Goal: Task Accomplishment & Management: Manage account settings

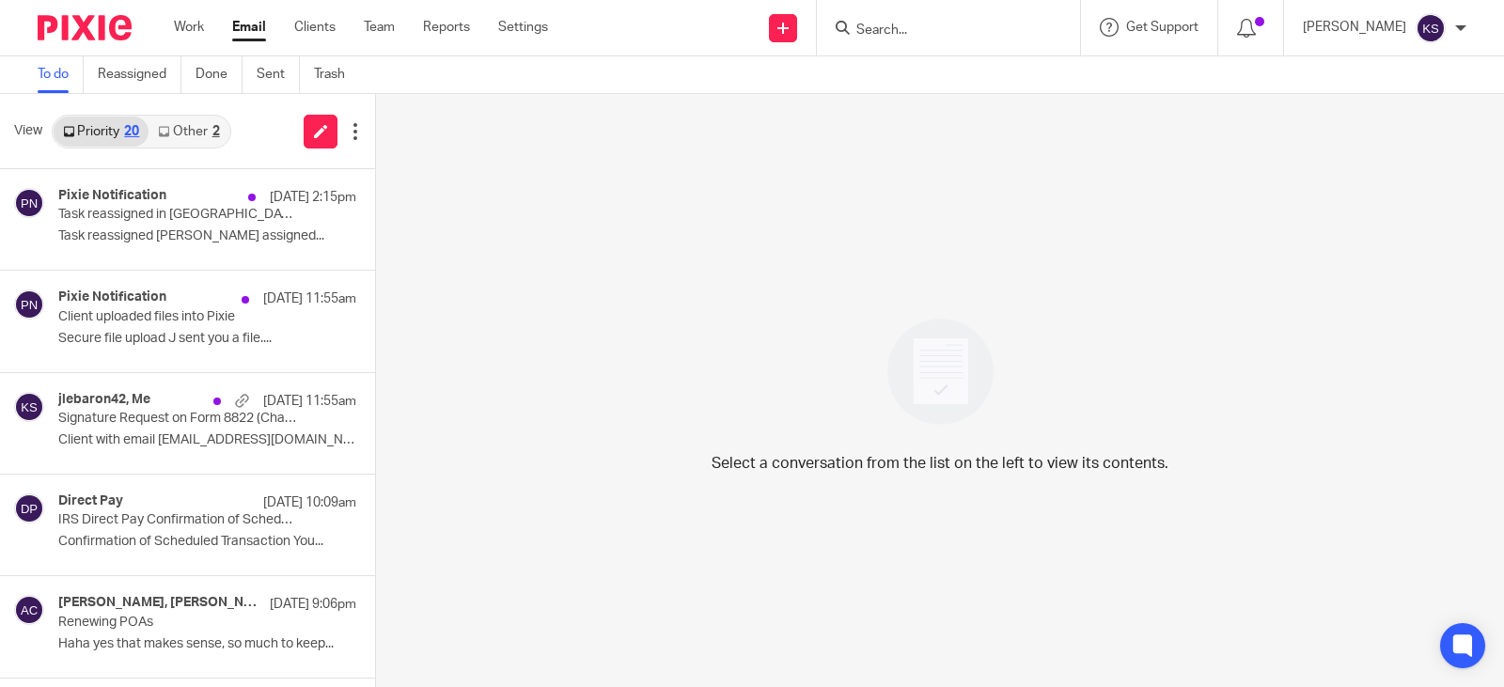
click at [204, 127] on link "Other 2" at bounding box center [189, 132] width 80 height 30
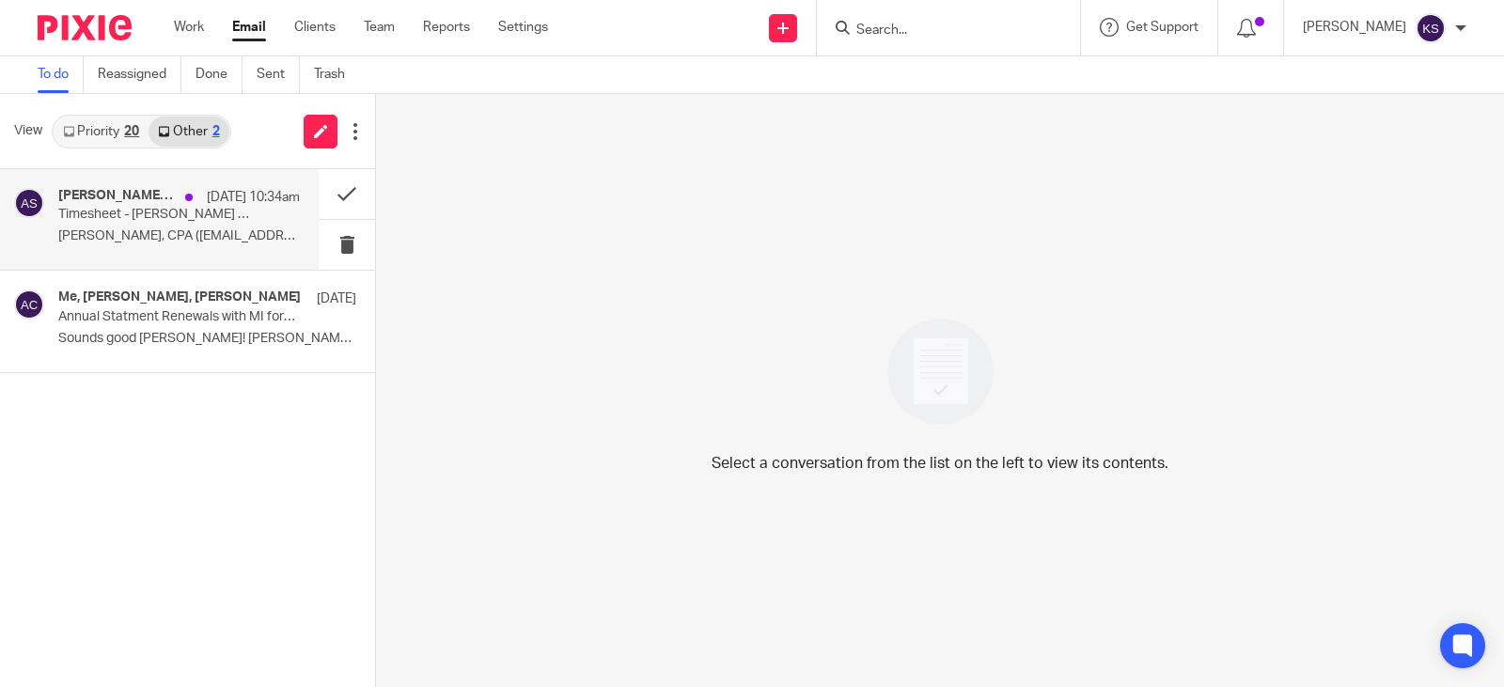
click at [197, 212] on p "Timesheet - Amy - @amylcpa@gmail.com Billable hours?" at bounding box center [155, 215] width 194 height 16
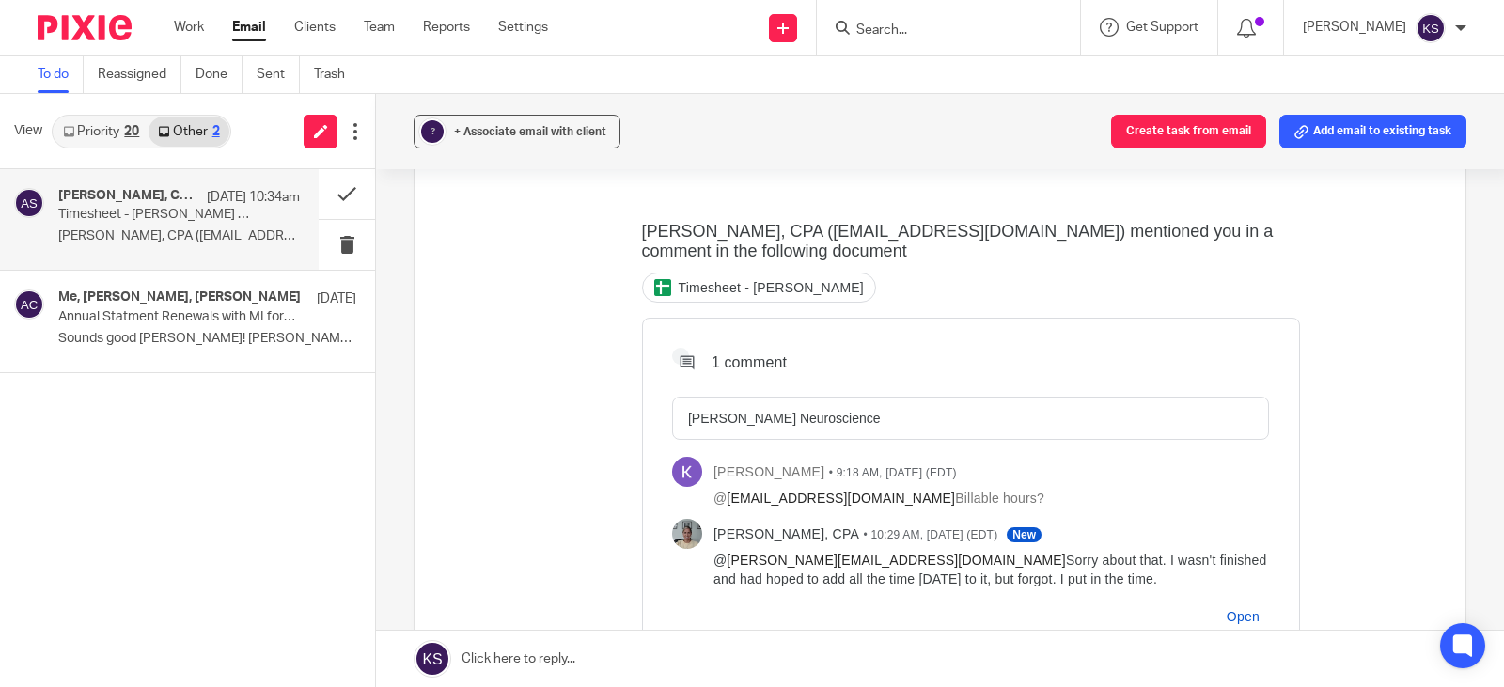
scroll to position [188, 0]
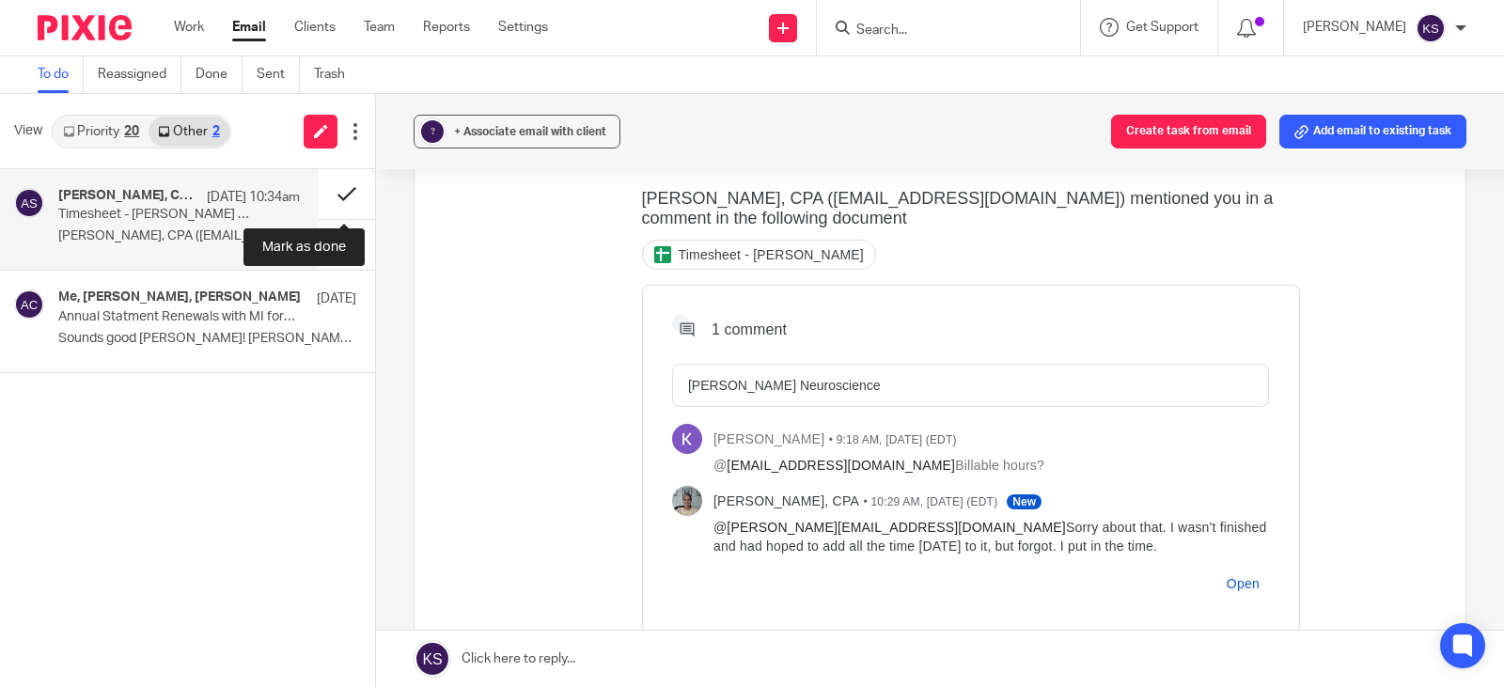
click at [340, 193] on button at bounding box center [347, 194] width 56 height 50
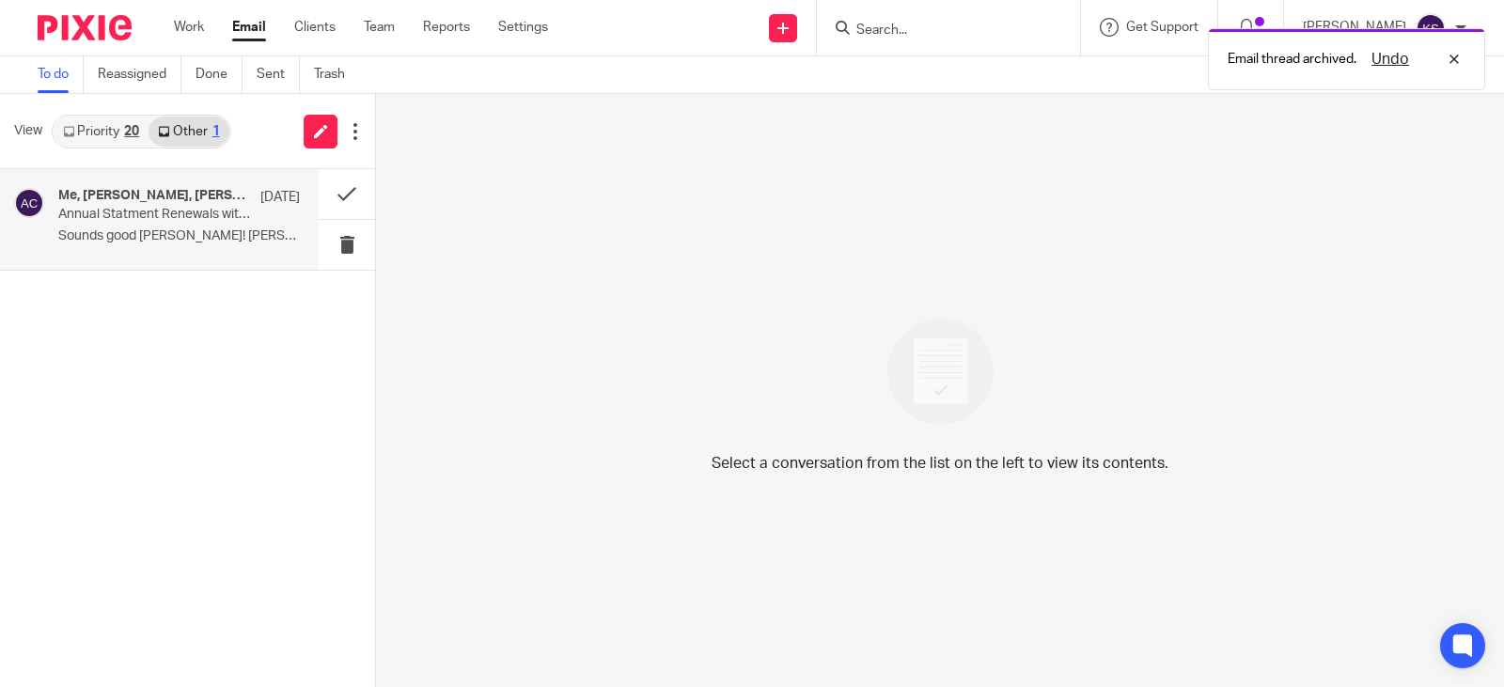
click at [140, 212] on p "Annual Statment Renewals with MI for LLCs" at bounding box center [155, 215] width 194 height 16
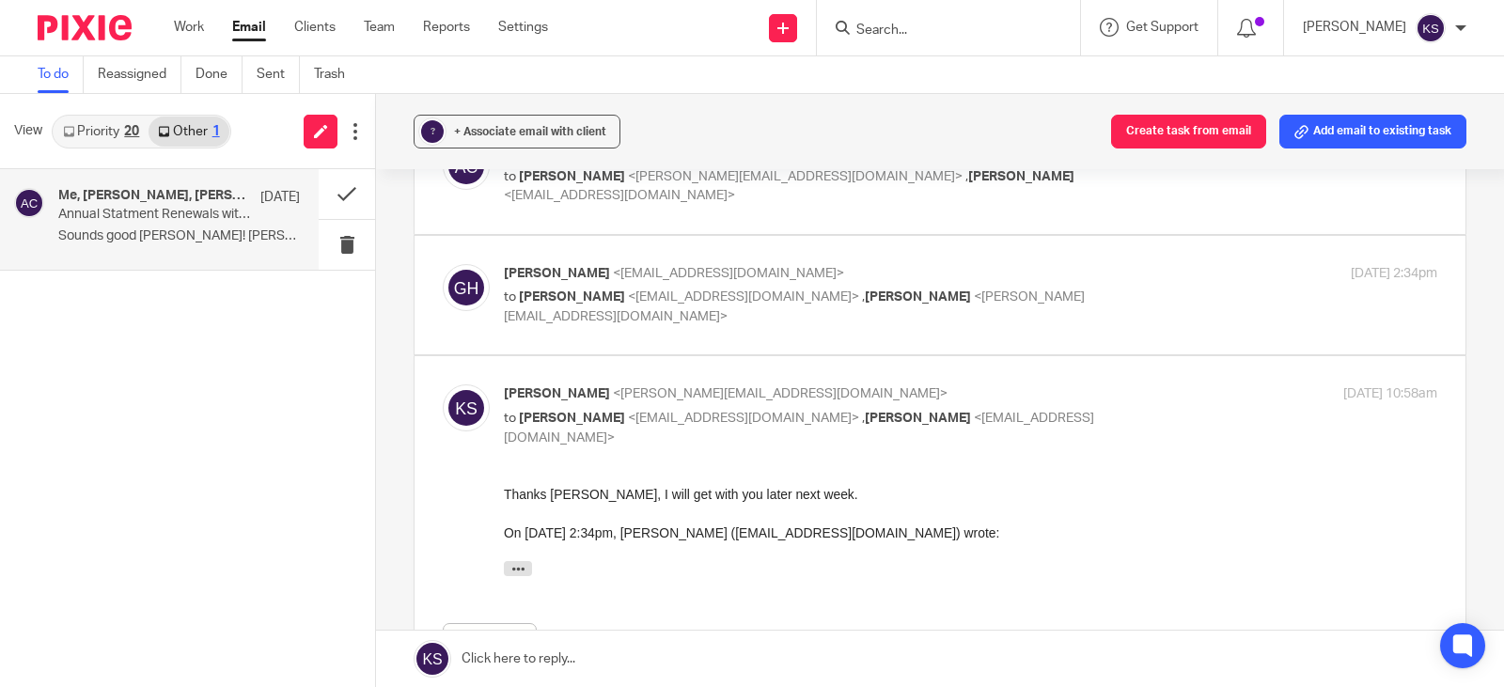
scroll to position [88, 0]
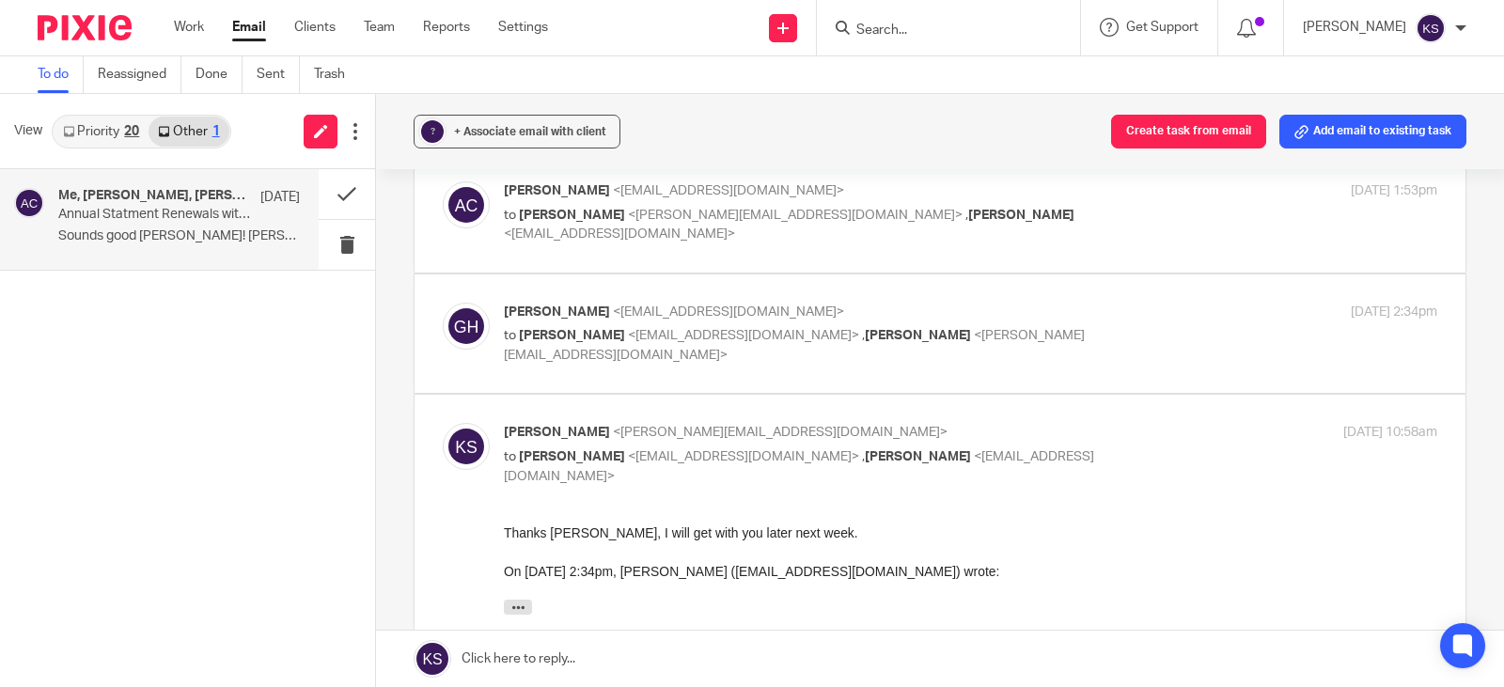
click at [705, 337] on span "<amylcpa@gmail.com>" at bounding box center [743, 335] width 231 height 13
checkbox input "true"
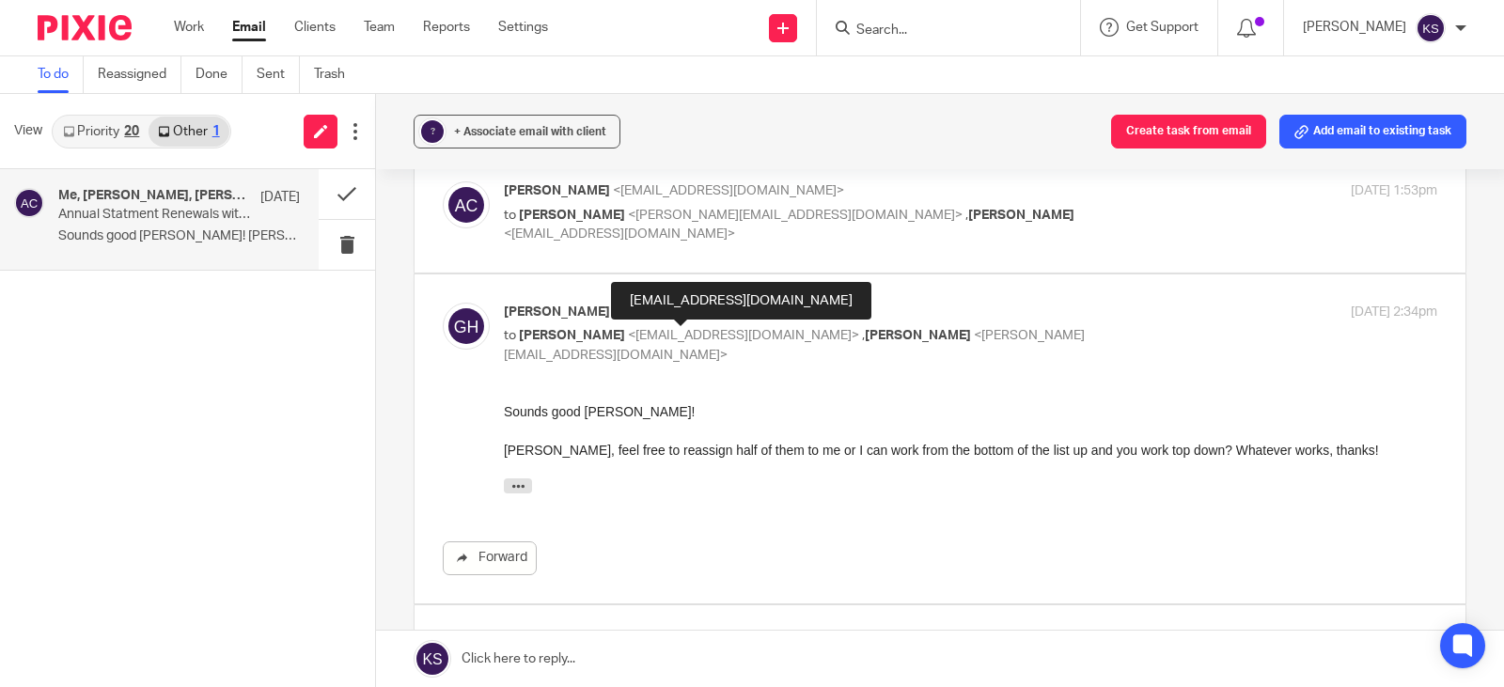
scroll to position [0, 0]
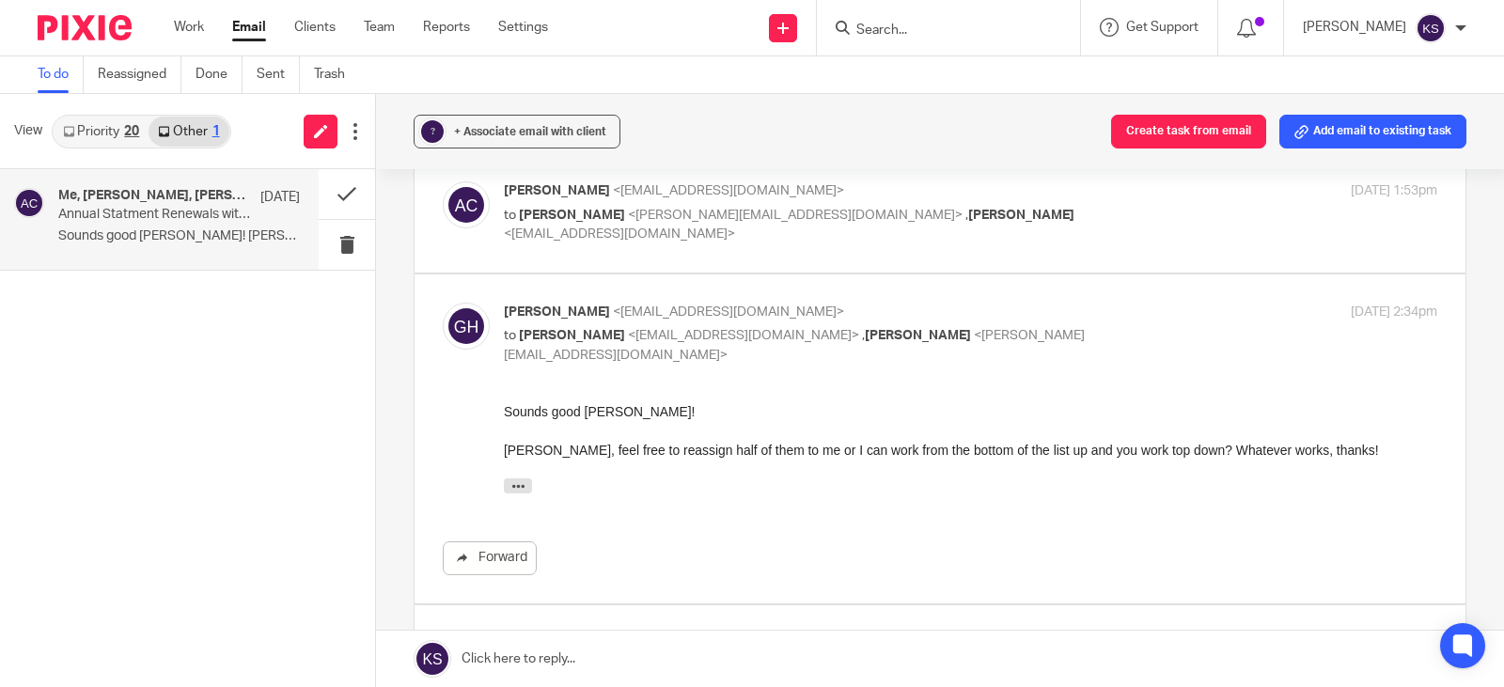
click at [673, 214] on span "<kelly@amylcpa.com>" at bounding box center [795, 215] width 335 height 13
checkbox input "true"
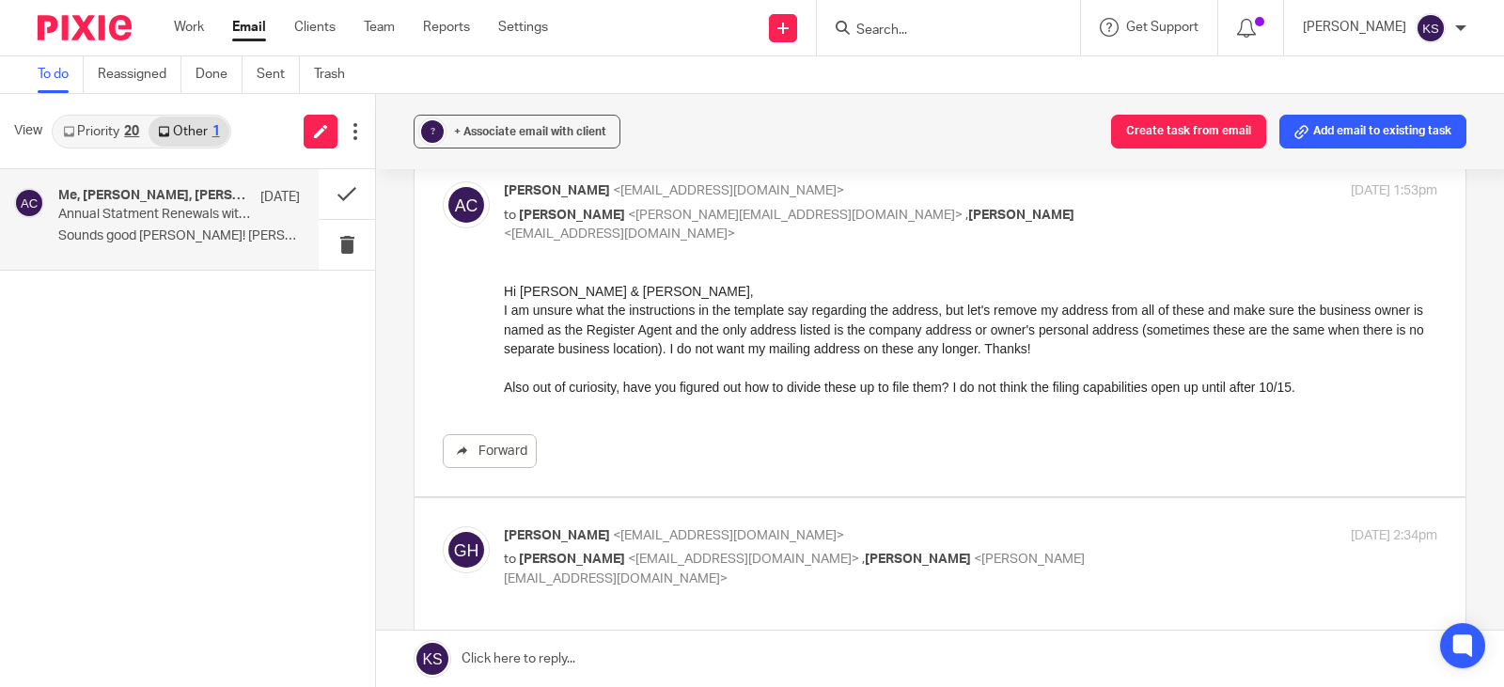
click at [104, 127] on link "Priority 20" at bounding box center [101, 132] width 95 height 30
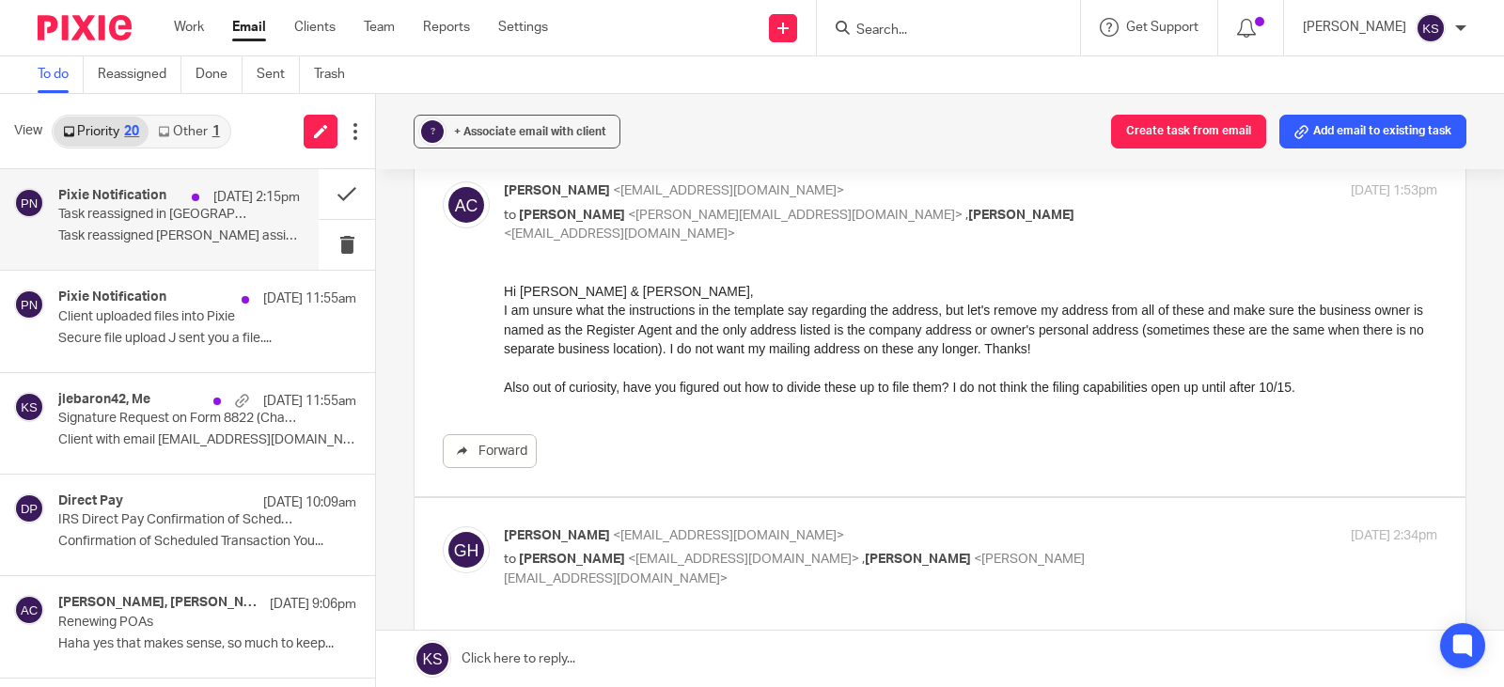
click at [147, 224] on div "Pixie Notification Oct 13 2:15pm Task reassigned in Pixie Task reassigned Amy C…" at bounding box center [179, 219] width 242 height 63
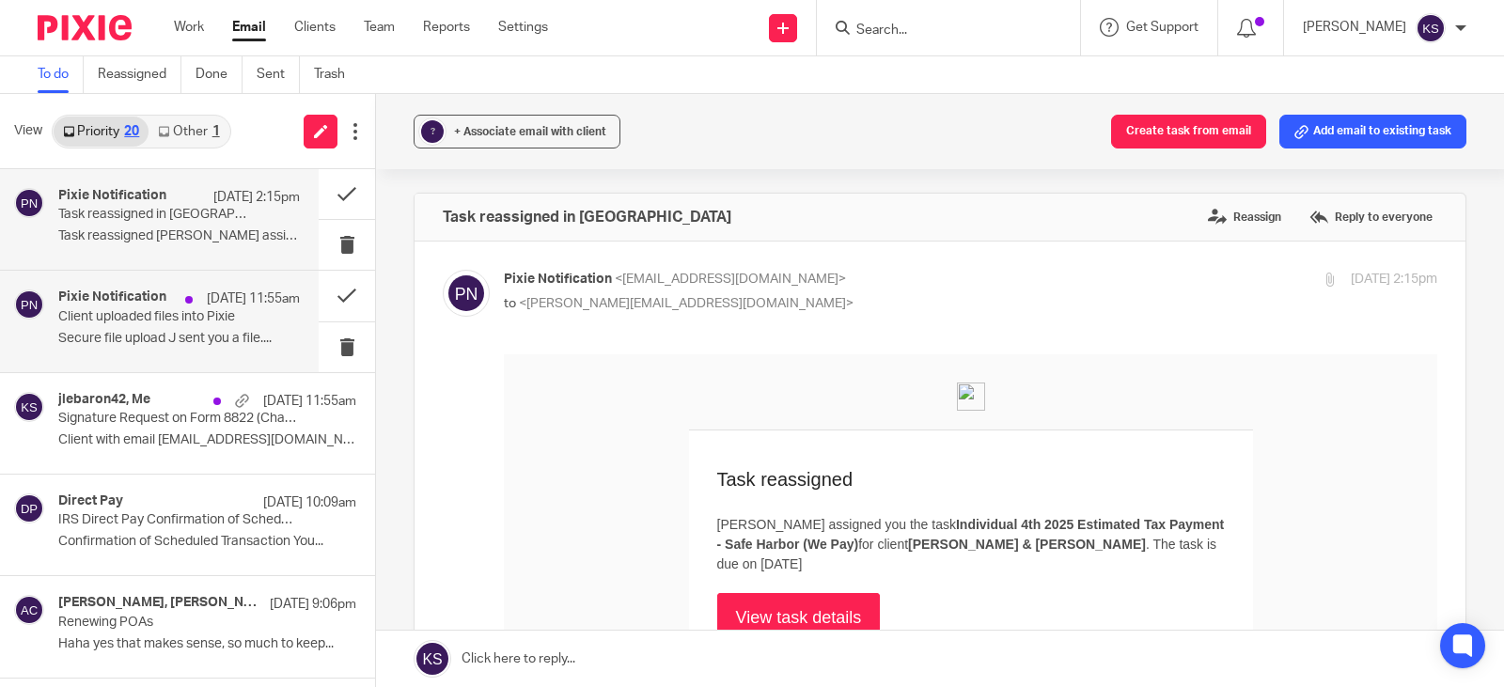
click at [106, 305] on h4 "Pixie Notification" at bounding box center [112, 298] width 108 height 16
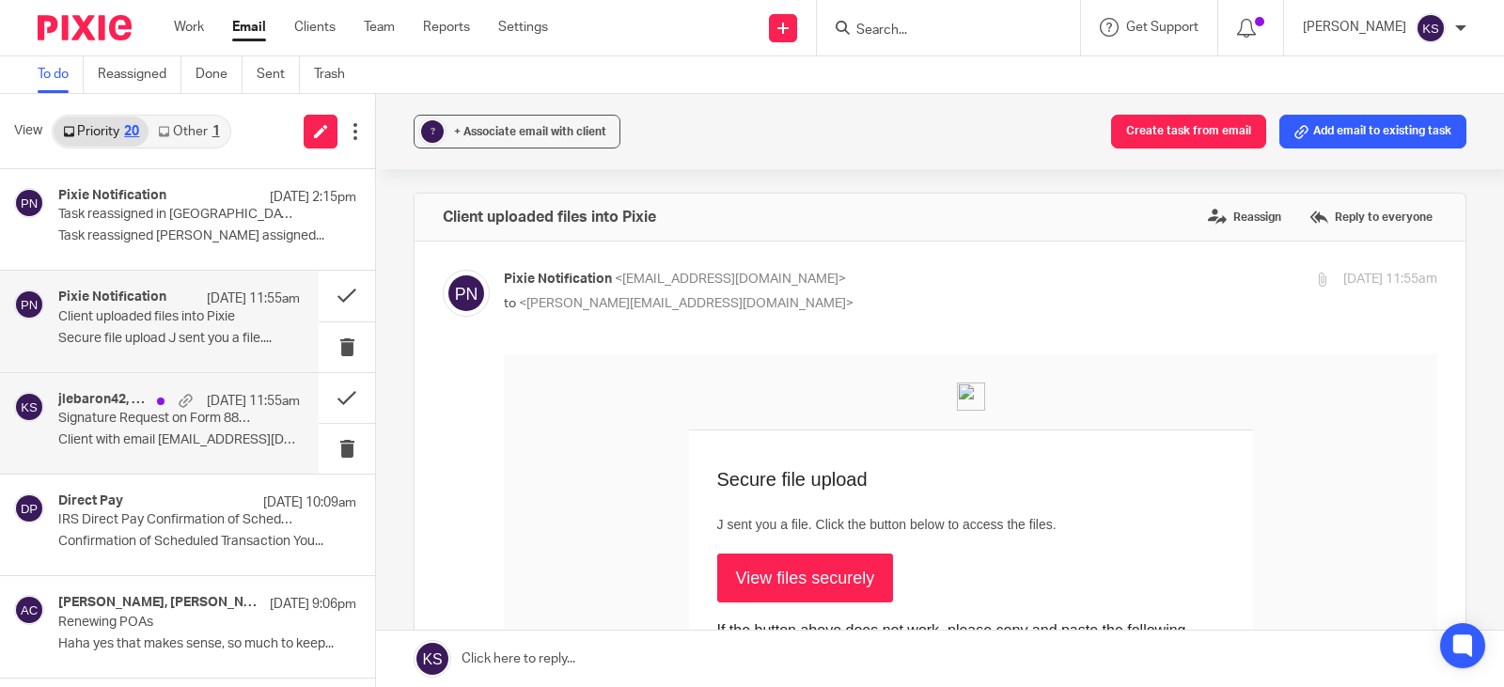
click at [146, 411] on p "Signature Request on Form 8822 (Change of Address) for the IRS" at bounding box center [155, 419] width 194 height 16
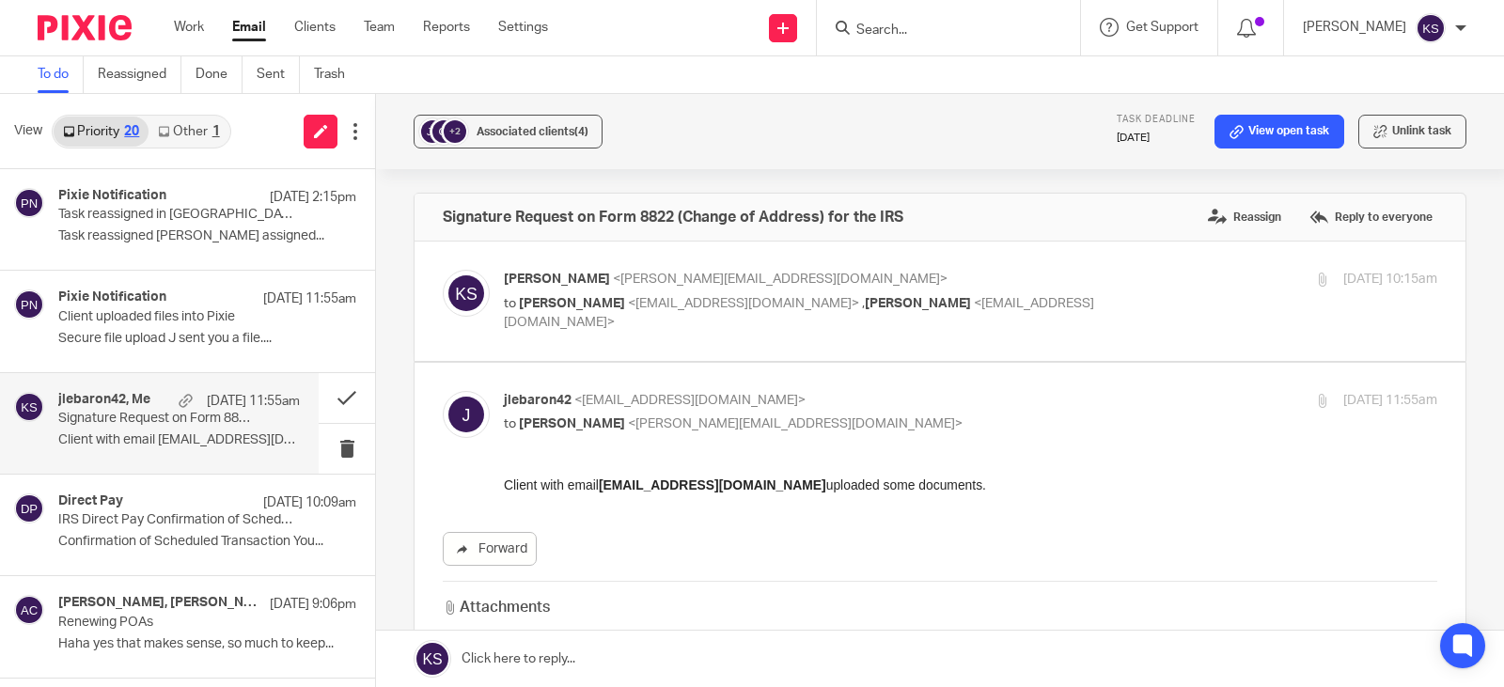
click at [697, 298] on span "<jlebaron42@gmail.com>" at bounding box center [743, 303] width 231 height 13
checkbox input "true"
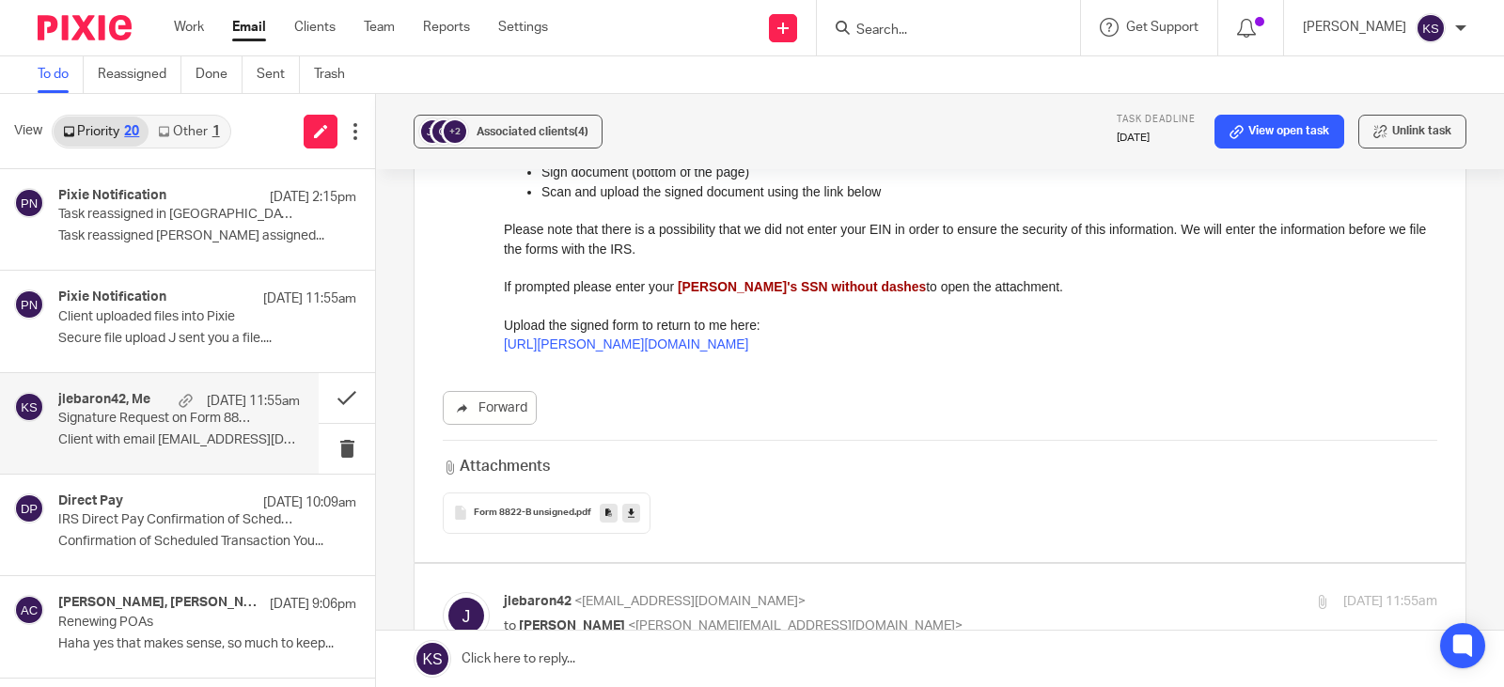
scroll to position [470, 0]
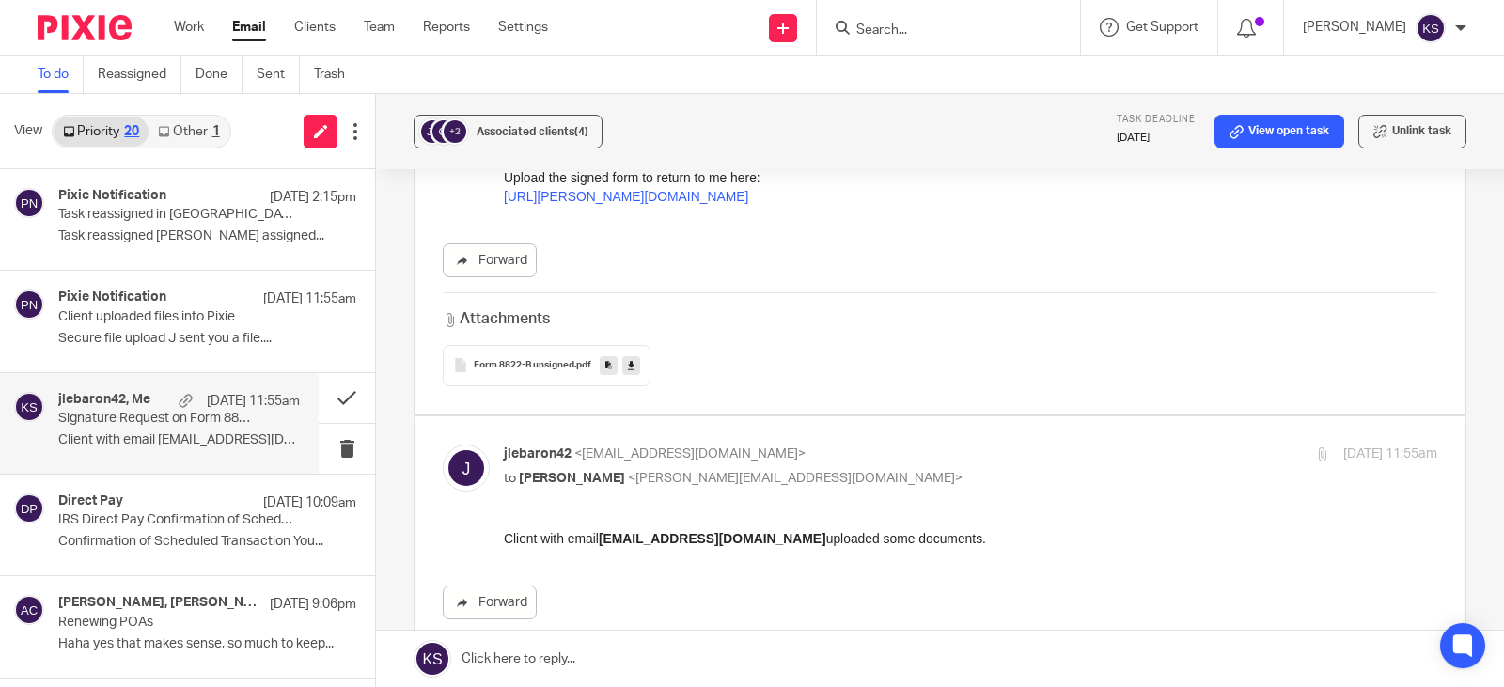
click at [531, 360] on span "Form 8822-B unsigned" at bounding box center [524, 365] width 101 height 11
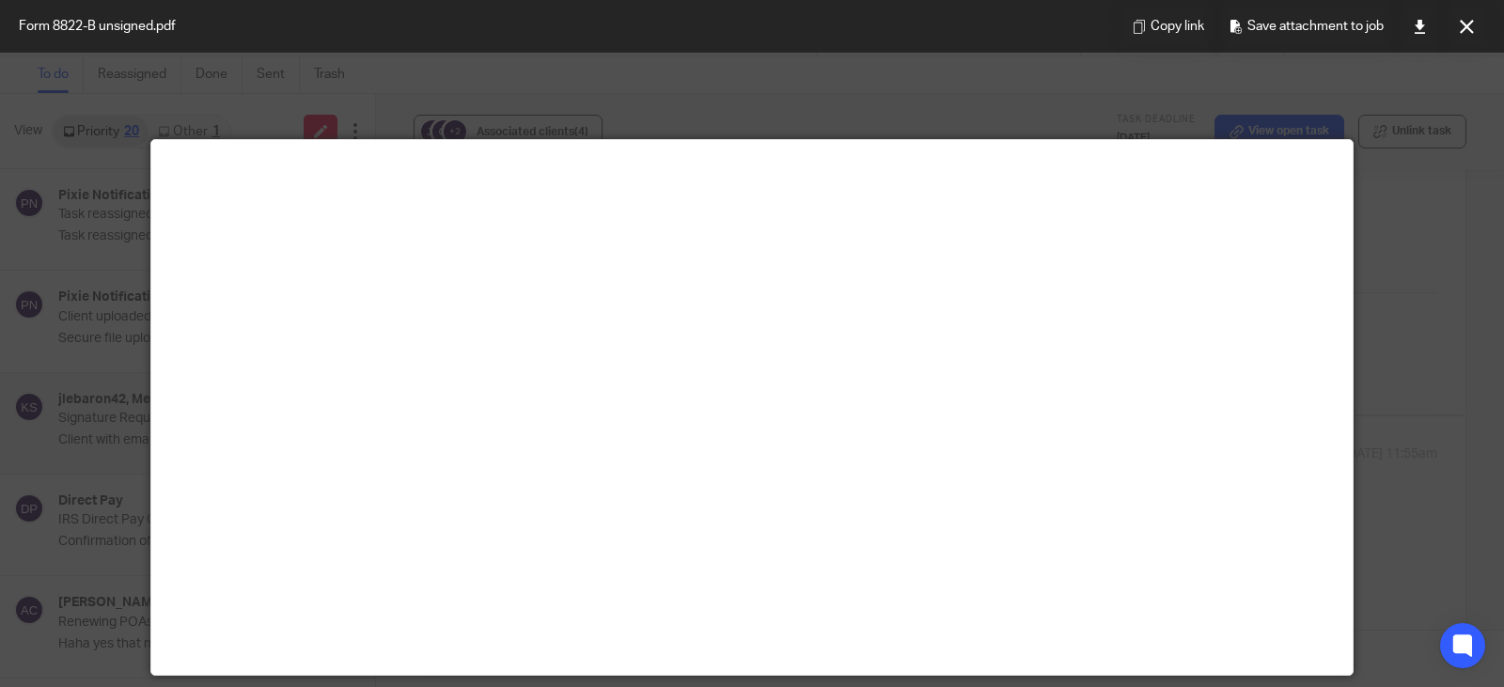
scroll to position [0, 0]
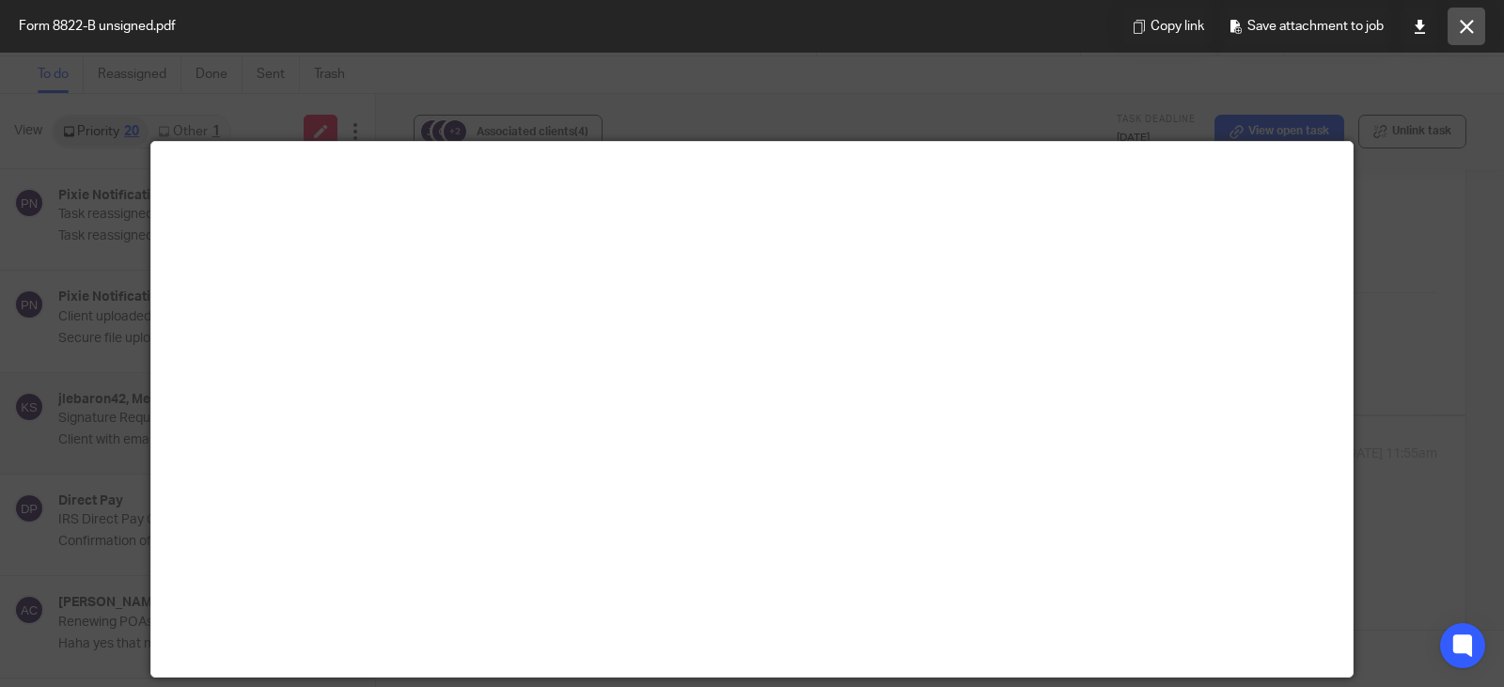
click at [1466, 24] on icon at bounding box center [1467, 27] width 14 height 14
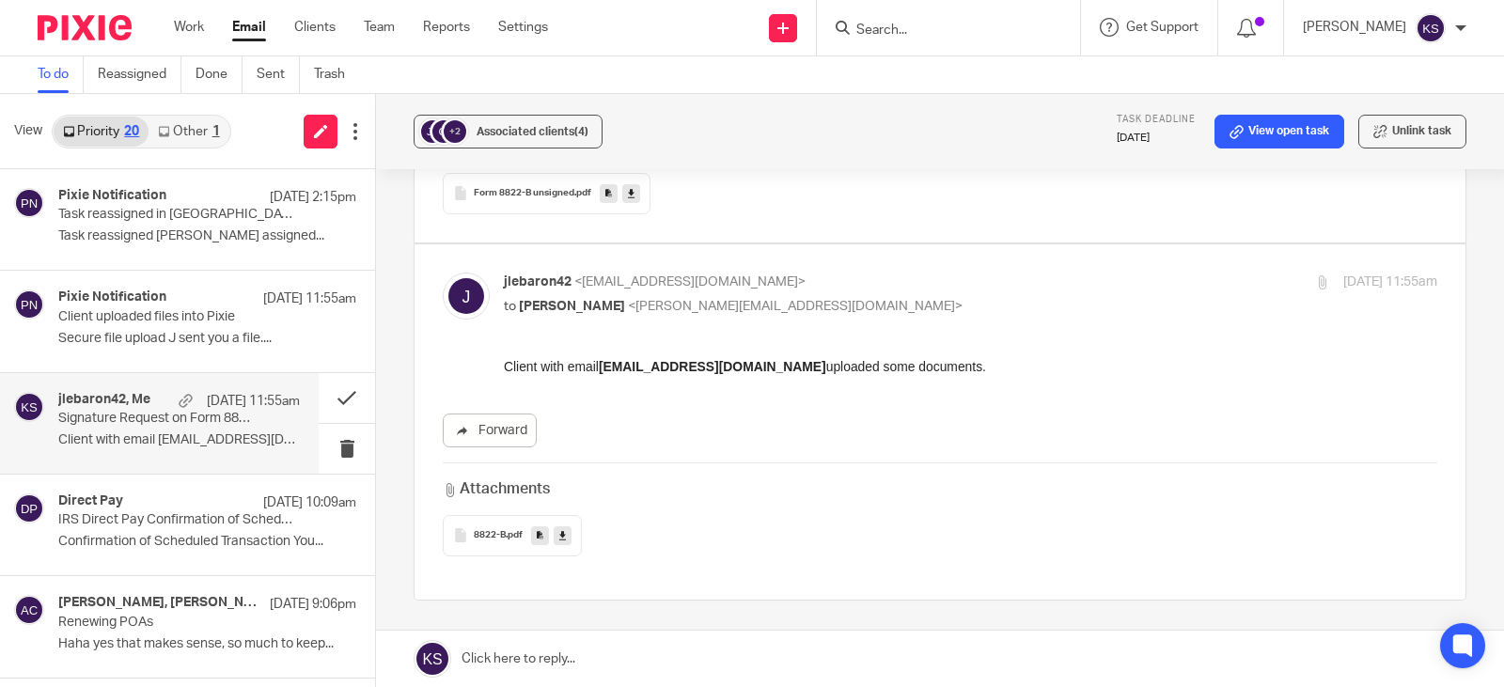
scroll to position [658, 0]
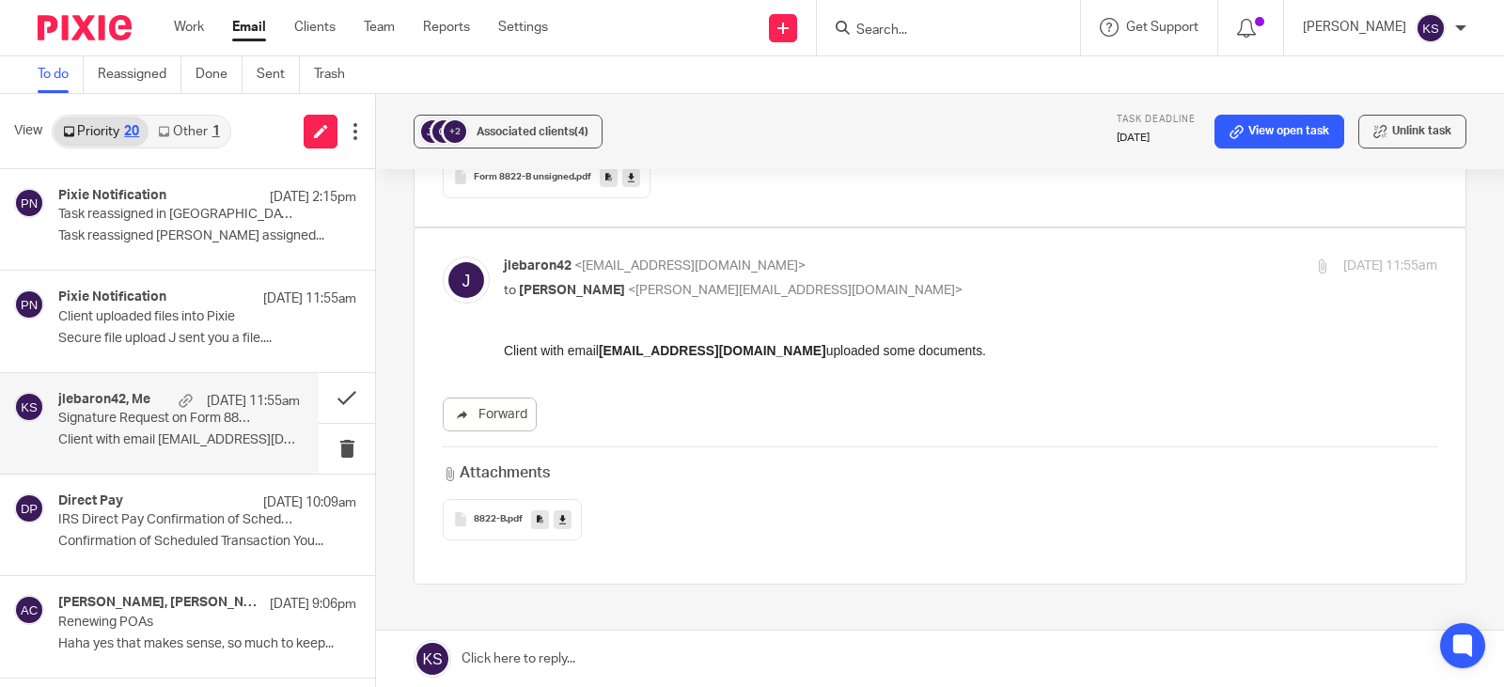
click at [491, 514] on span "8822-B" at bounding box center [490, 519] width 32 height 11
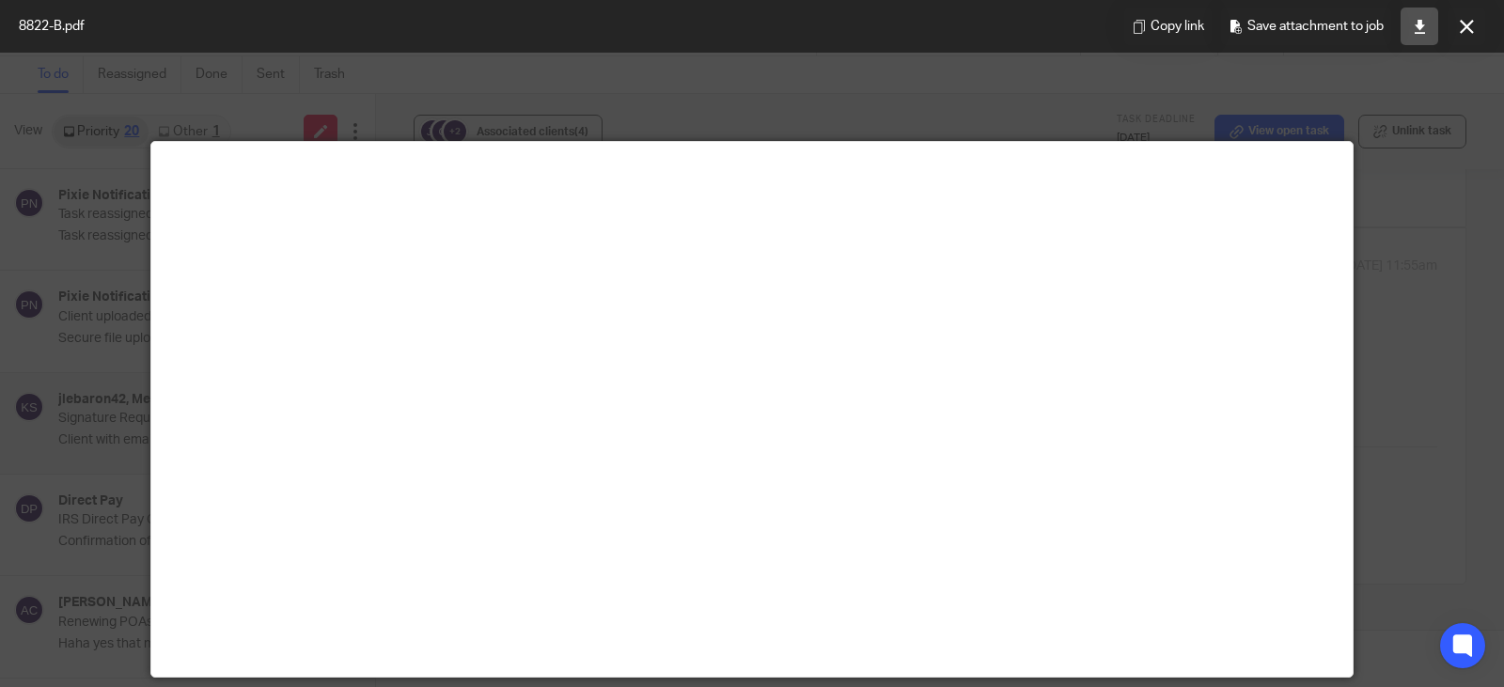
click at [1421, 28] on icon at bounding box center [1420, 27] width 14 height 14
click at [1419, 24] on icon at bounding box center [1420, 27] width 14 height 14
click at [1465, 30] on icon at bounding box center [1467, 27] width 14 height 14
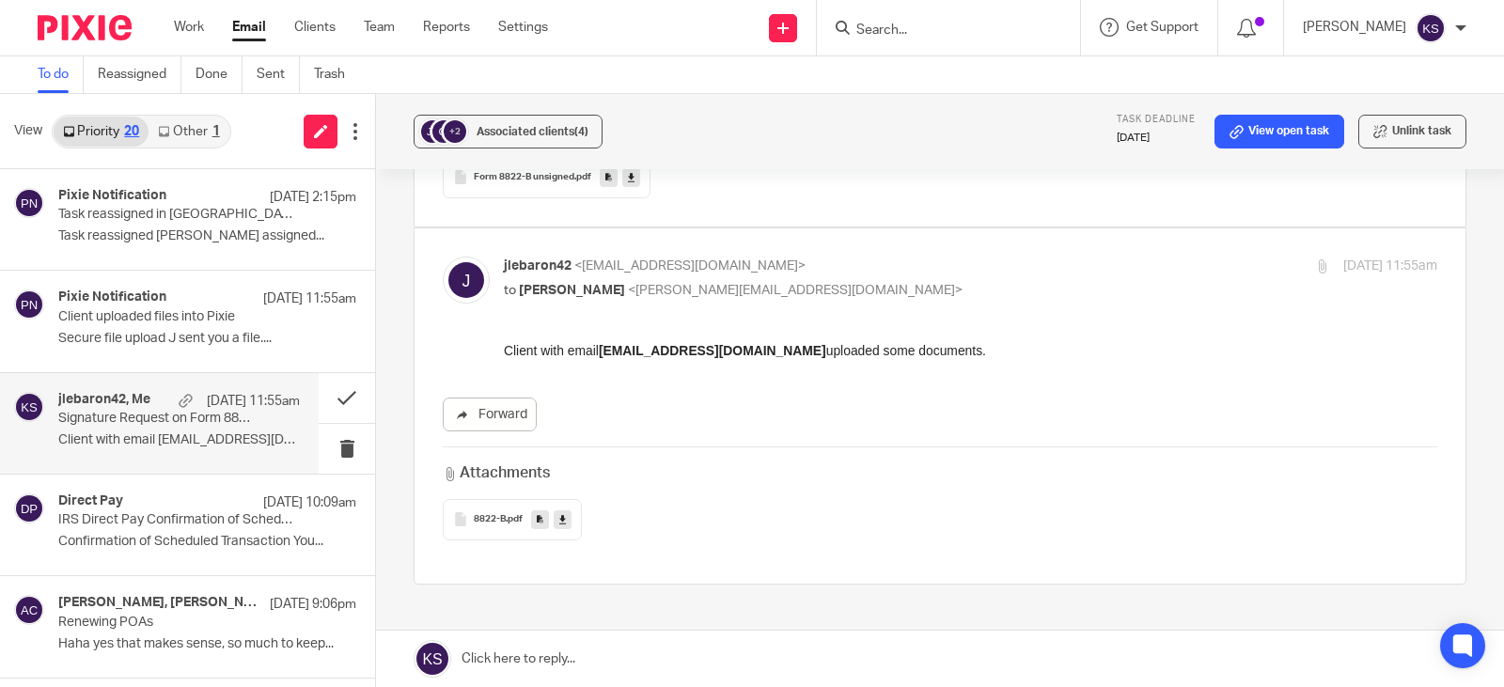
click at [889, 31] on input "Search" at bounding box center [939, 31] width 169 height 17
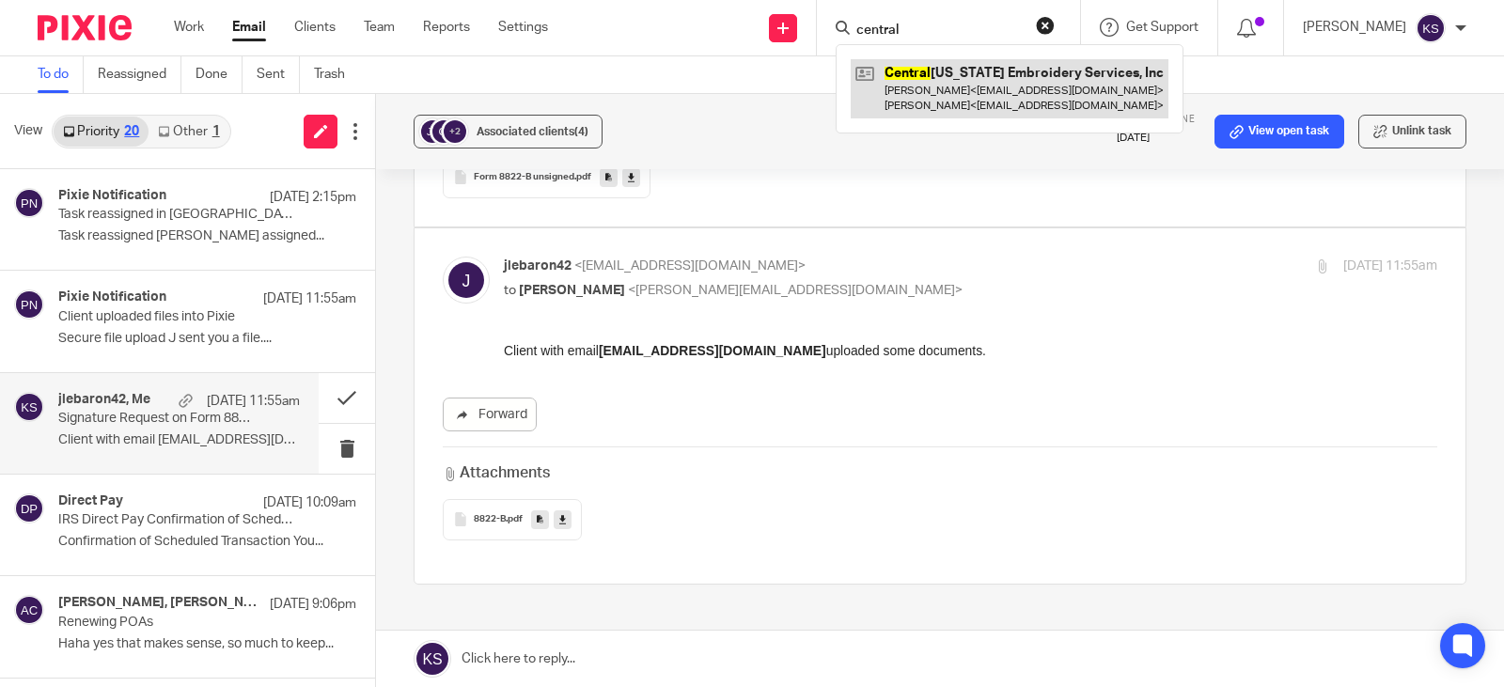
type input "central"
click at [1011, 78] on link at bounding box center [1010, 88] width 318 height 58
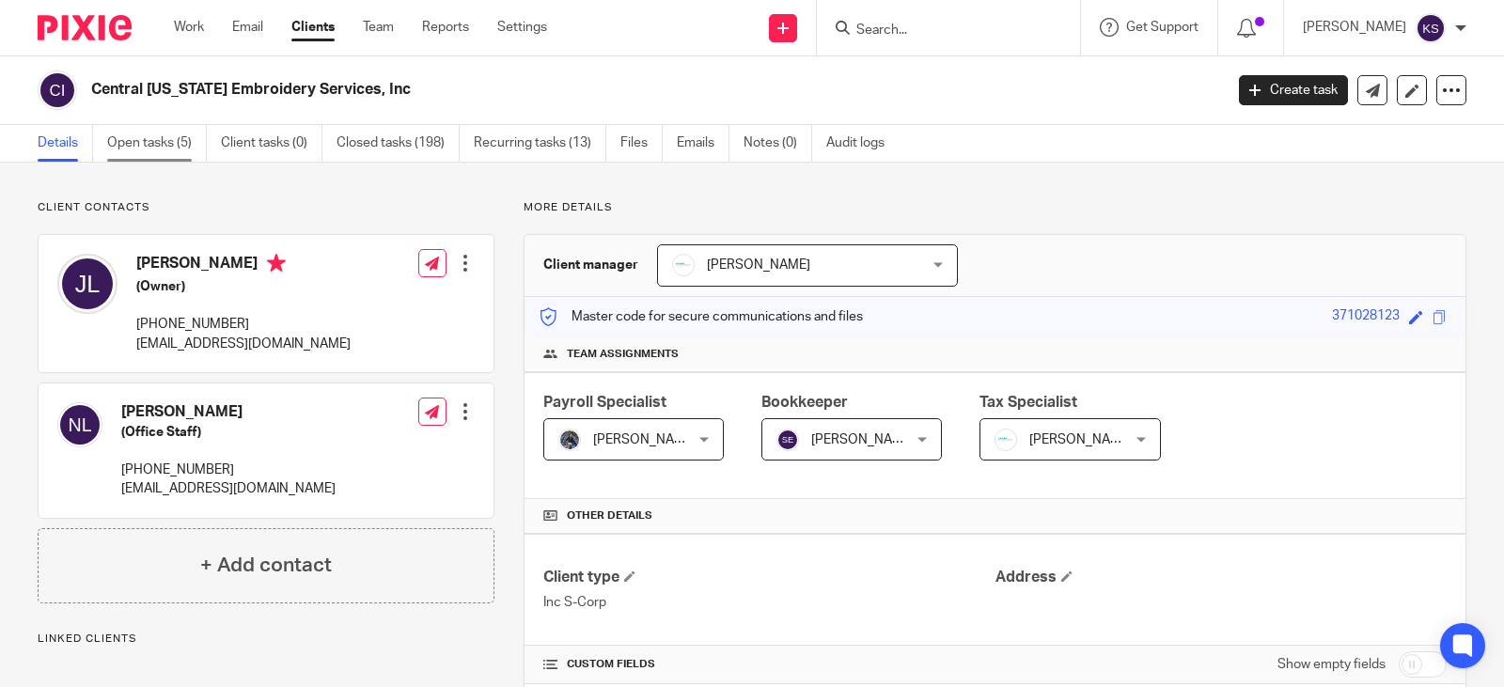
click at [141, 140] on link "Open tasks (5)" at bounding box center [157, 143] width 100 height 37
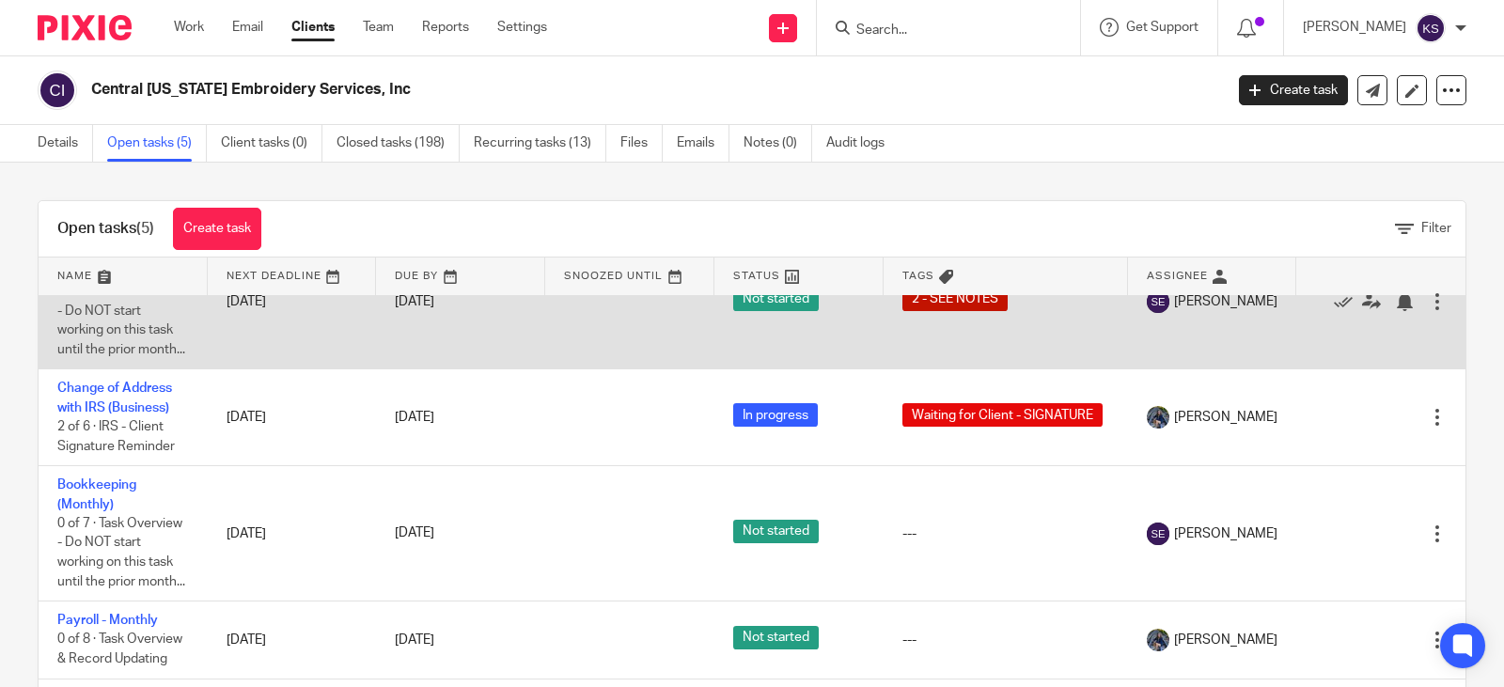
scroll to position [94, 0]
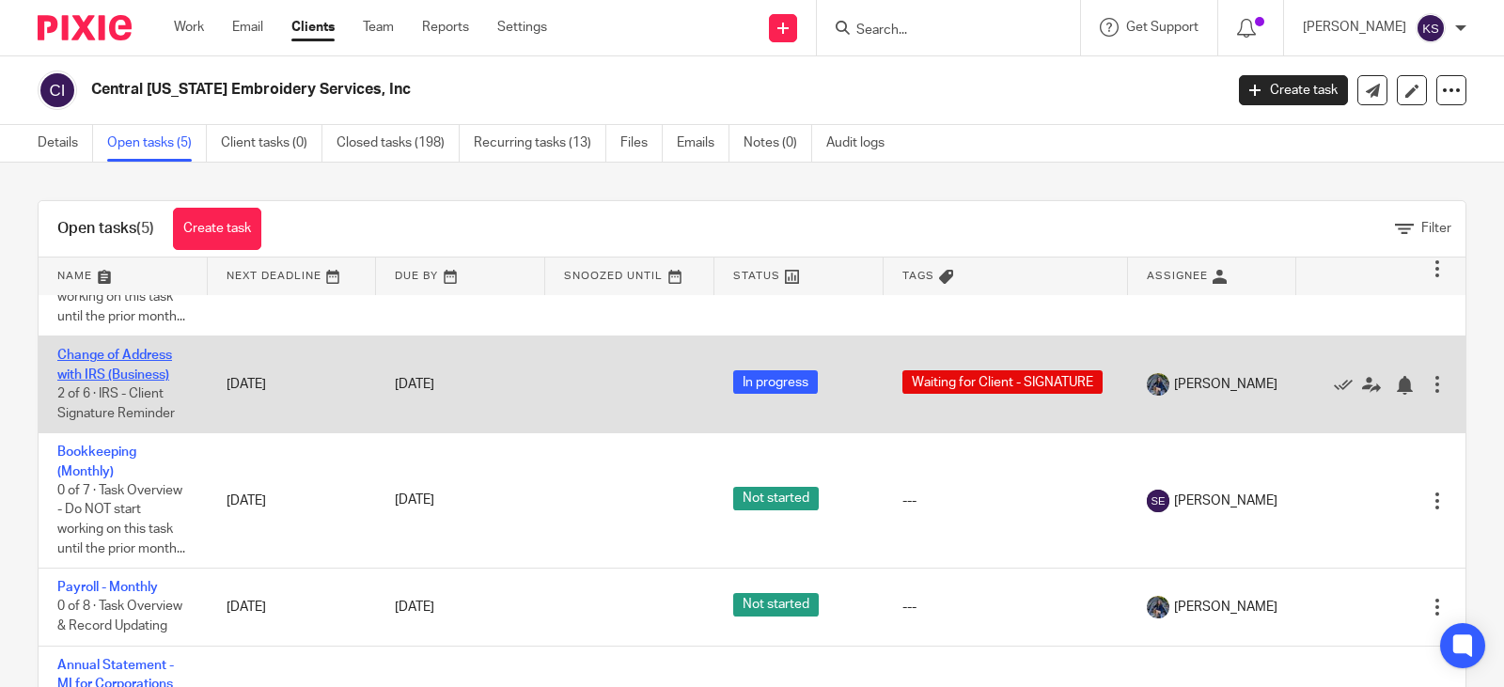
click at [115, 372] on link "Change of Address with IRS (Business)" at bounding box center [114, 365] width 115 height 32
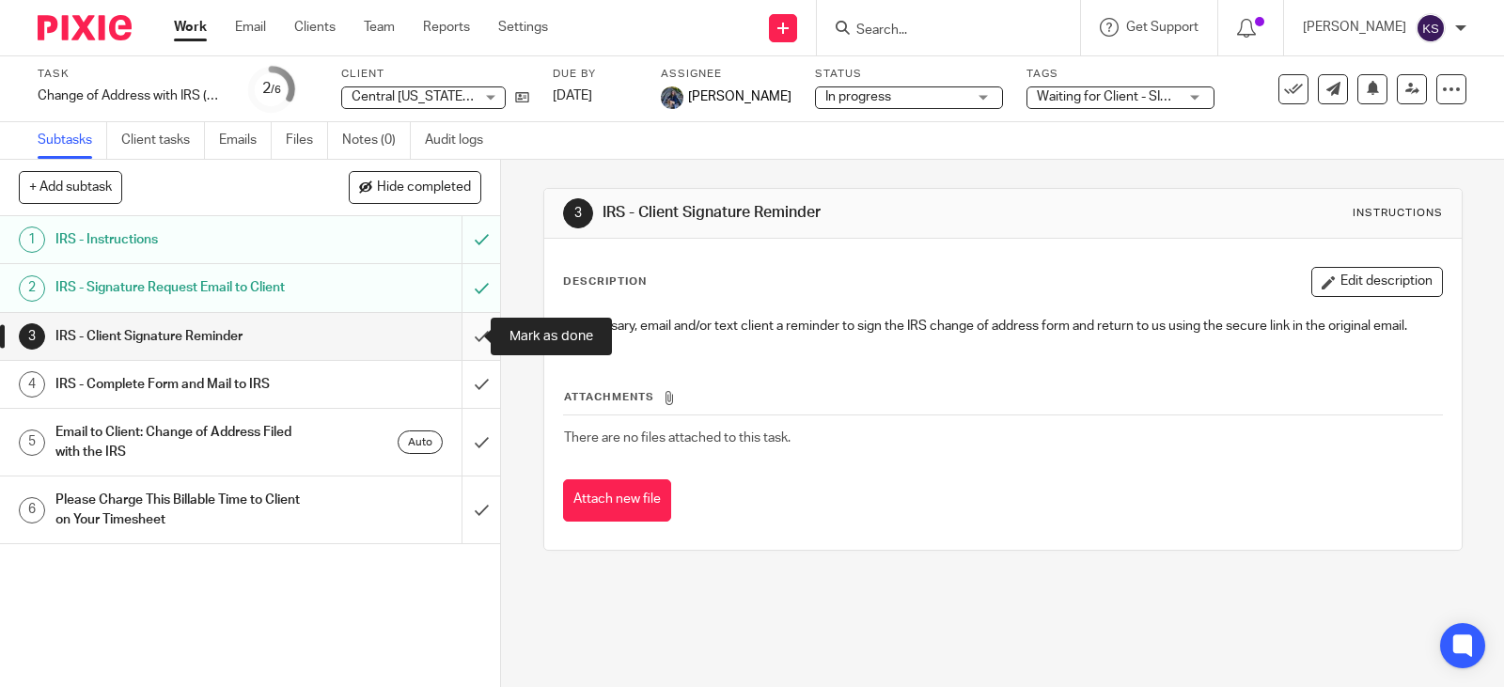
click at [462, 340] on input "submit" at bounding box center [250, 336] width 500 height 47
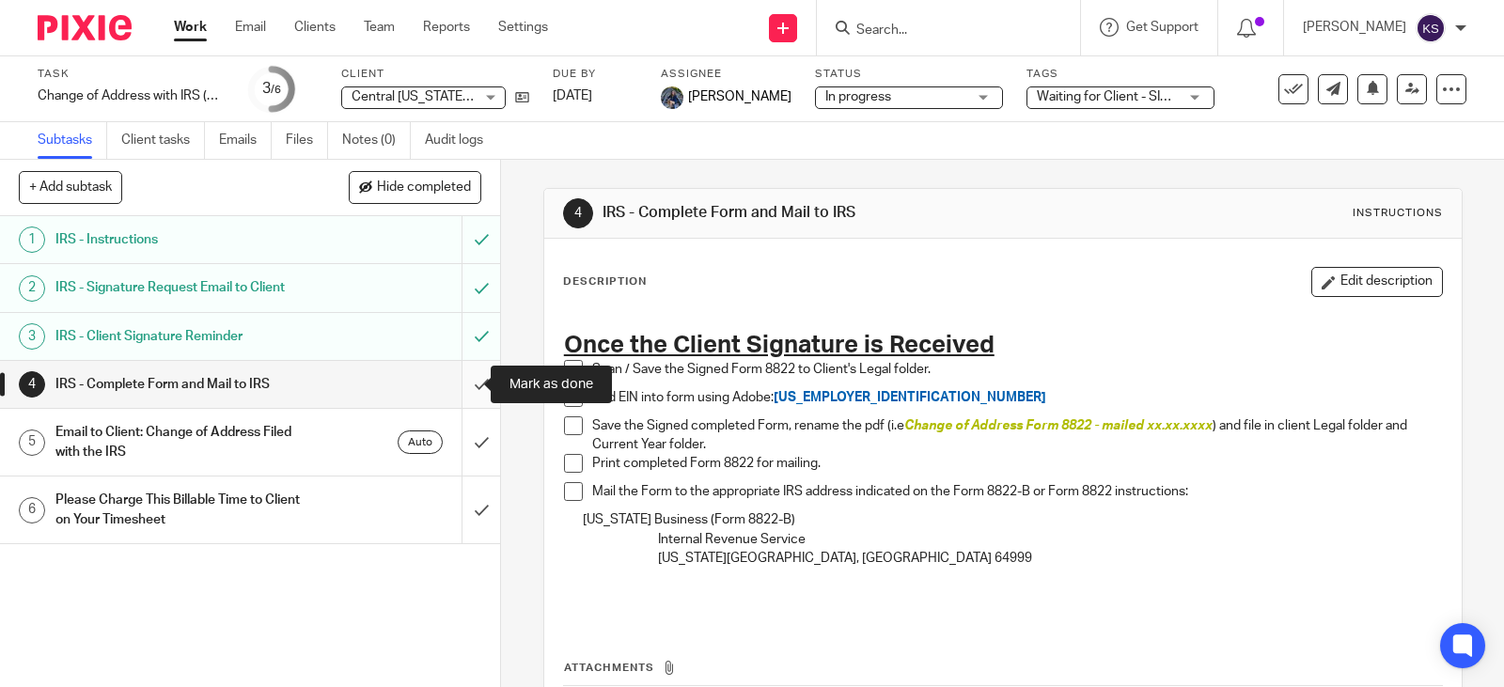
click at [463, 382] on input "submit" at bounding box center [250, 384] width 500 height 47
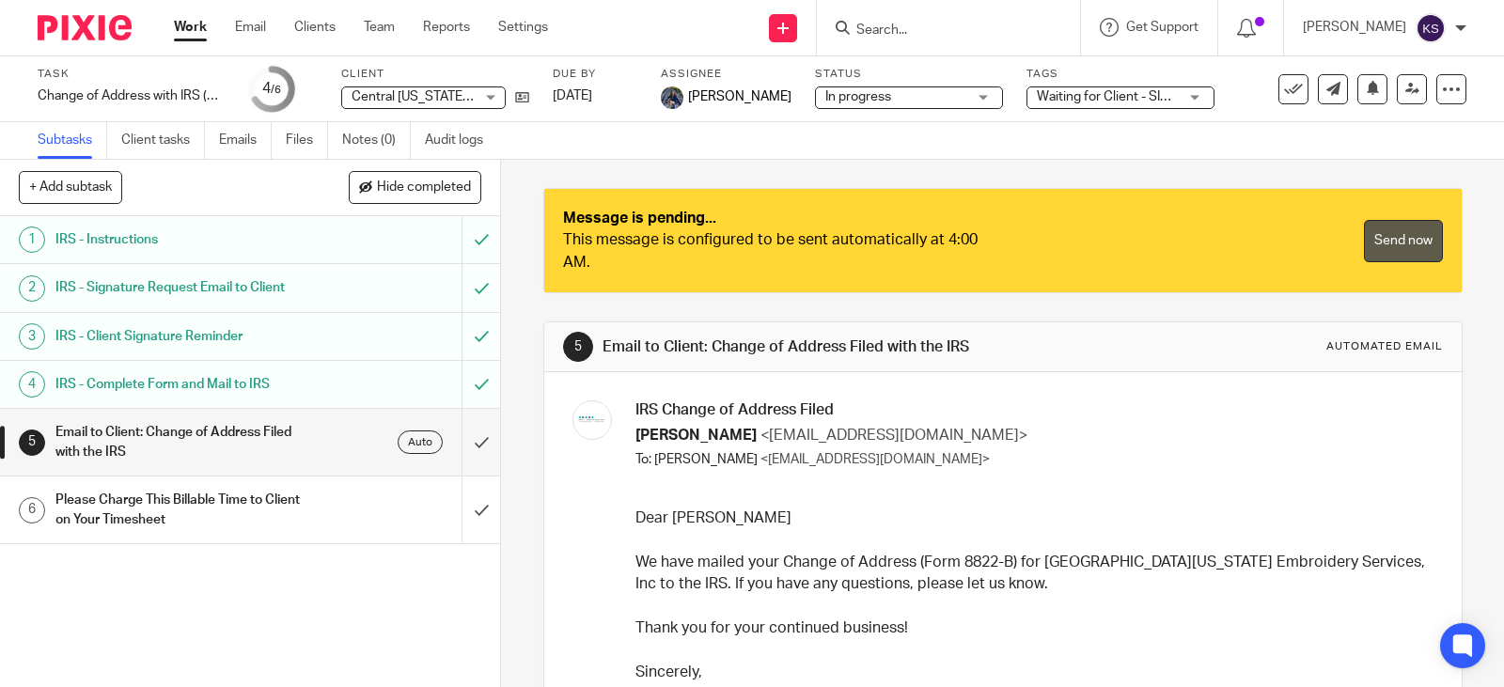
click at [1376, 233] on link "Send now" at bounding box center [1403, 241] width 79 height 42
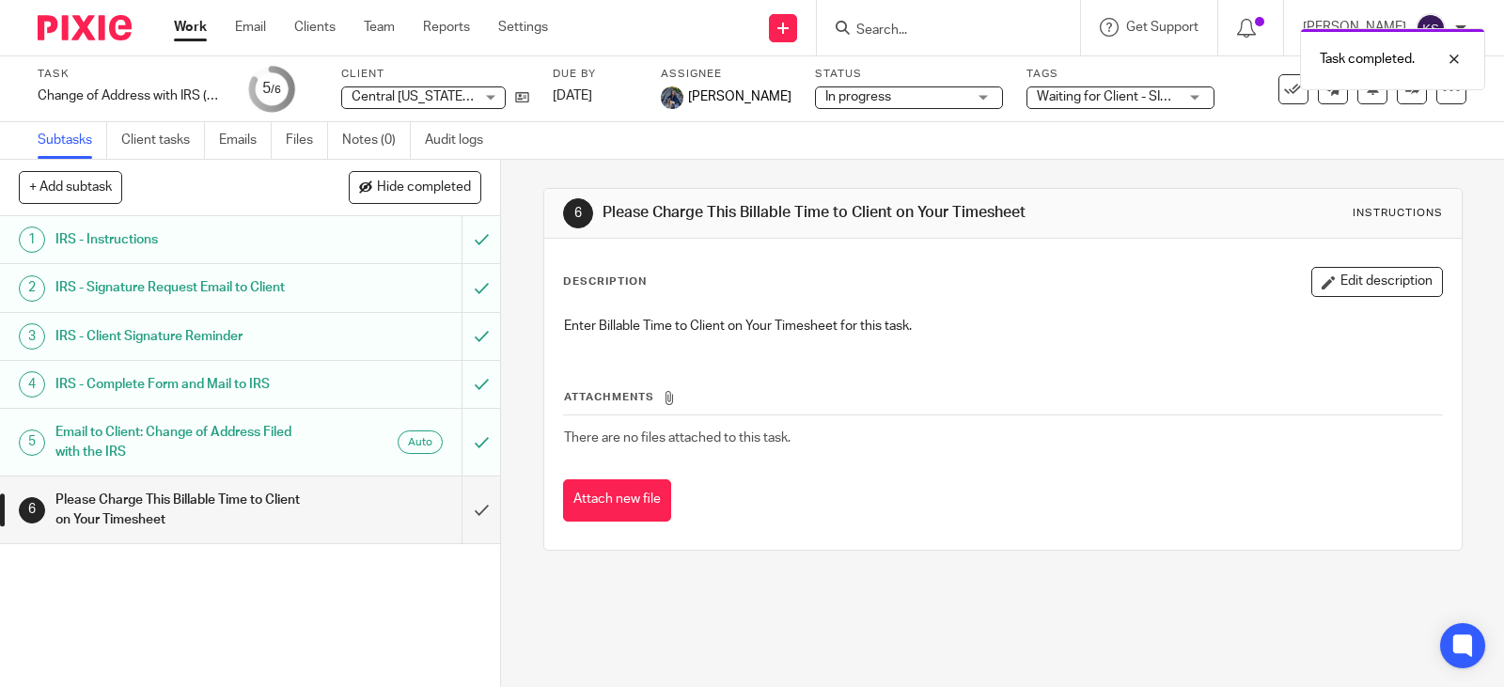
click at [167, 501] on h1 "Please Charge This Billable Time to Client on Your Timesheet" at bounding box center [184, 510] width 259 height 48
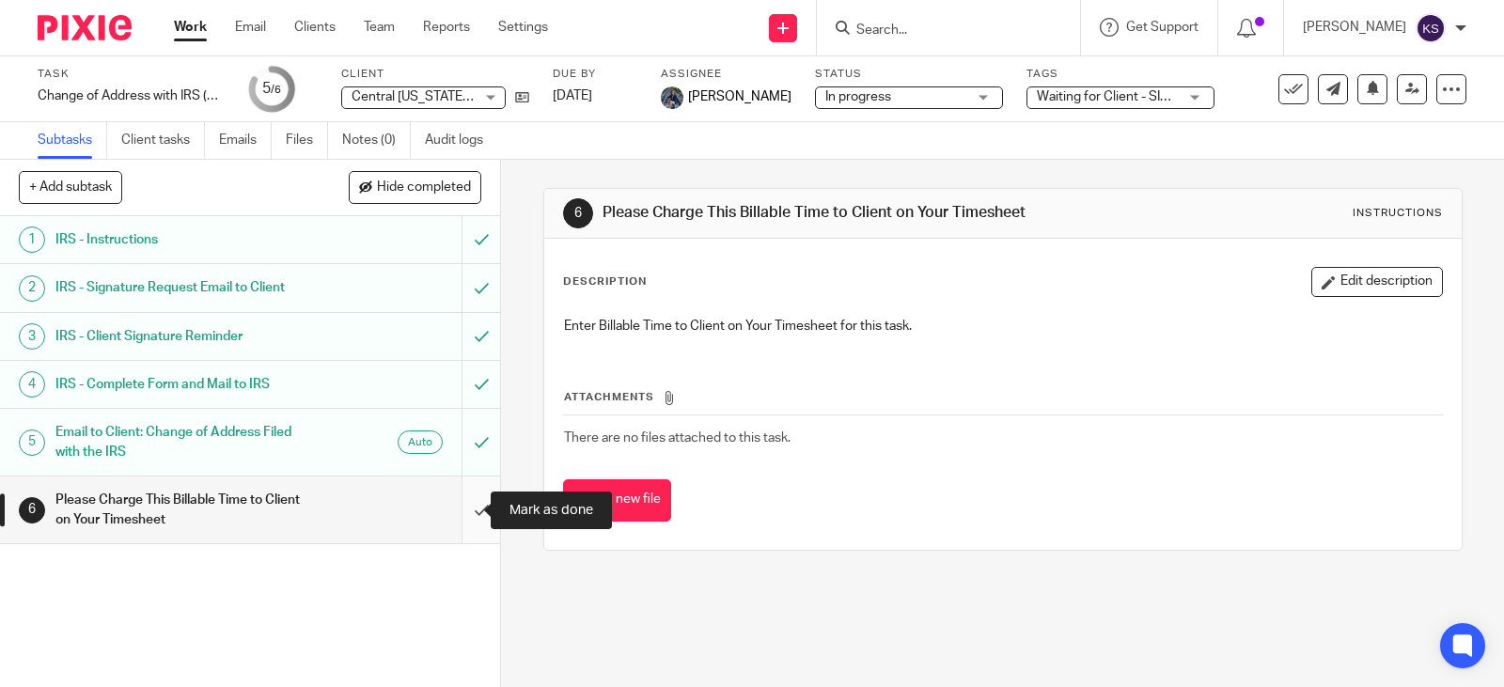
click at [461, 509] on input "submit" at bounding box center [250, 510] width 500 height 67
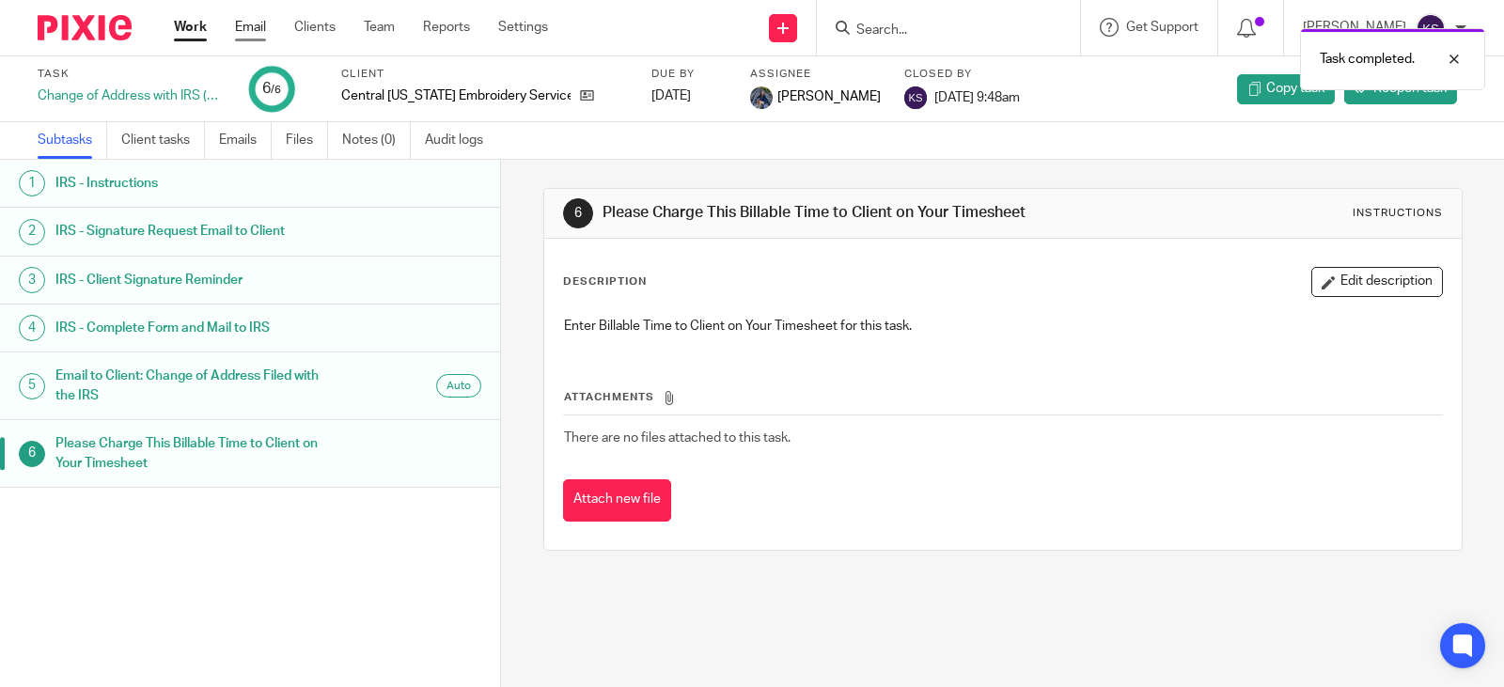
click at [251, 27] on link "Email" at bounding box center [250, 27] width 31 height 19
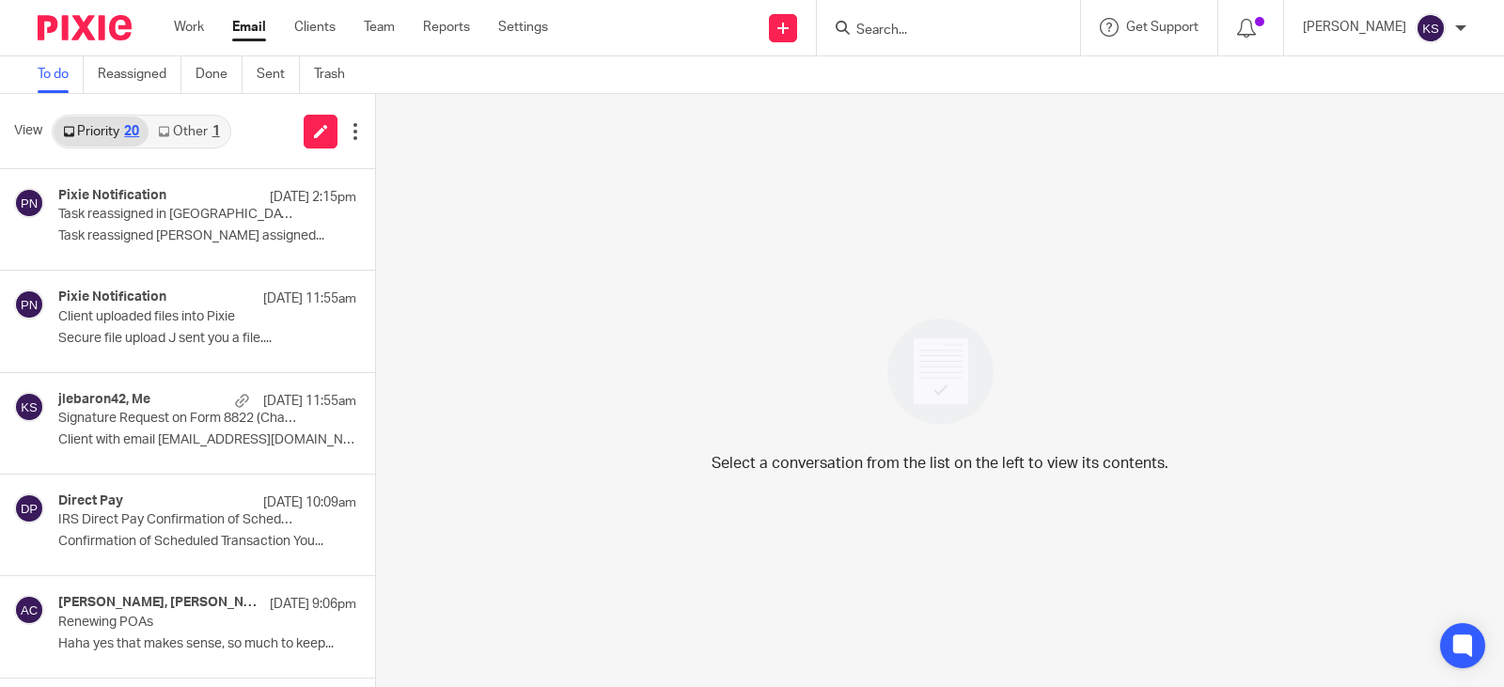
click at [203, 131] on link "Other 1" at bounding box center [189, 132] width 80 height 30
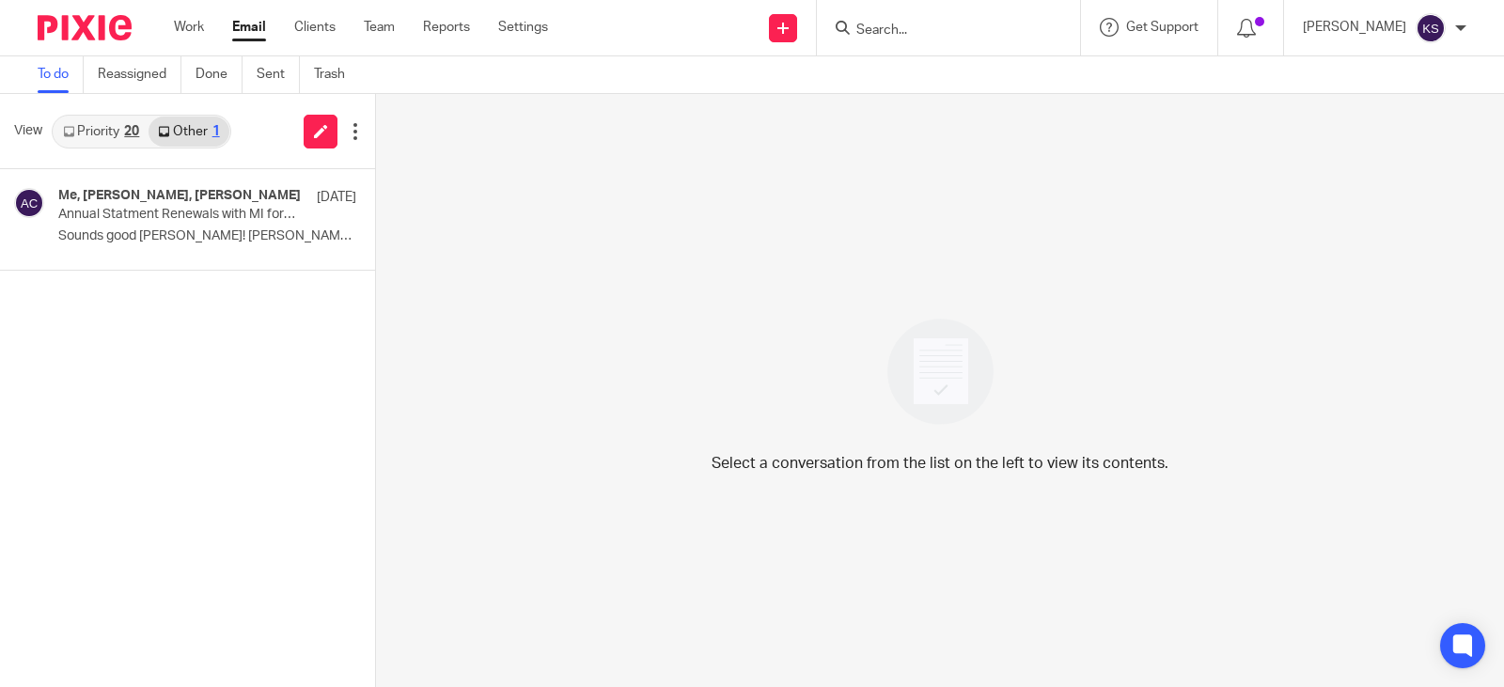
click at [109, 127] on link "Priority 20" at bounding box center [101, 132] width 95 height 30
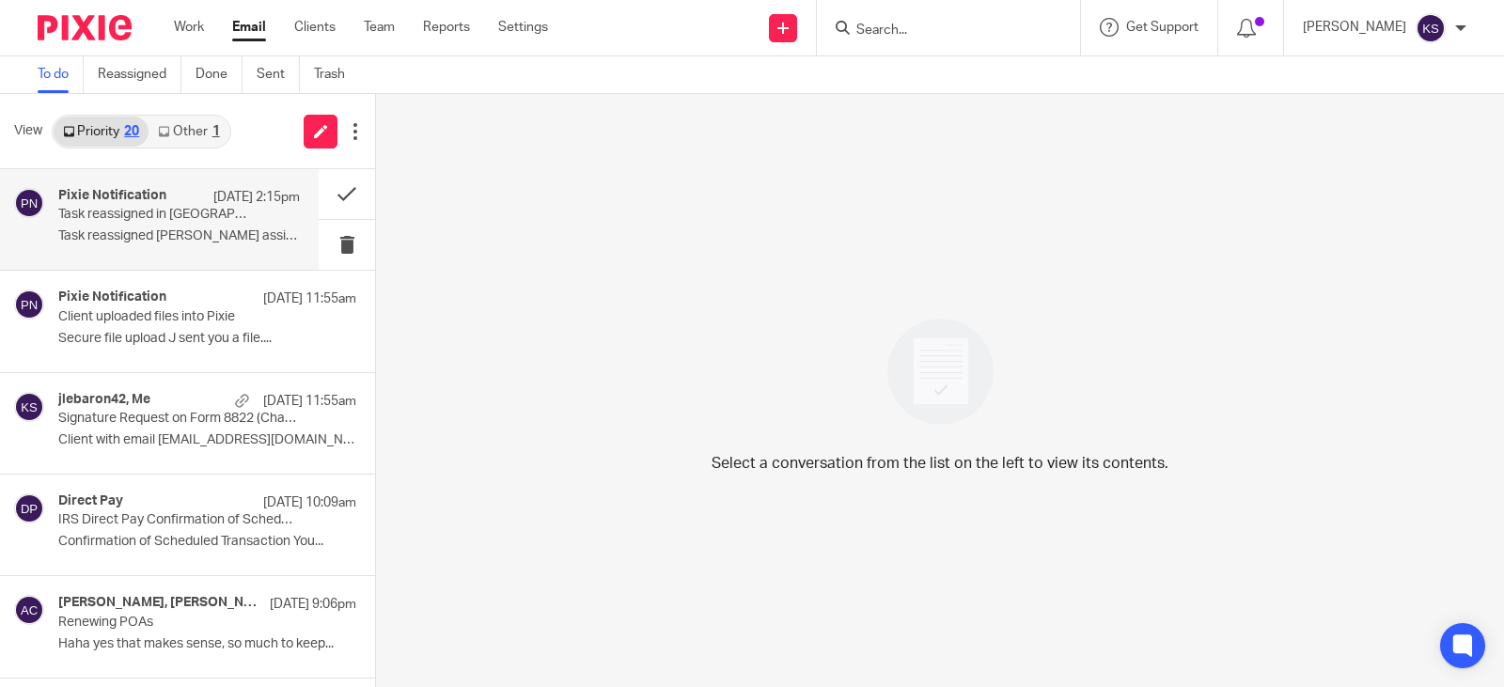
click at [130, 196] on h4 "Pixie Notification" at bounding box center [112, 196] width 108 height 16
click at [135, 206] on div "Pixie Notification Oct 13 2:15pm" at bounding box center [179, 197] width 242 height 19
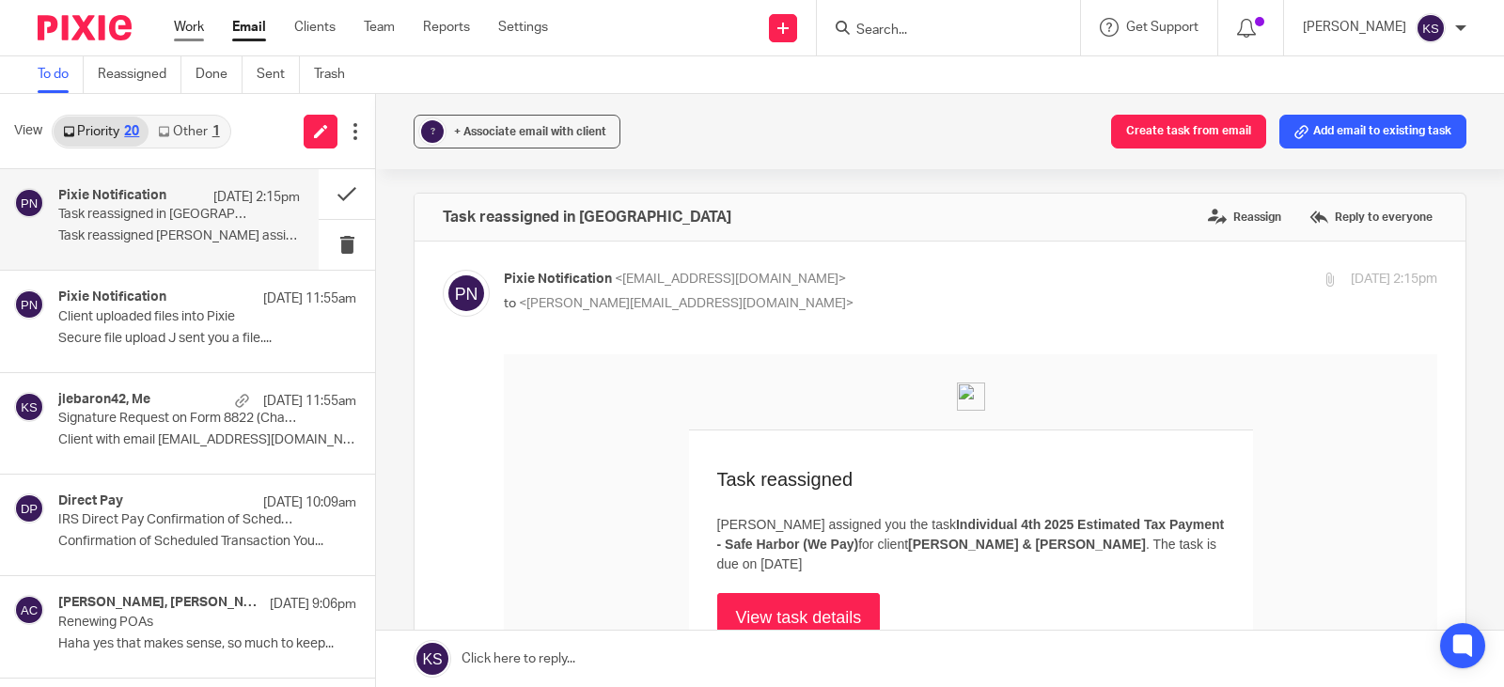
click at [196, 28] on link "Work" at bounding box center [189, 27] width 30 height 19
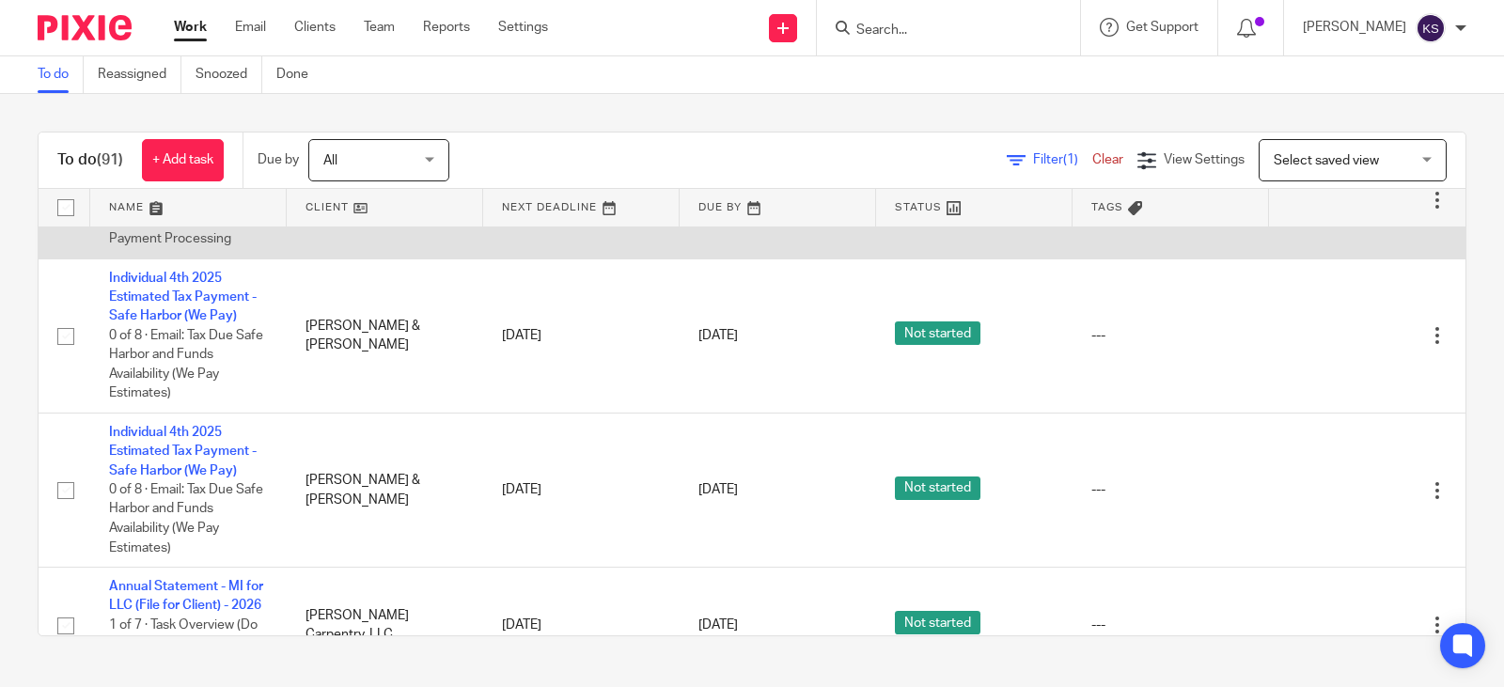
scroll to position [188, 0]
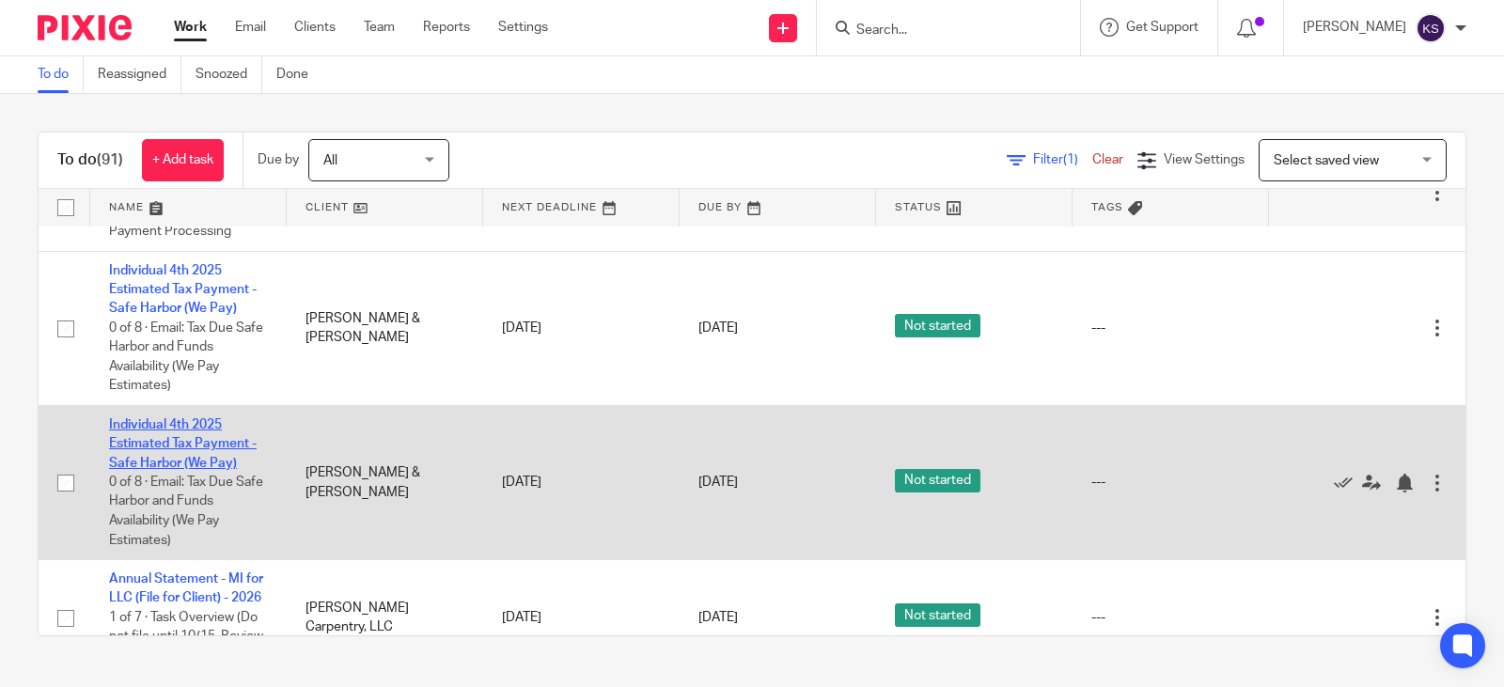
click at [177, 425] on link "Individual 4th 2025 Estimated Tax Payment - Safe Harbor (We Pay)" at bounding box center [183, 444] width 148 height 52
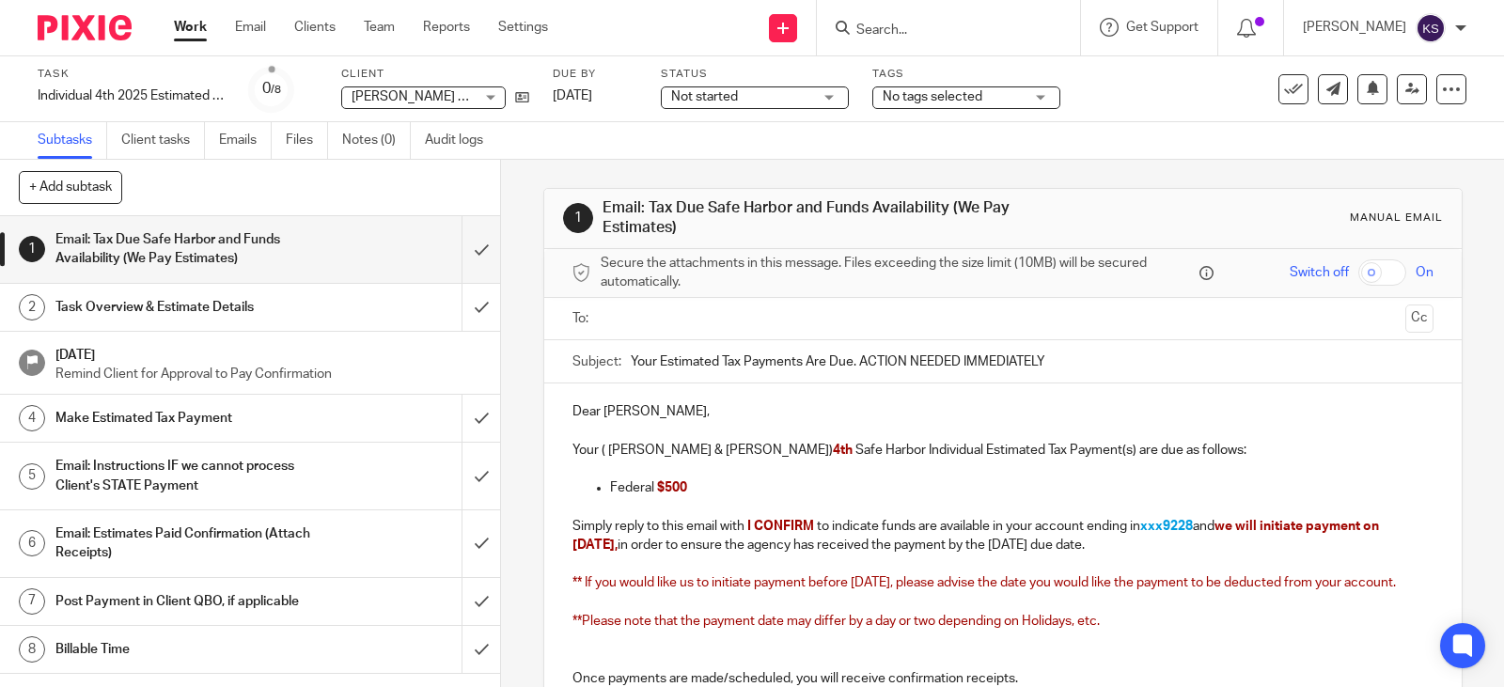
click at [191, 300] on h1 "Task Overview & Estimate Details" at bounding box center [184, 307] width 259 height 28
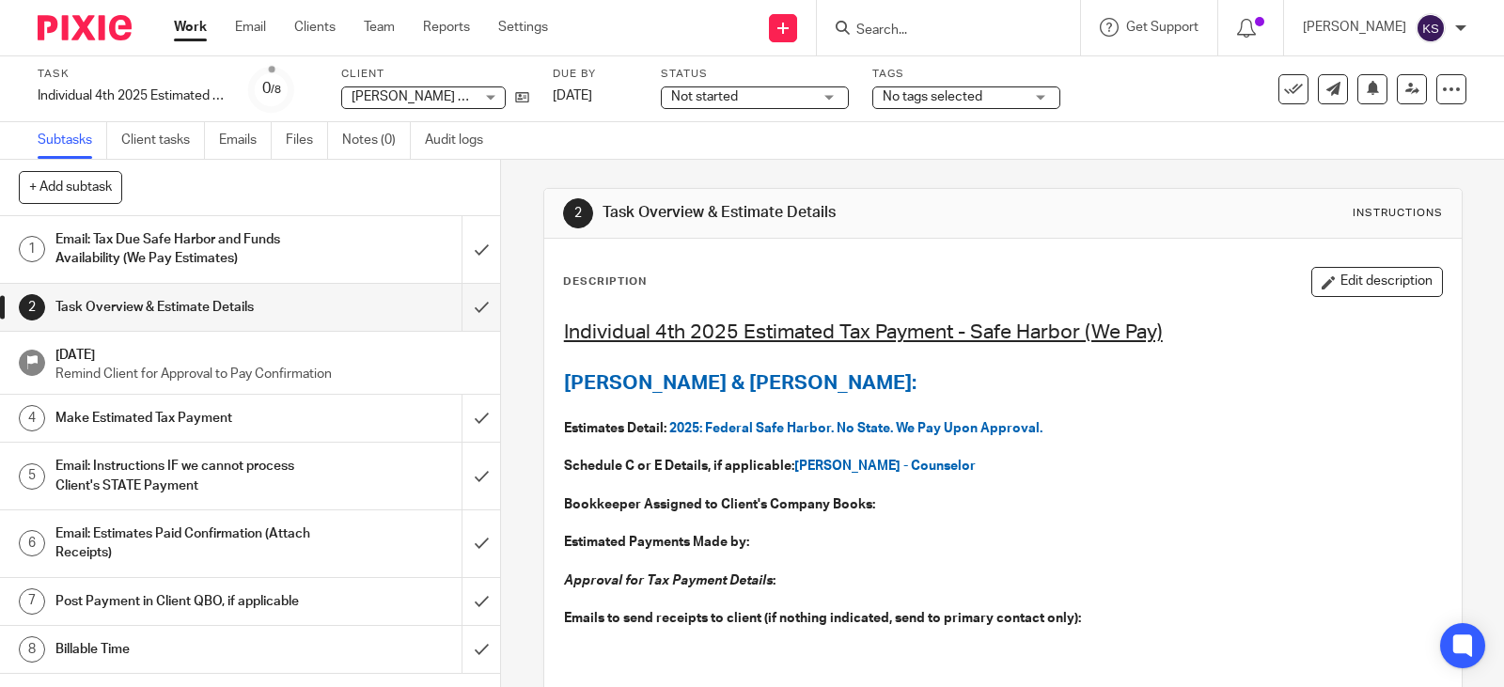
click at [157, 233] on h1 "Email: Tax Due Safe Harbor and Funds Availability (We Pay Estimates)" at bounding box center [184, 250] width 259 height 48
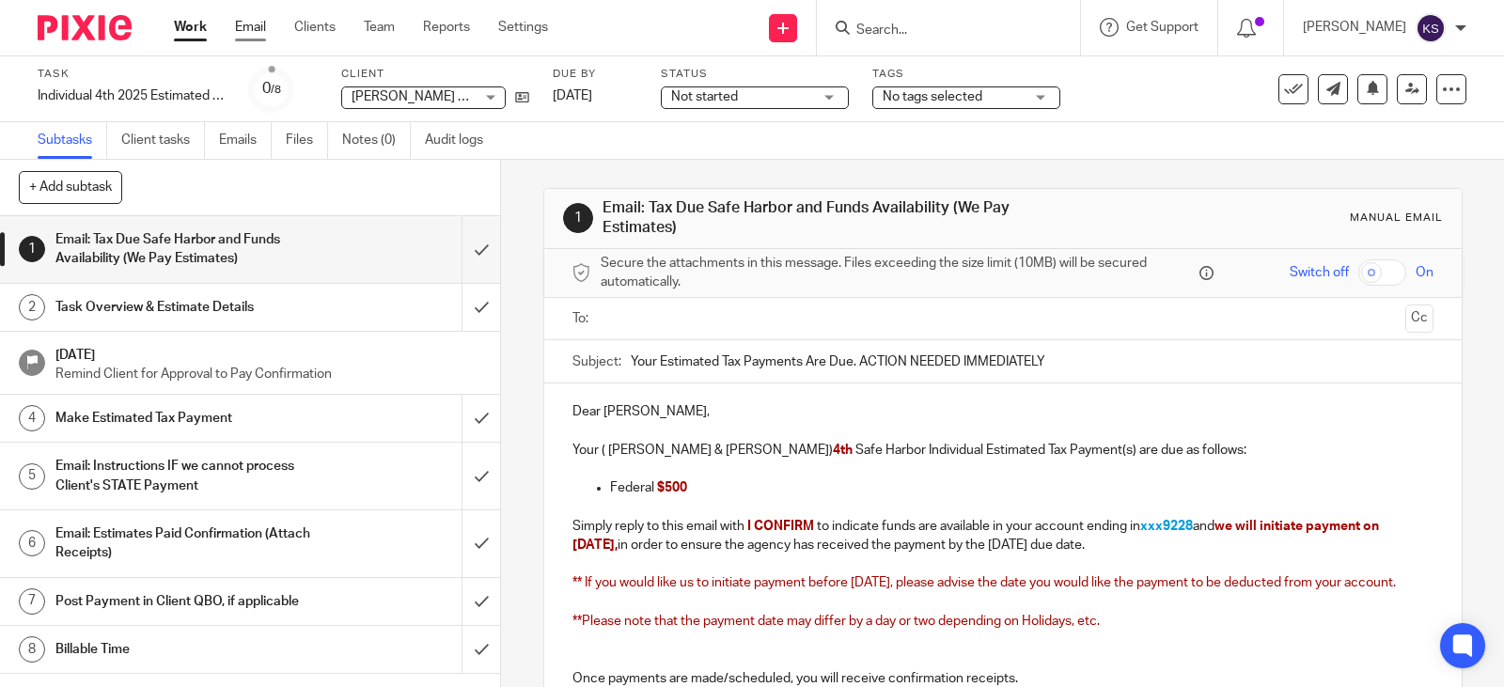
click at [248, 25] on link "Email" at bounding box center [250, 27] width 31 height 19
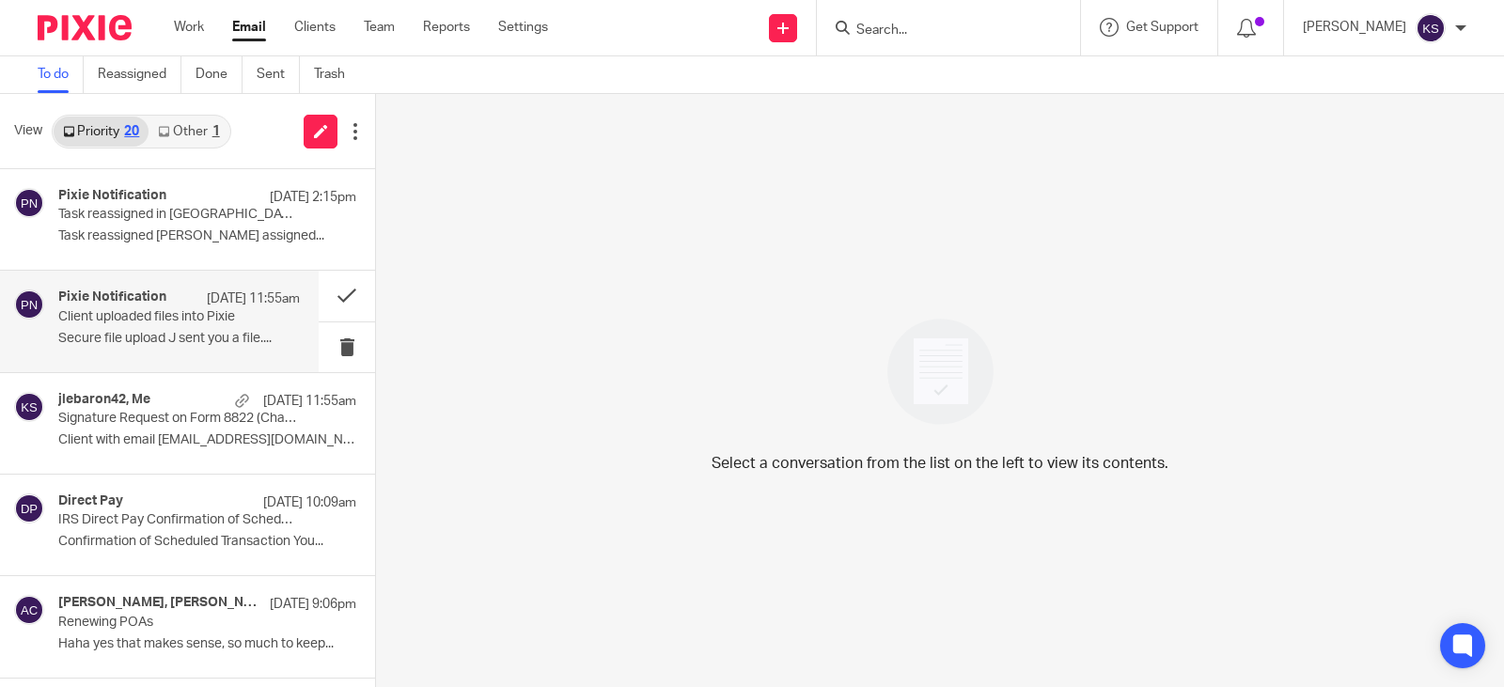
click at [146, 309] on p "Client uploaded files into Pixie" at bounding box center [155, 317] width 194 height 16
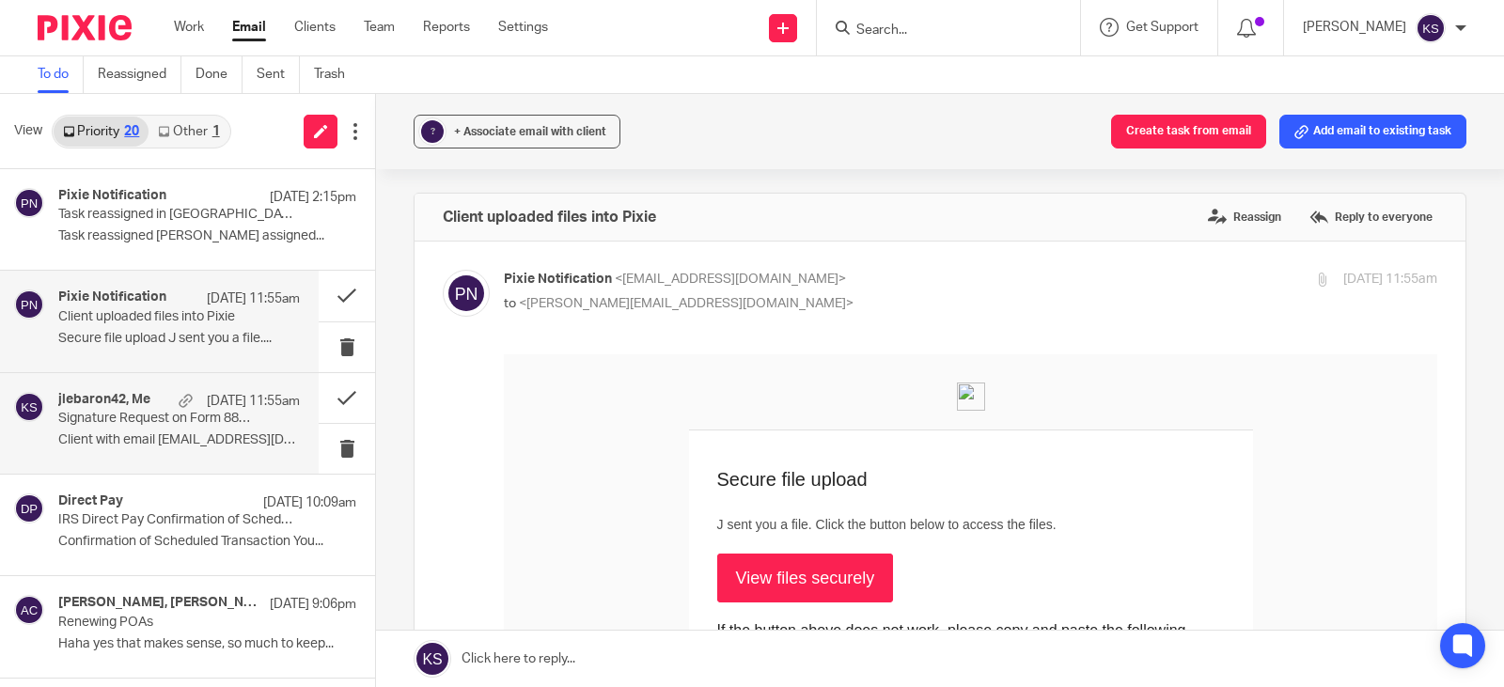
click at [97, 401] on h4 "jlebaron42, Me" at bounding box center [104, 400] width 92 height 16
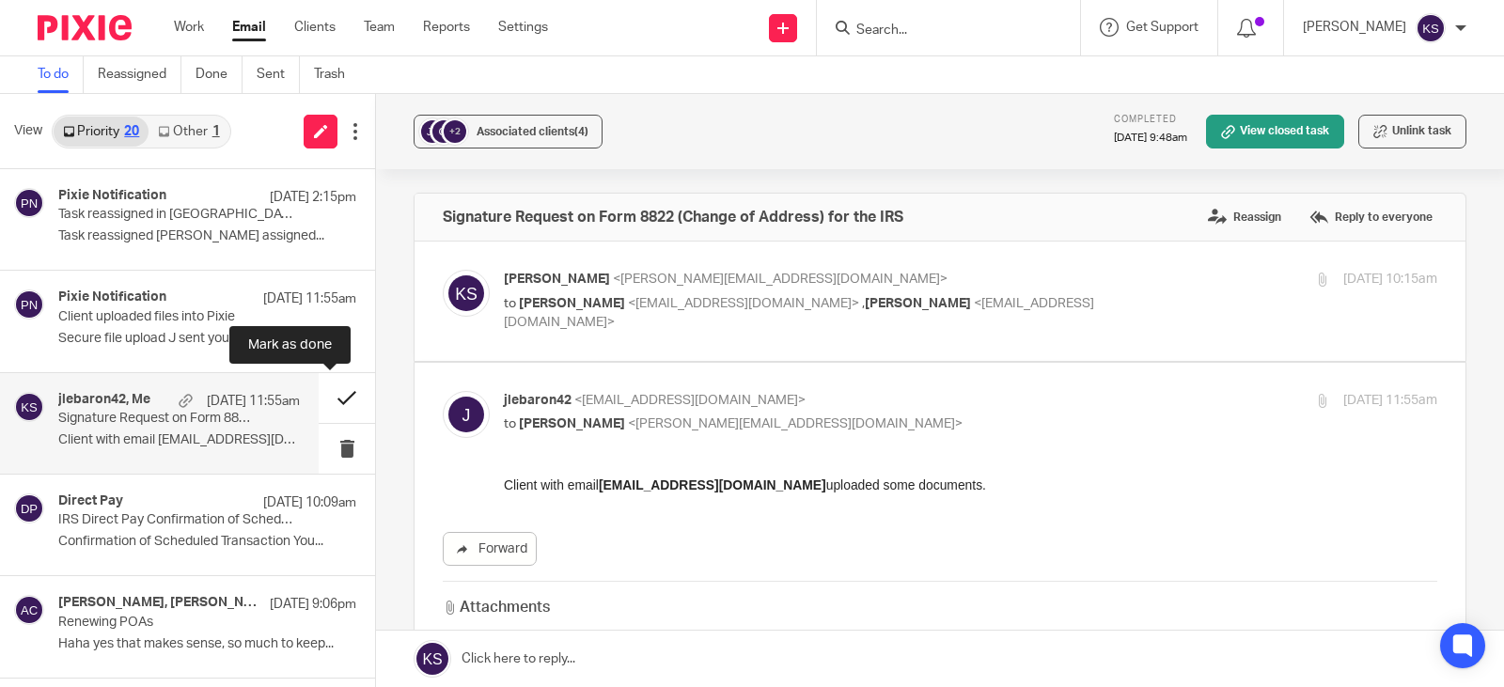
click at [327, 398] on button at bounding box center [347, 398] width 56 height 50
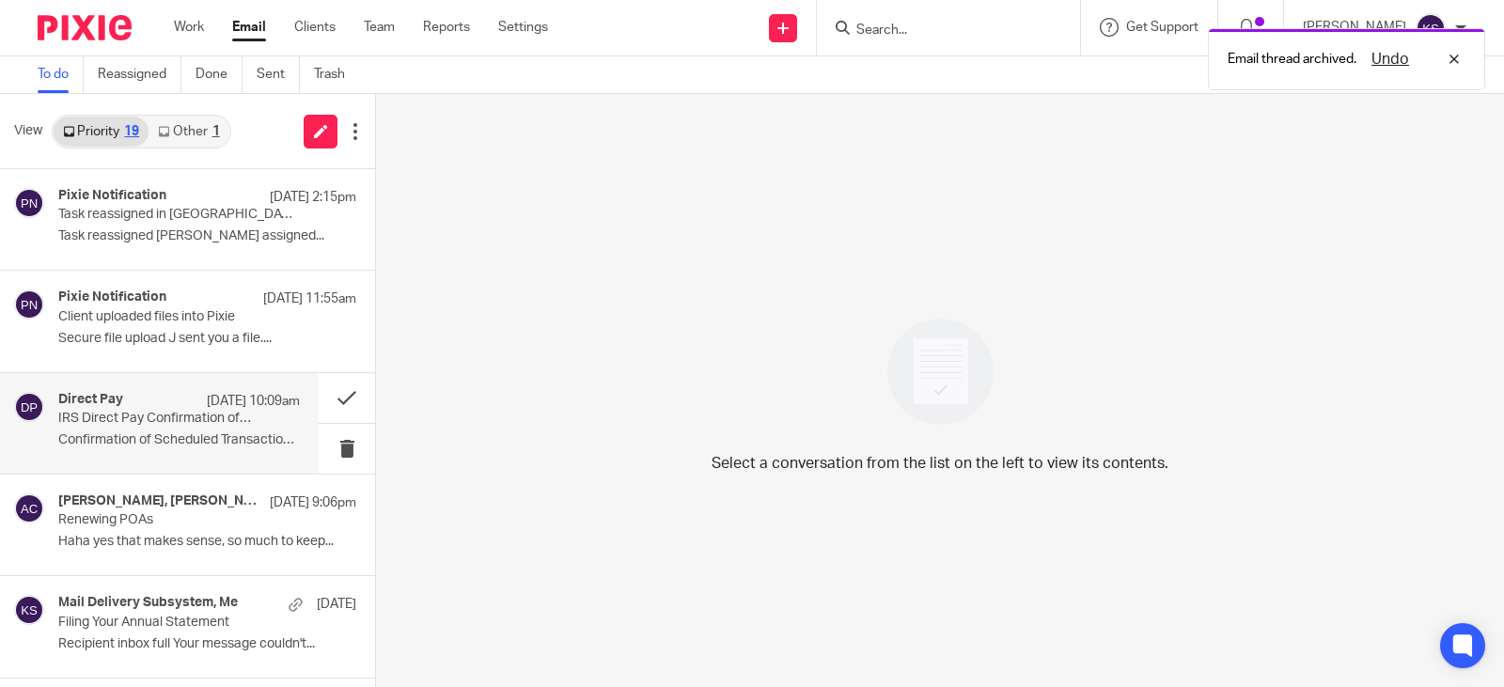
click at [127, 404] on div "Direct Pay Oct 13 10:09am" at bounding box center [179, 401] width 242 height 19
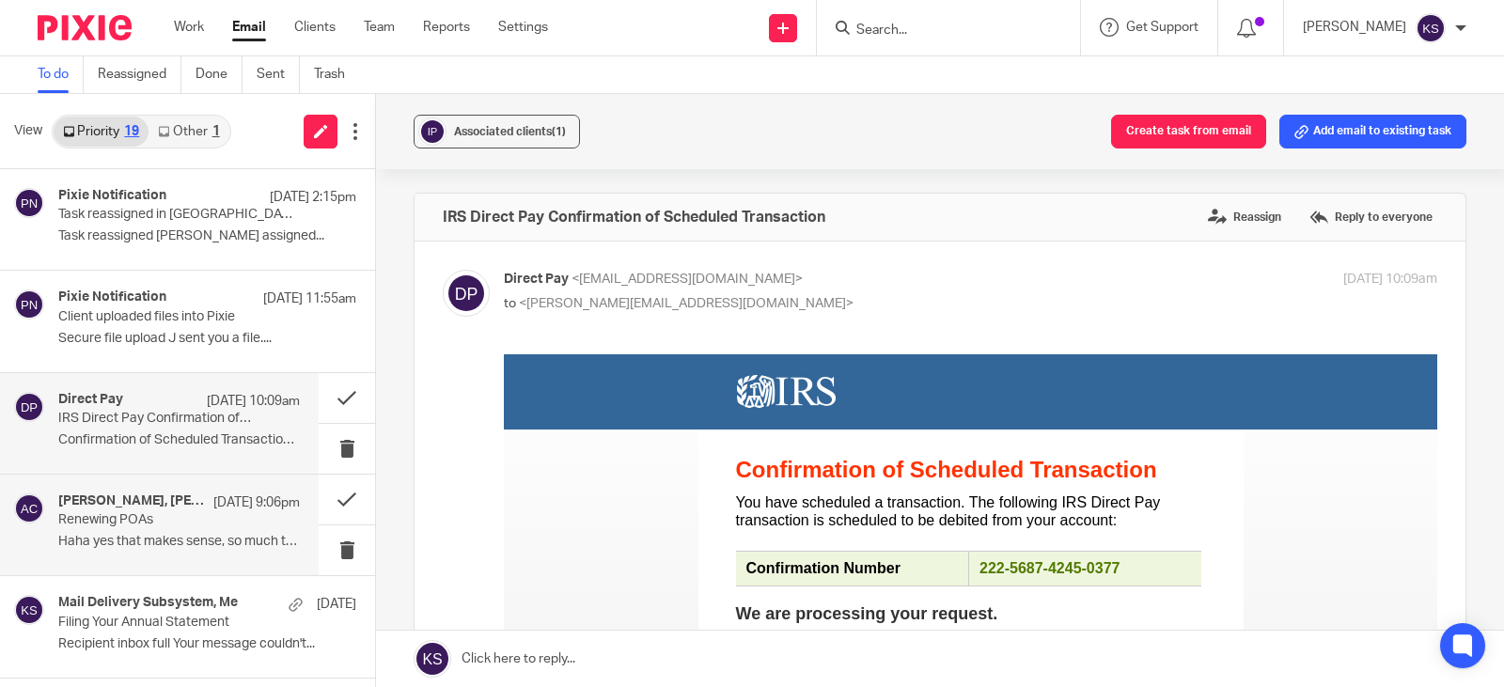
click at [149, 504] on h4 "Gabby Hallatschek, Amy Corfixsen" at bounding box center [131, 502] width 146 height 16
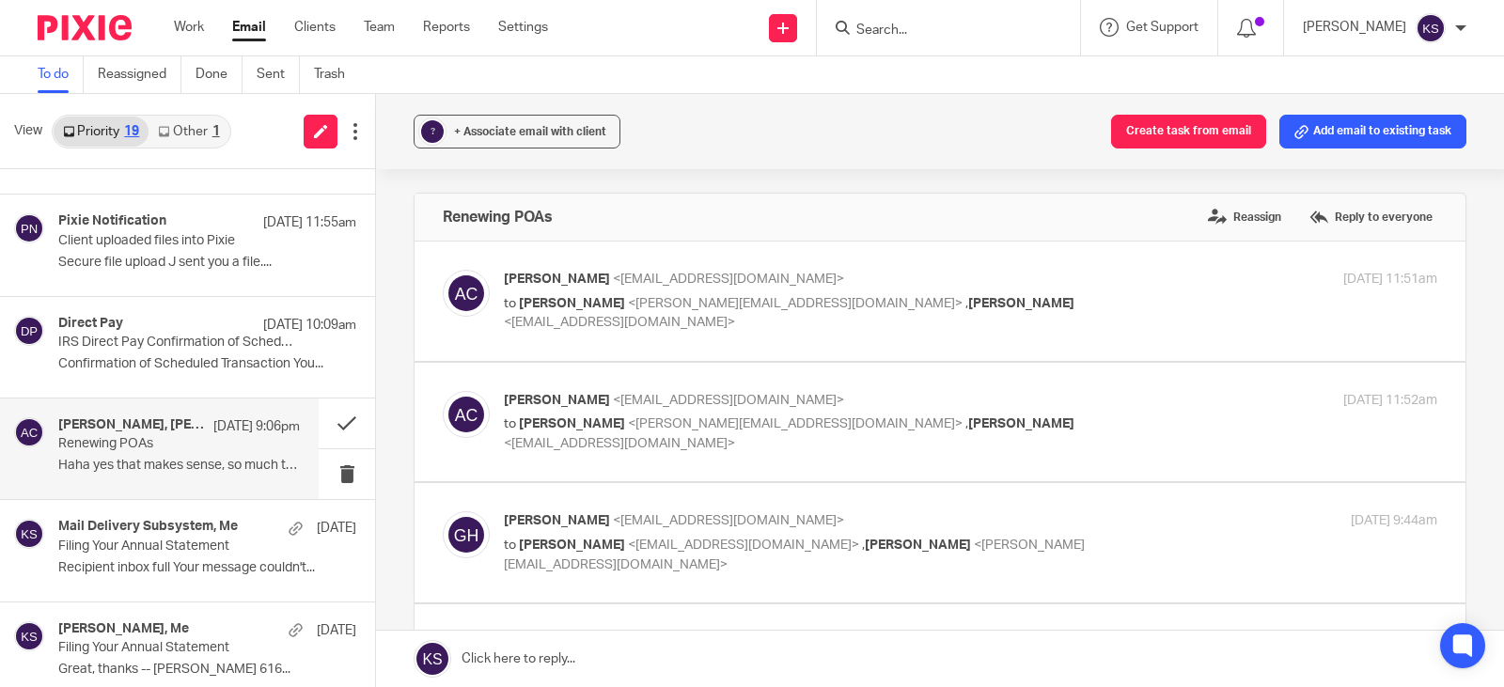
scroll to position [188, 0]
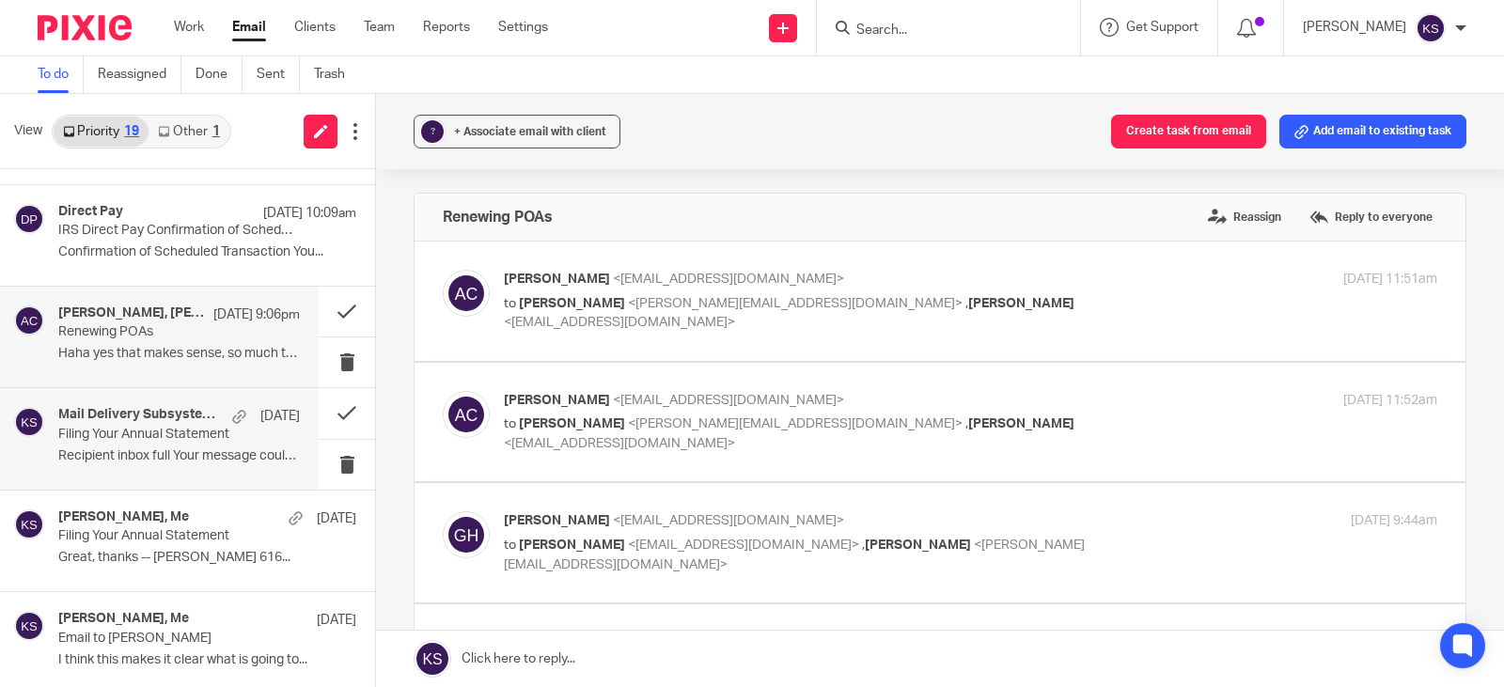
click at [149, 431] on p "Filing Your Annual Statement" at bounding box center [155, 435] width 194 height 16
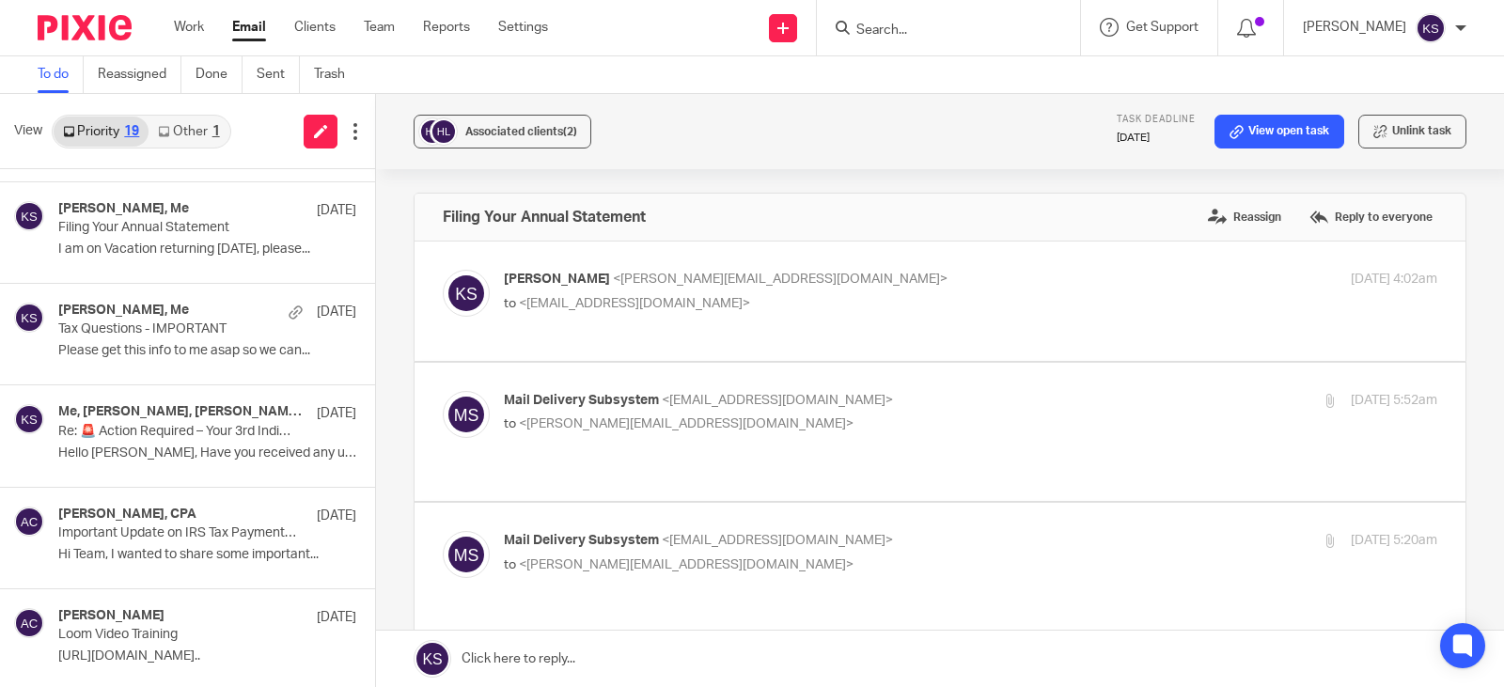
scroll to position [1315, 0]
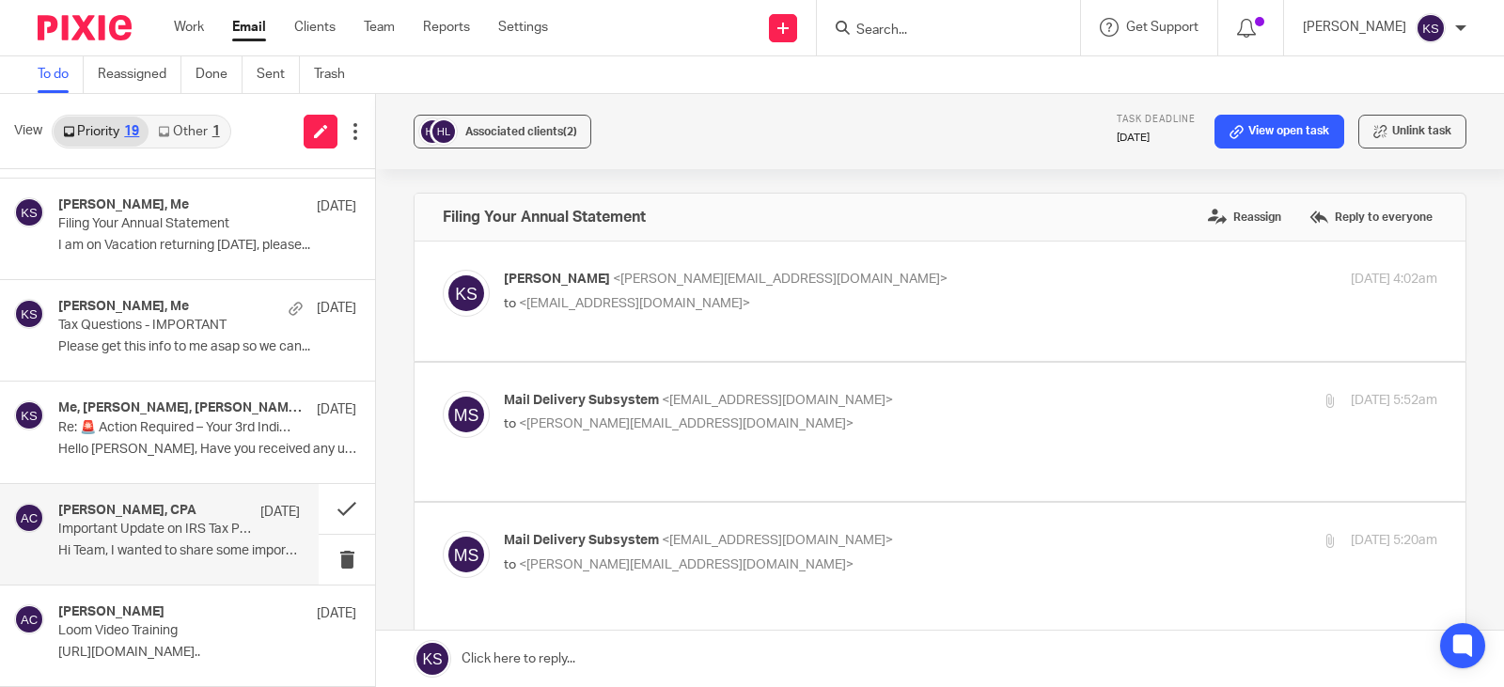
click at [137, 517] on h4 "Amy L Corfixsen, CPA" at bounding box center [127, 511] width 138 height 16
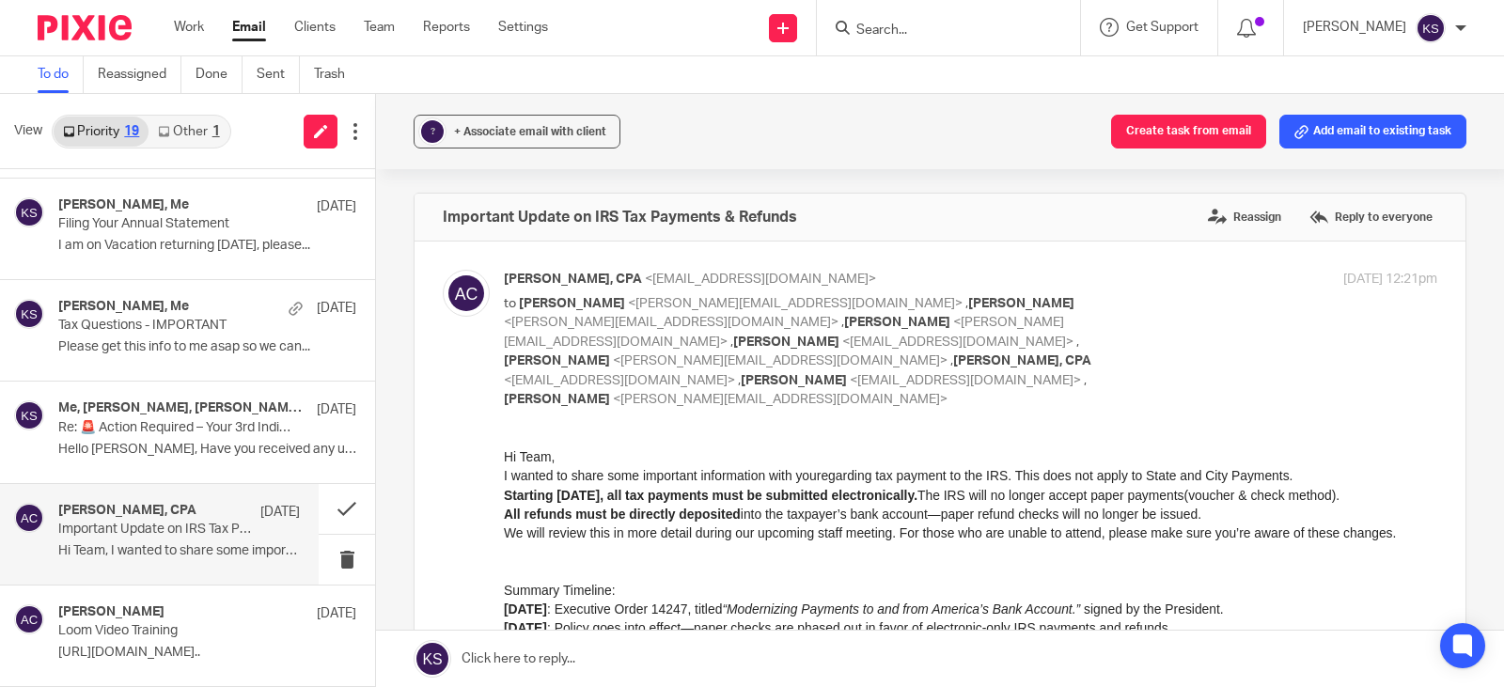
scroll to position [0, 0]
click at [212, 402] on h4 "Me, Stirdivant,Naomi L, Amy L Corfixsen, CPA" at bounding box center [154, 408] width 193 height 16
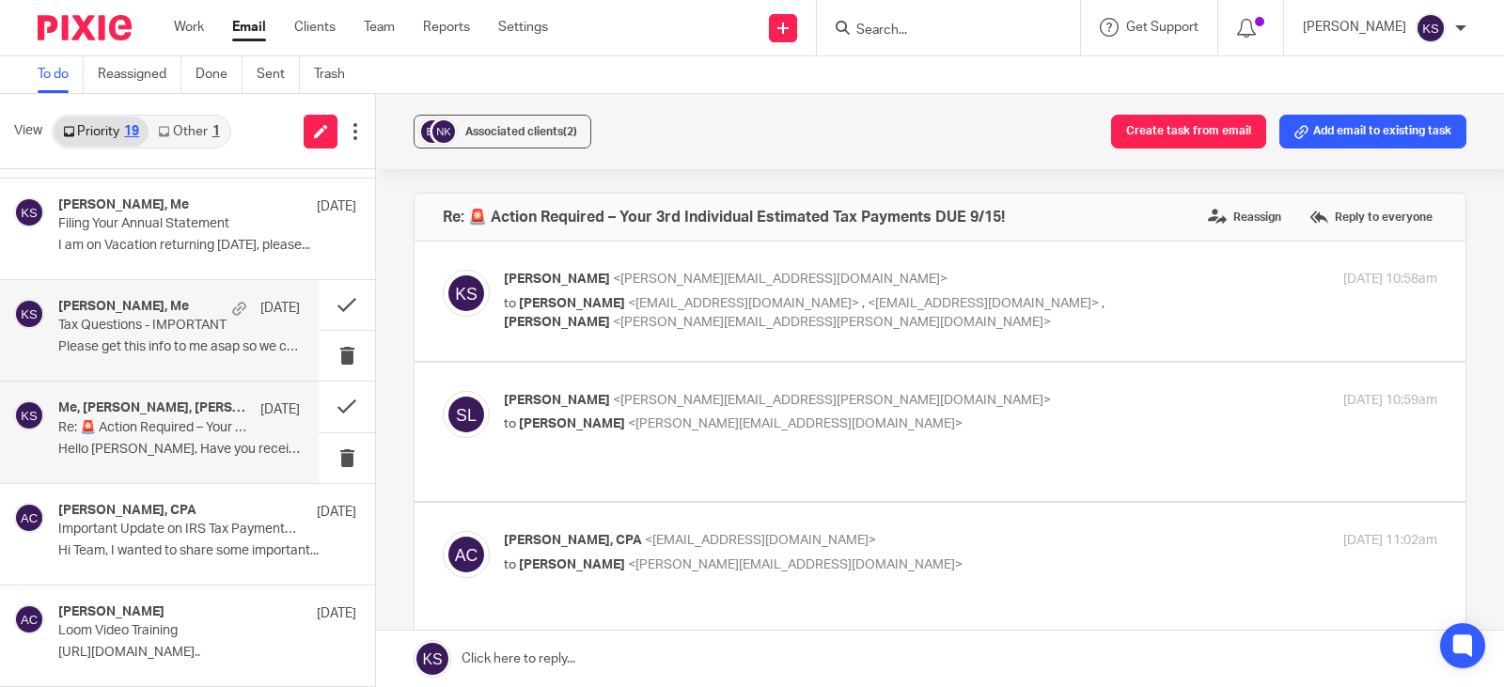
click at [157, 315] on h4 "Amy Corfixsen, Me" at bounding box center [123, 307] width 131 height 16
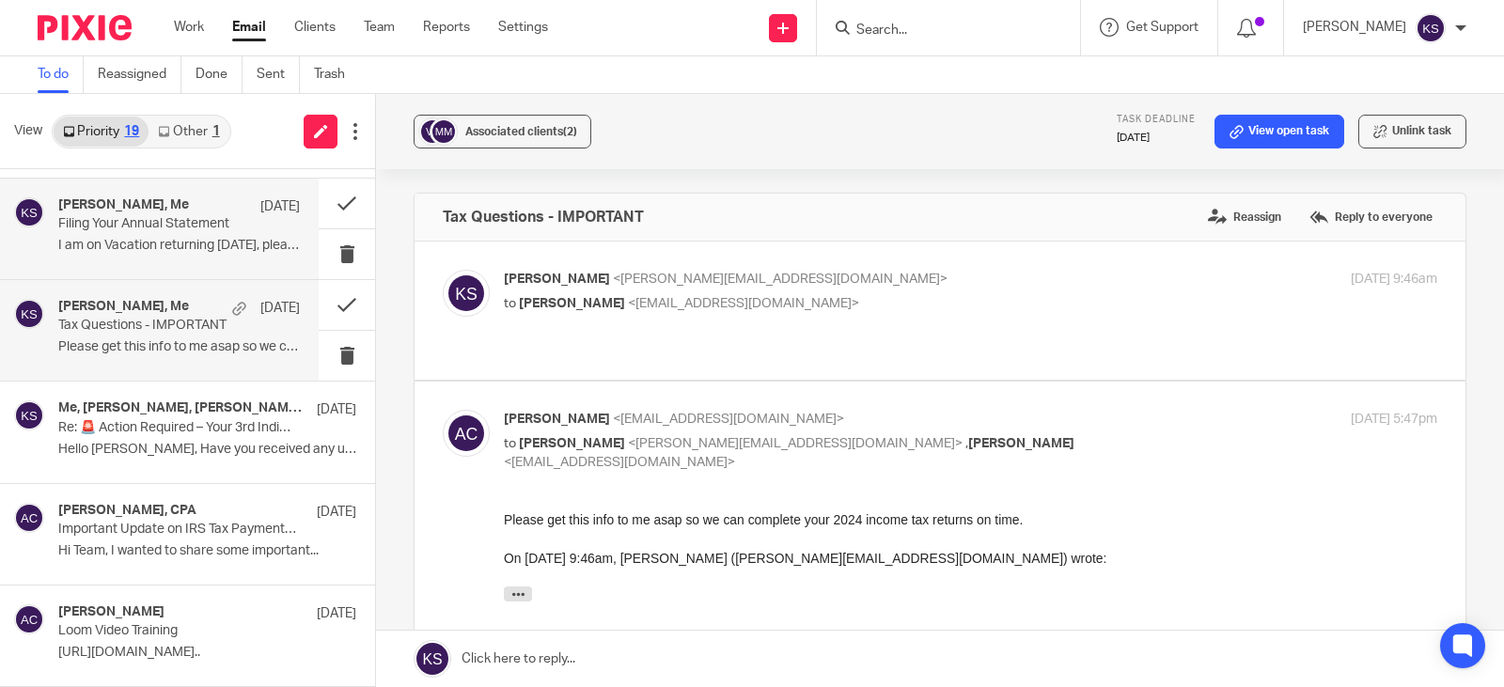
click at [163, 214] on div "LeMasters, Ethan, Me Oct 1" at bounding box center [179, 206] width 242 height 19
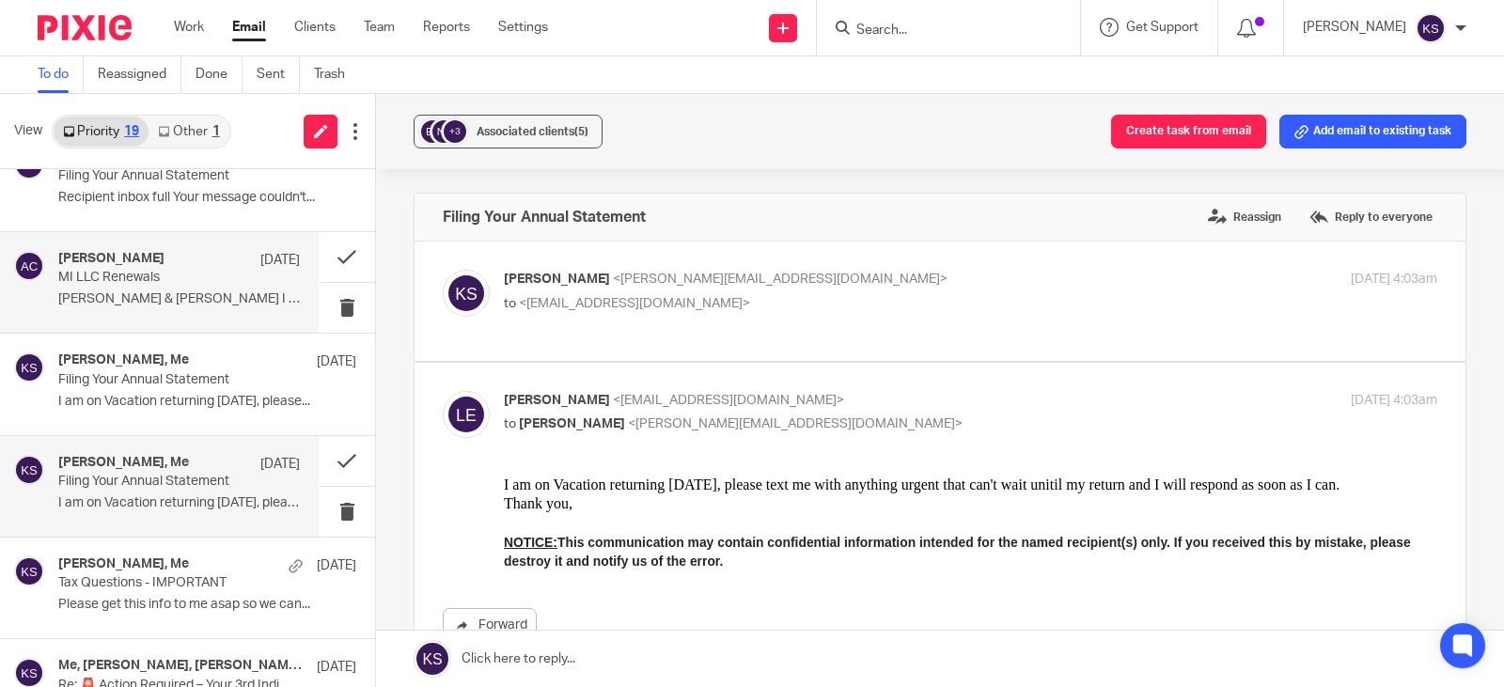
scroll to position [1033, 0]
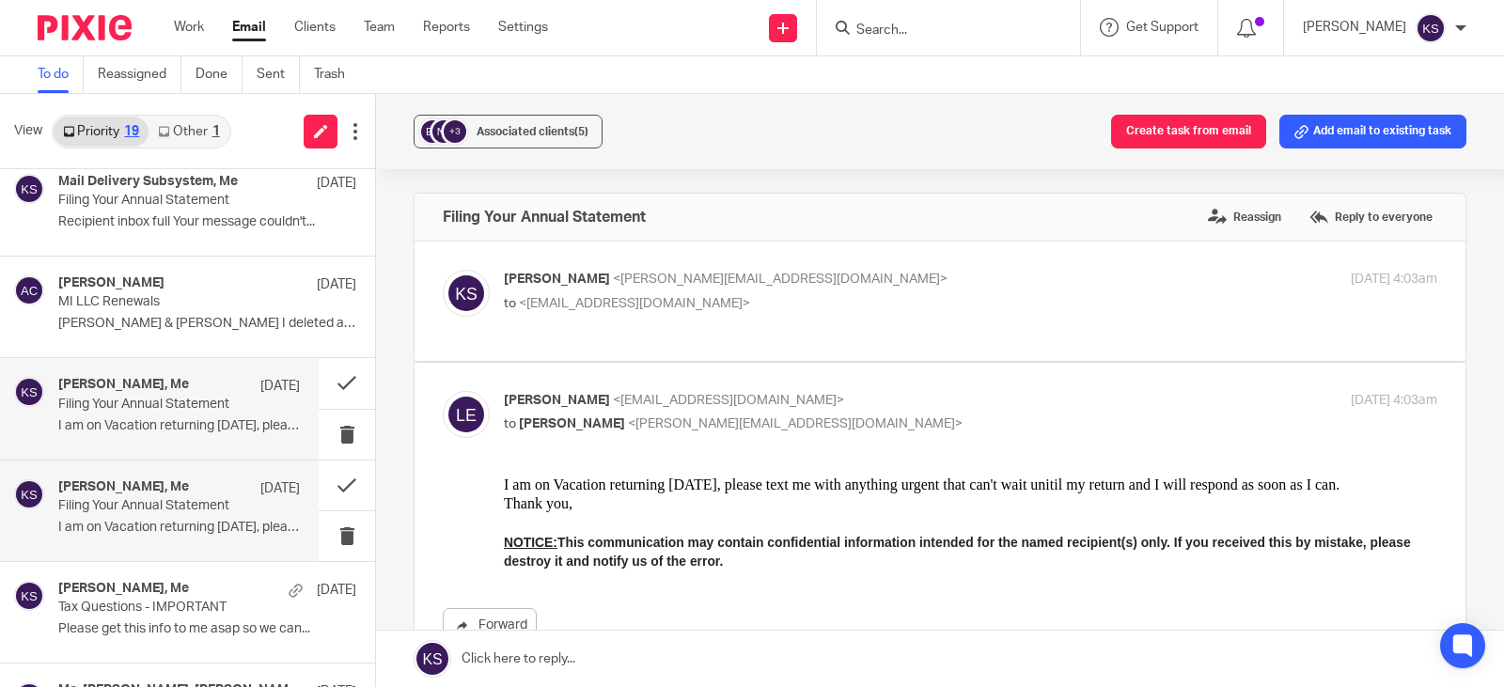
click at [150, 414] on div "LeMasters, Ethan, Me Oct 1 Filing Your Annual Statement I am on Vacation return…" at bounding box center [179, 408] width 242 height 63
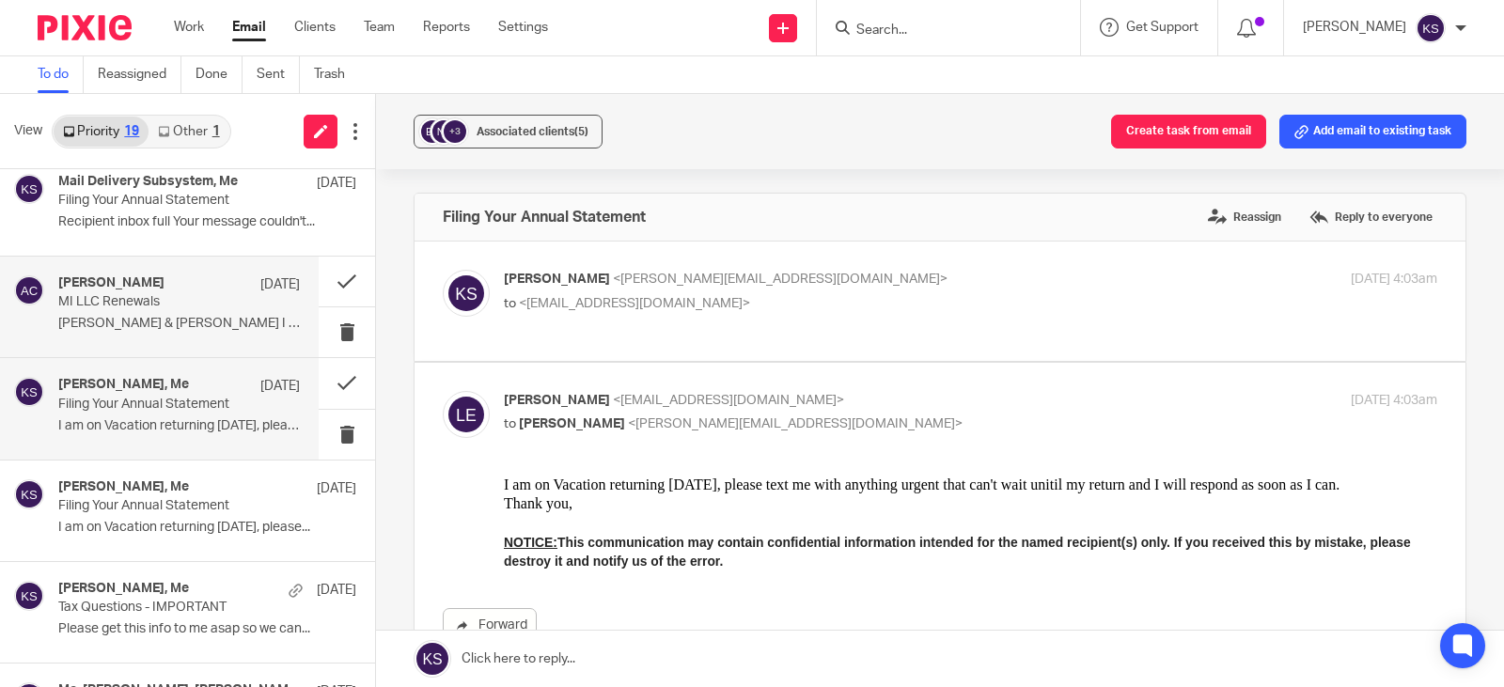
scroll to position [0, 0]
click at [139, 302] on p "MI LLC Renewals" at bounding box center [155, 302] width 194 height 16
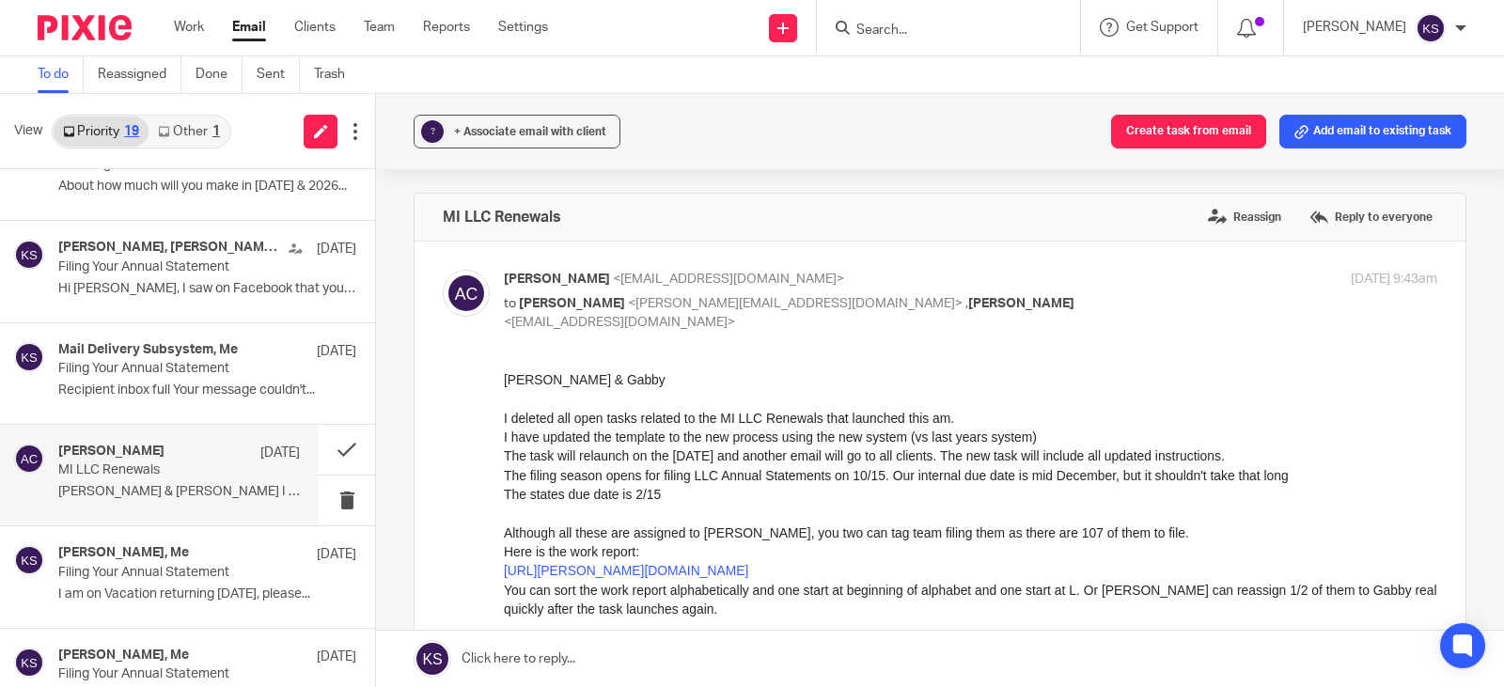
scroll to position [845, 0]
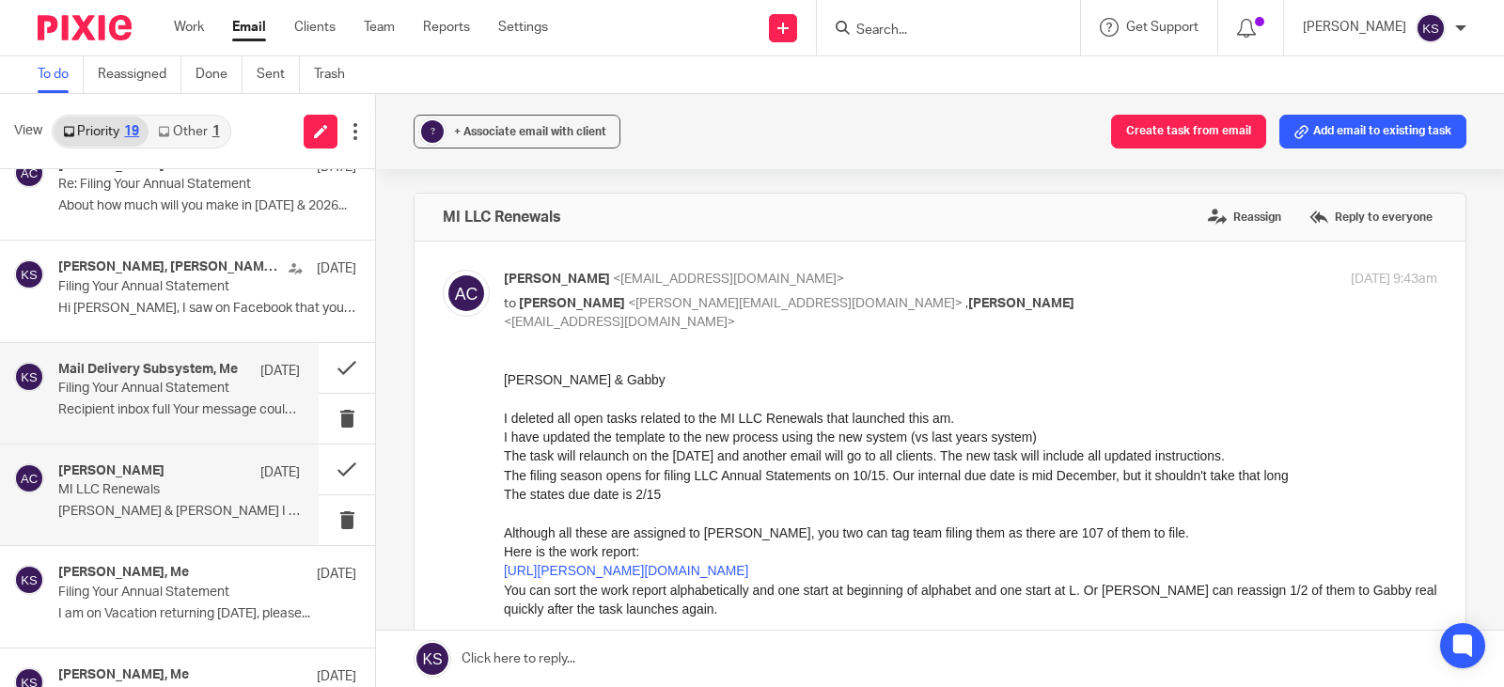
click at [127, 375] on h4 "Mail Delivery Subsystem, Me" at bounding box center [148, 370] width 180 height 16
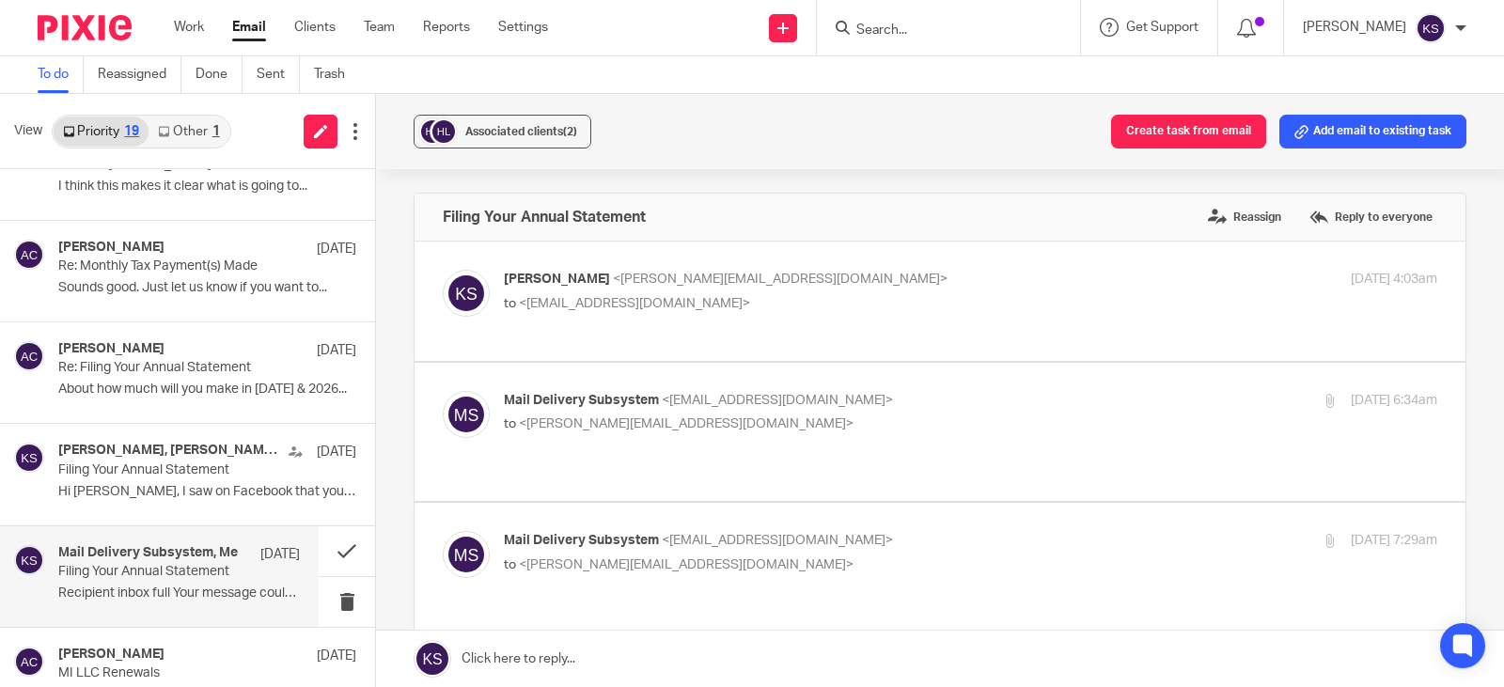
scroll to position [657, 0]
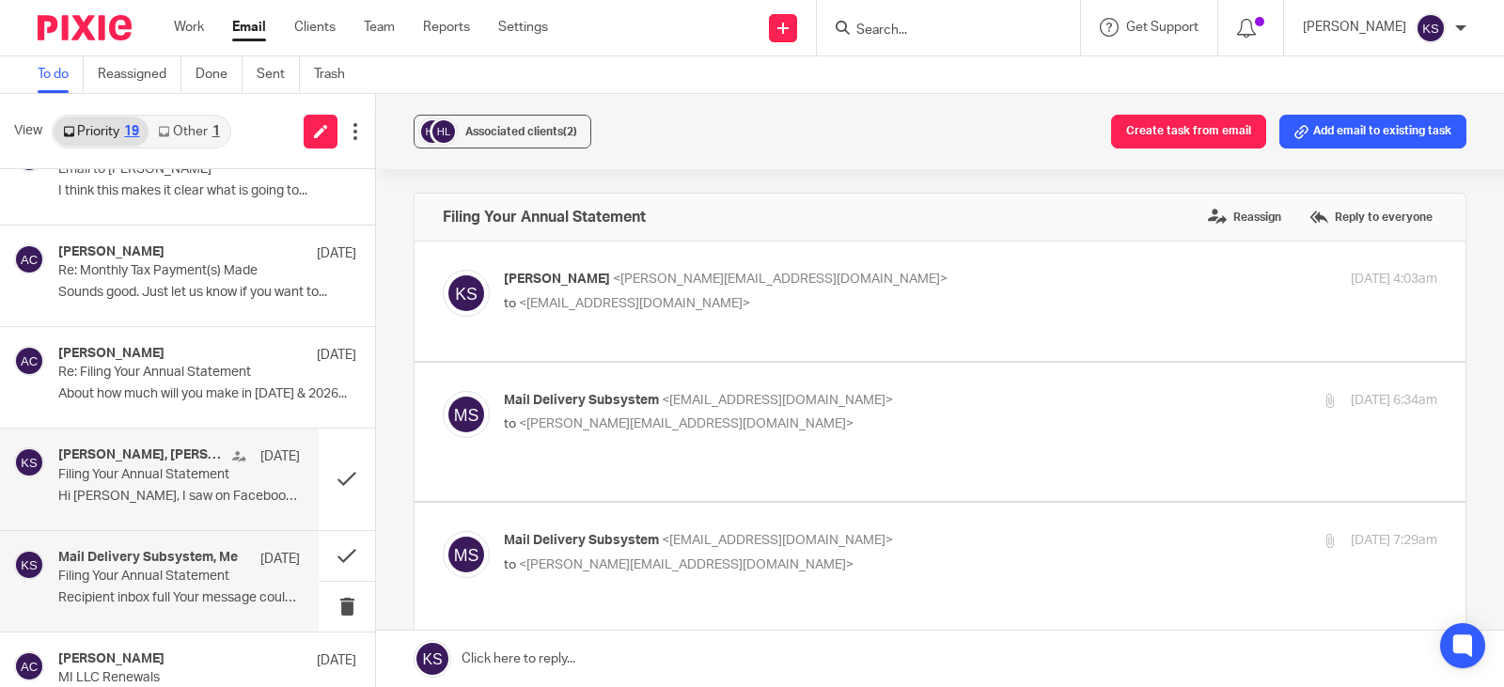
click at [140, 457] on h4 "Amy Corfixsen, Brittanie Wright, Me" at bounding box center [140, 455] width 165 height 16
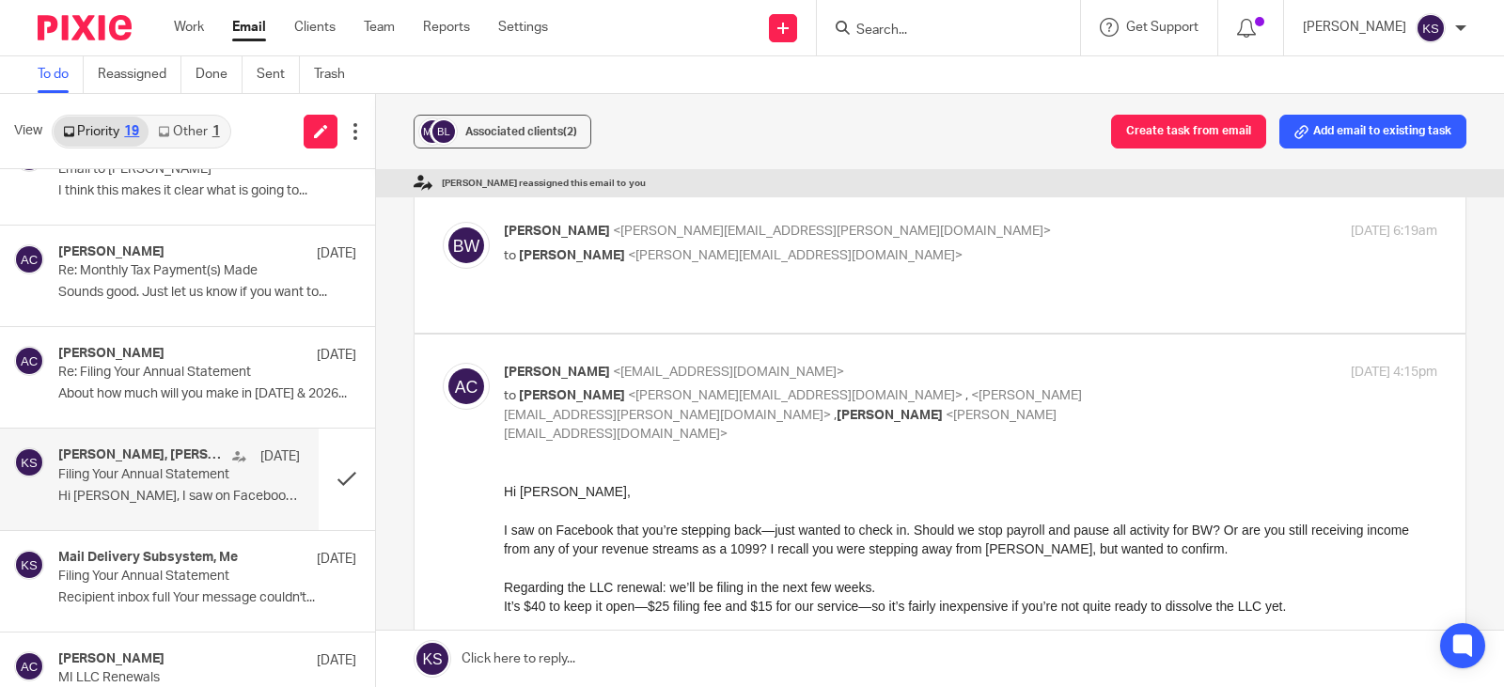
scroll to position [282, 0]
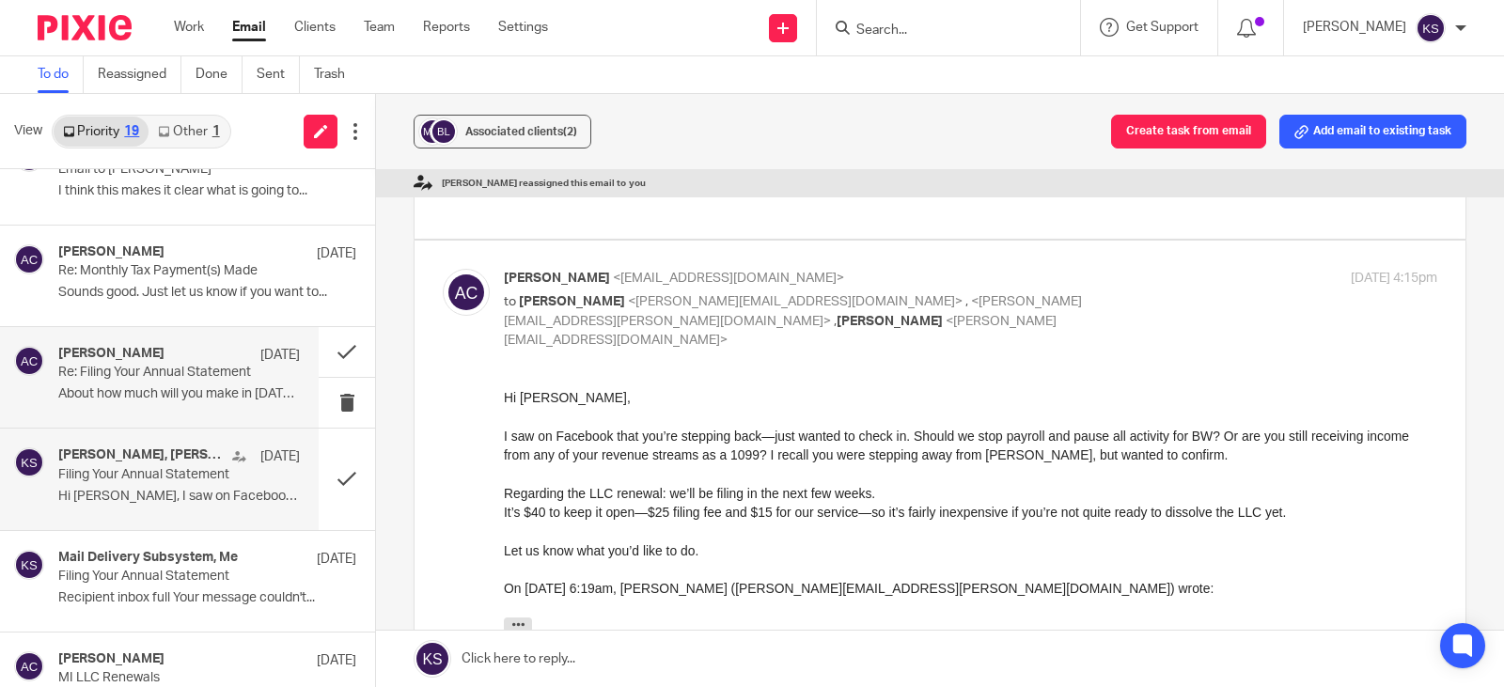
click at [176, 363] on div "Amy Corfixsen Oct 8" at bounding box center [179, 355] width 242 height 19
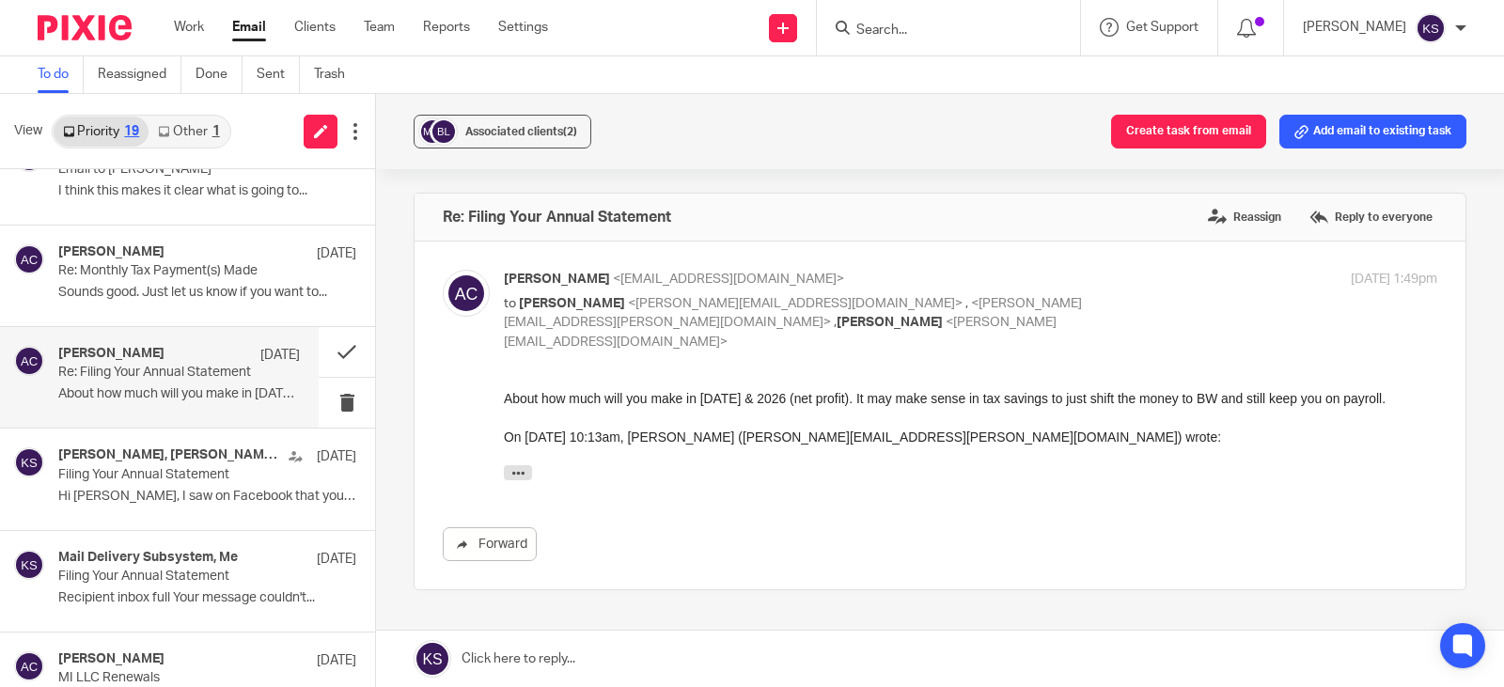
scroll to position [0, 0]
click at [148, 450] on h4 "Amy Corfixsen, Brittanie Wright, Me" at bounding box center [140, 455] width 165 height 16
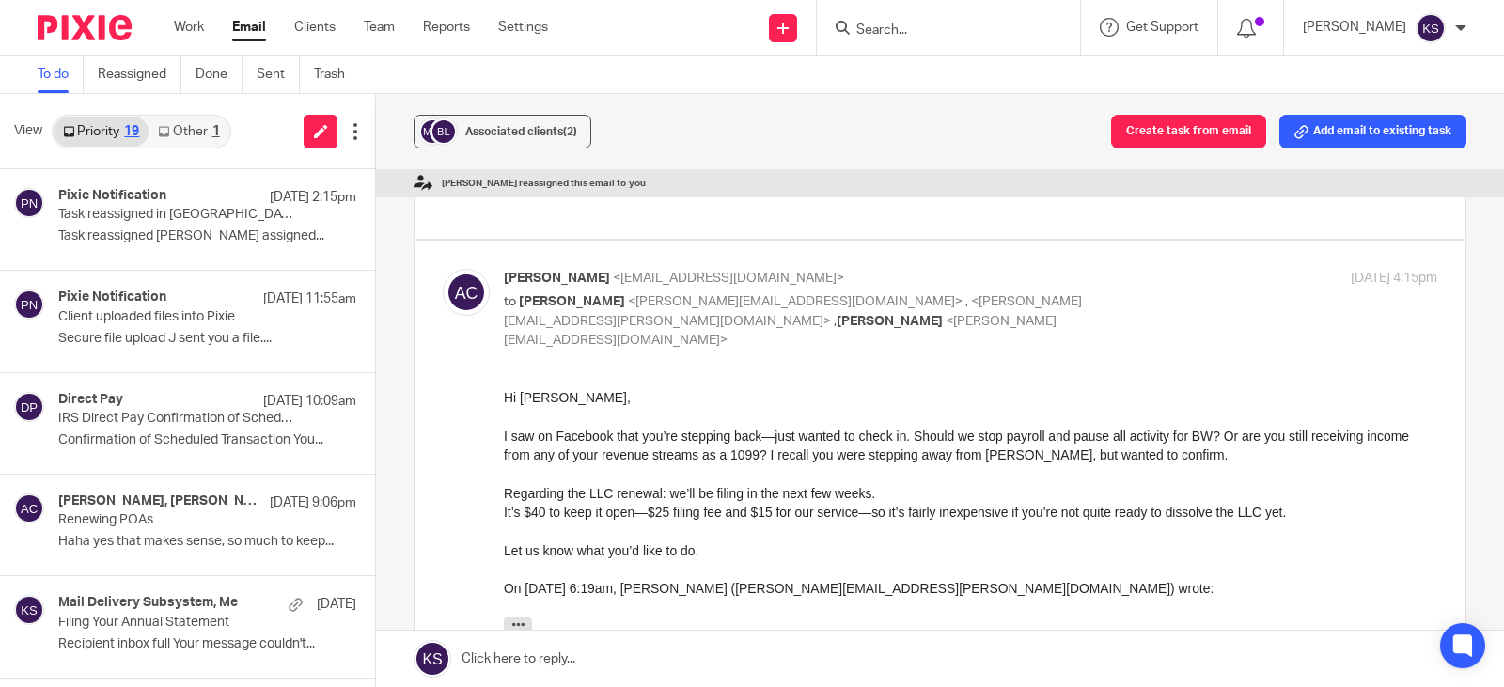
click at [1008, 37] on input "Search" at bounding box center [939, 31] width 169 height 17
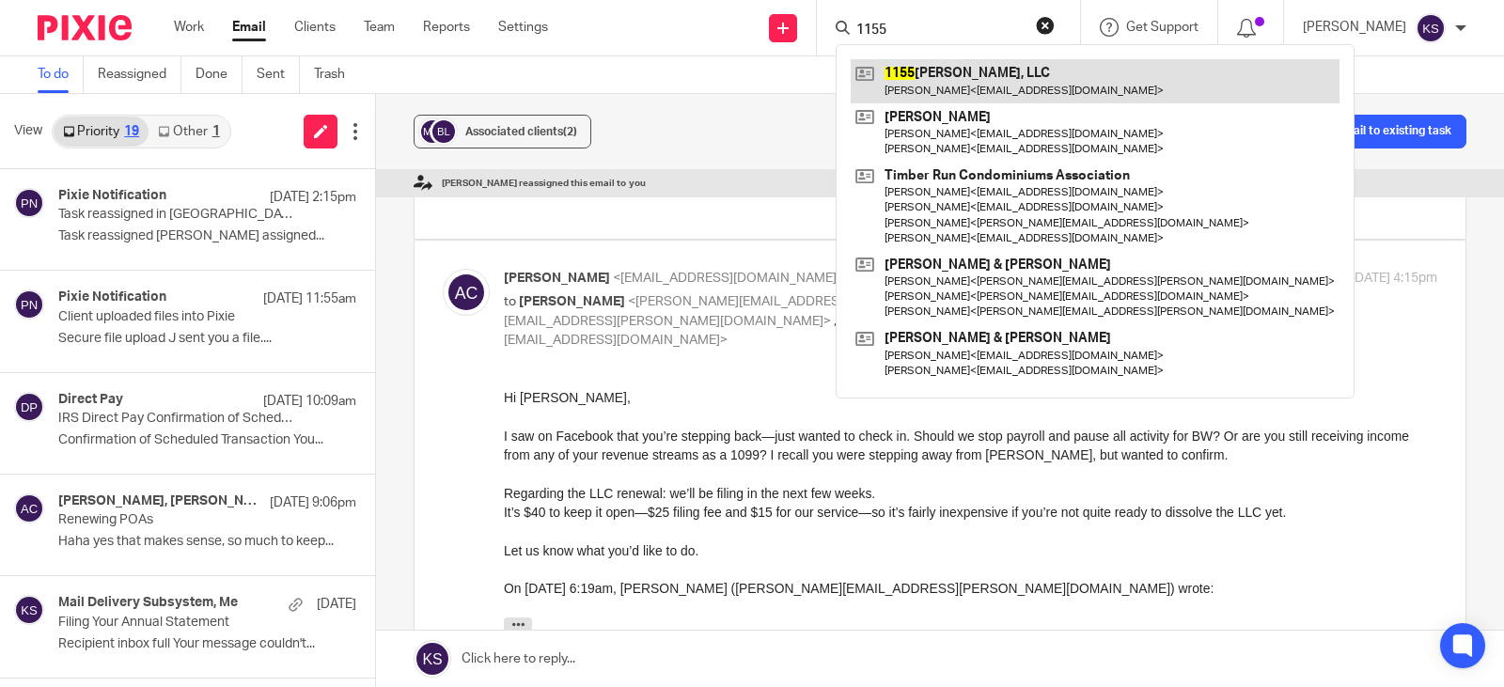
type input "1155"
click at [978, 75] on link at bounding box center [1095, 80] width 489 height 43
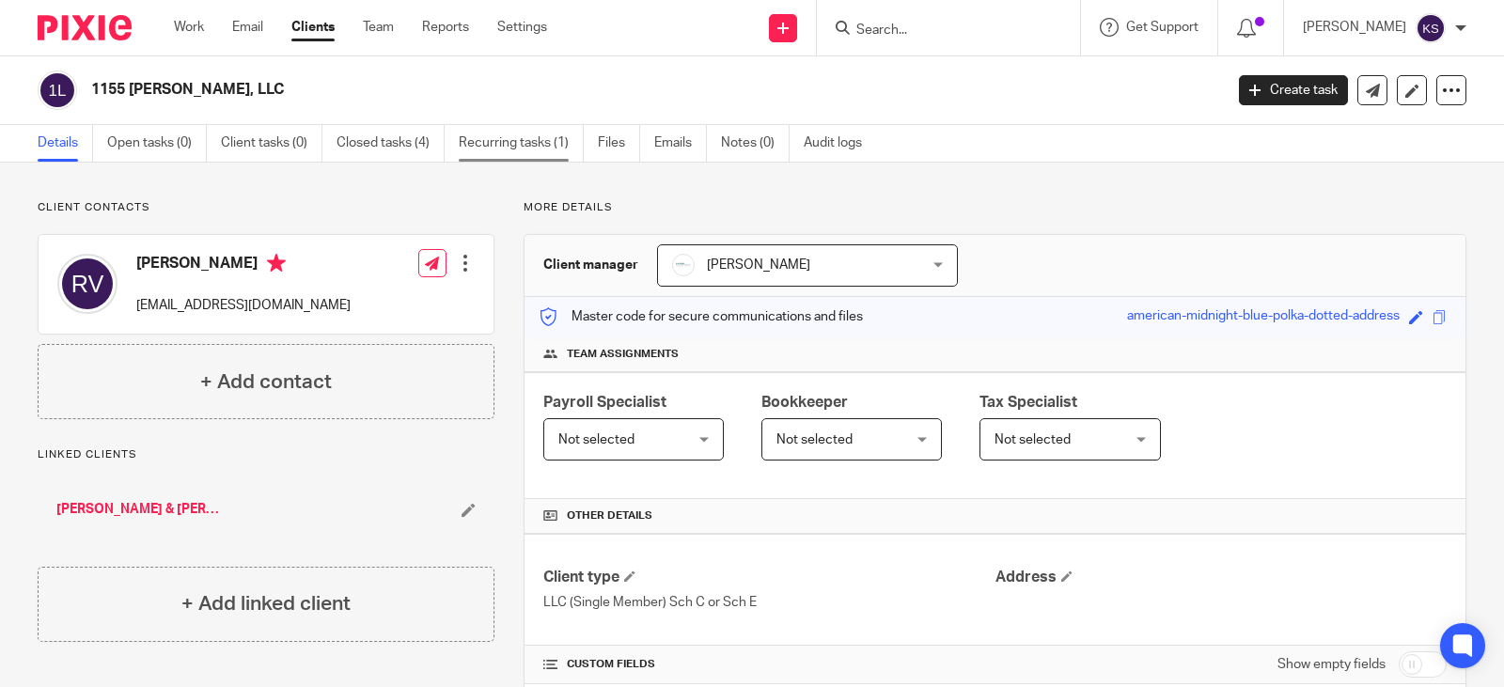
click at [524, 139] on link "Recurring tasks (1)" at bounding box center [521, 143] width 125 height 37
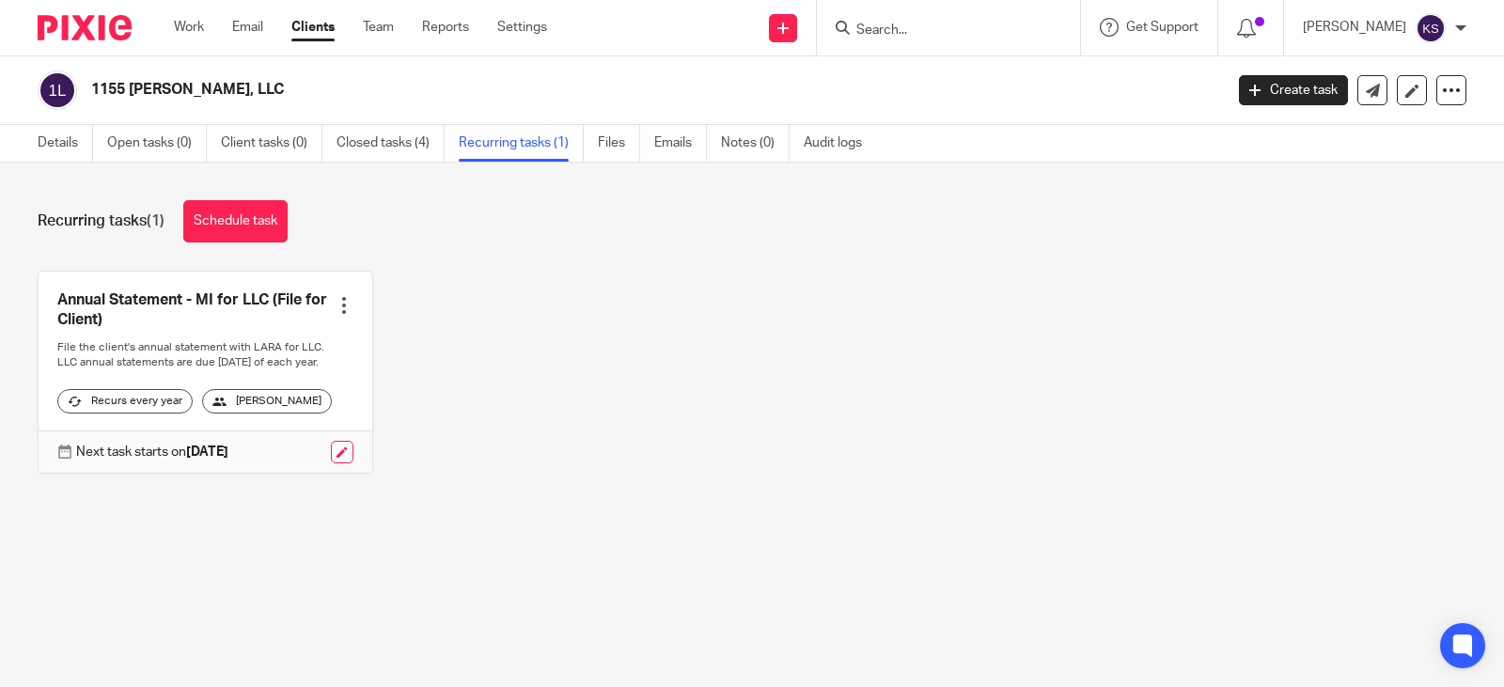
click at [335, 306] on div at bounding box center [344, 305] width 19 height 19
click at [703, 349] on div "Annual Statement - MI for LLC (File for Client) Create task Clone template Reca…" at bounding box center [737, 386] width 1458 height 231
click at [247, 216] on link "Schedule task" at bounding box center [235, 221] width 104 height 42
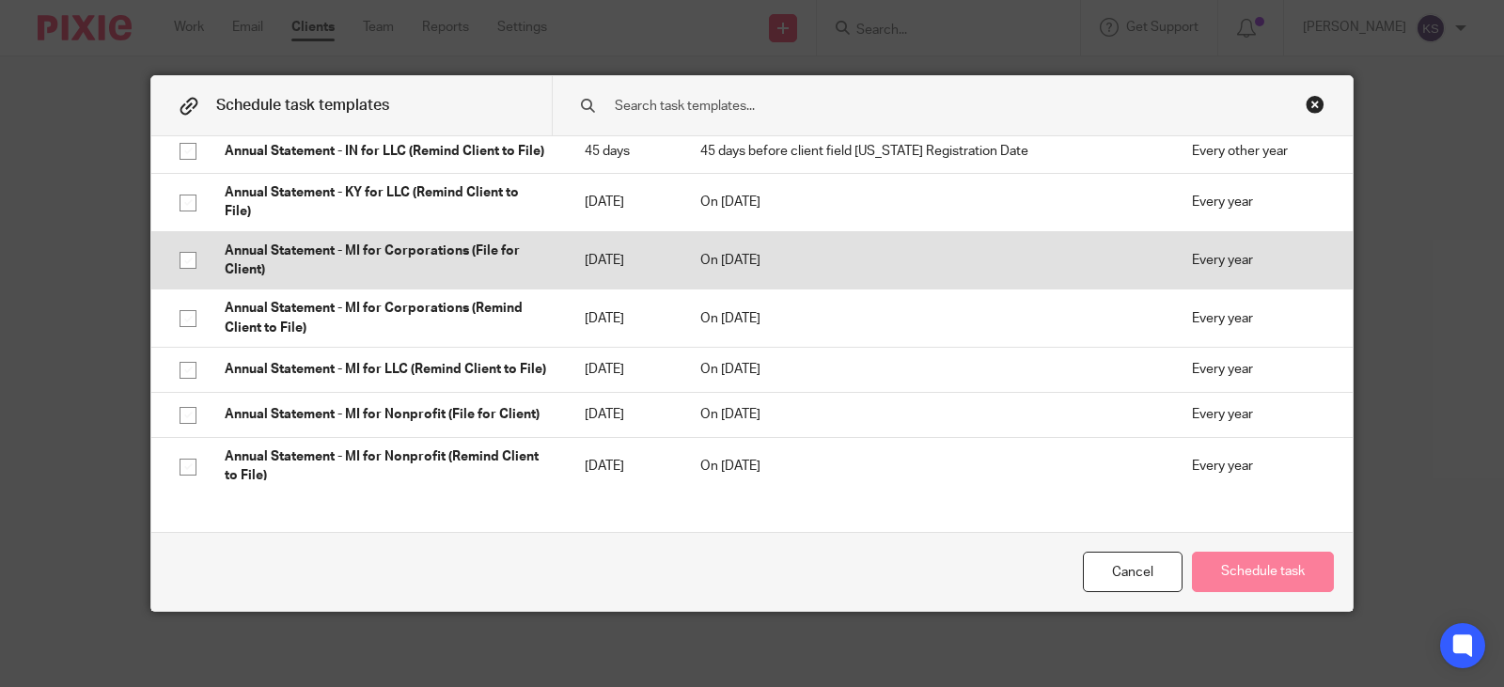
scroll to position [1974, 0]
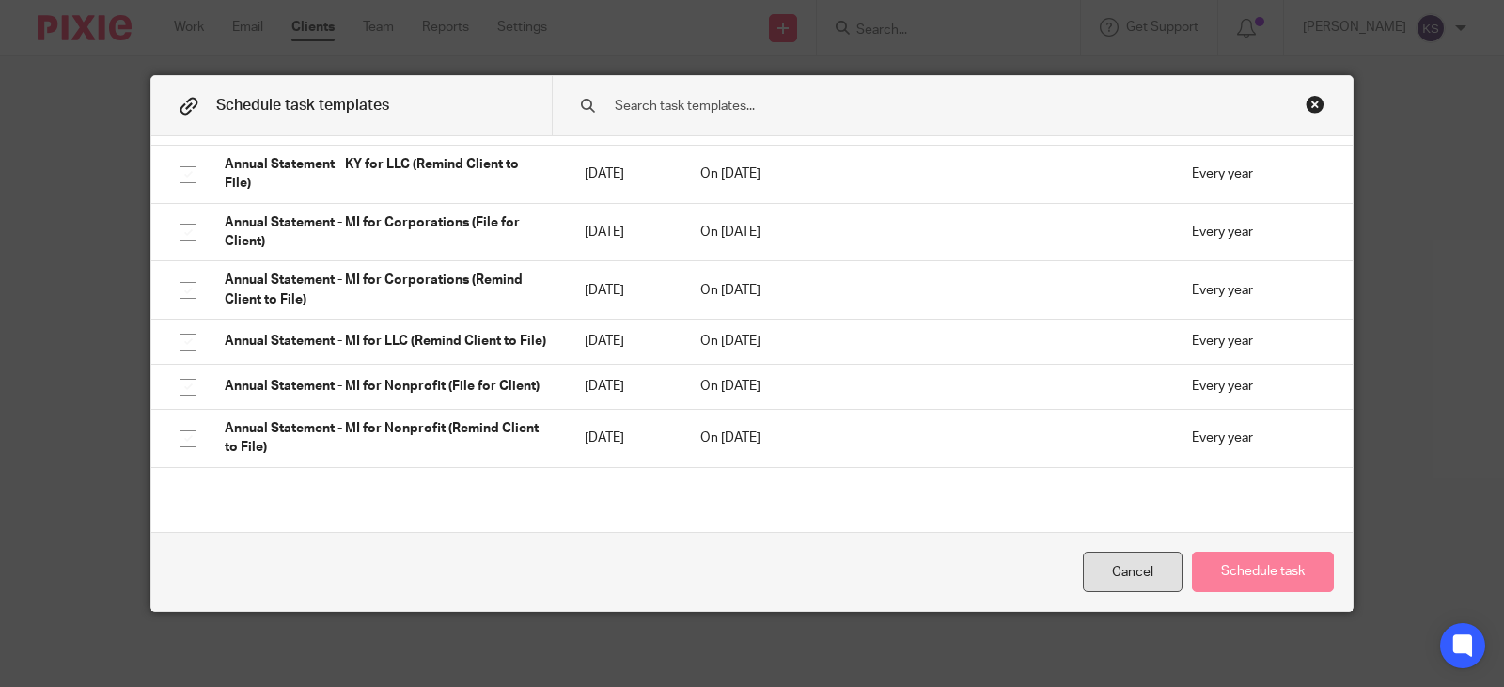
click at [1126, 575] on div "Cancel" at bounding box center [1133, 572] width 100 height 40
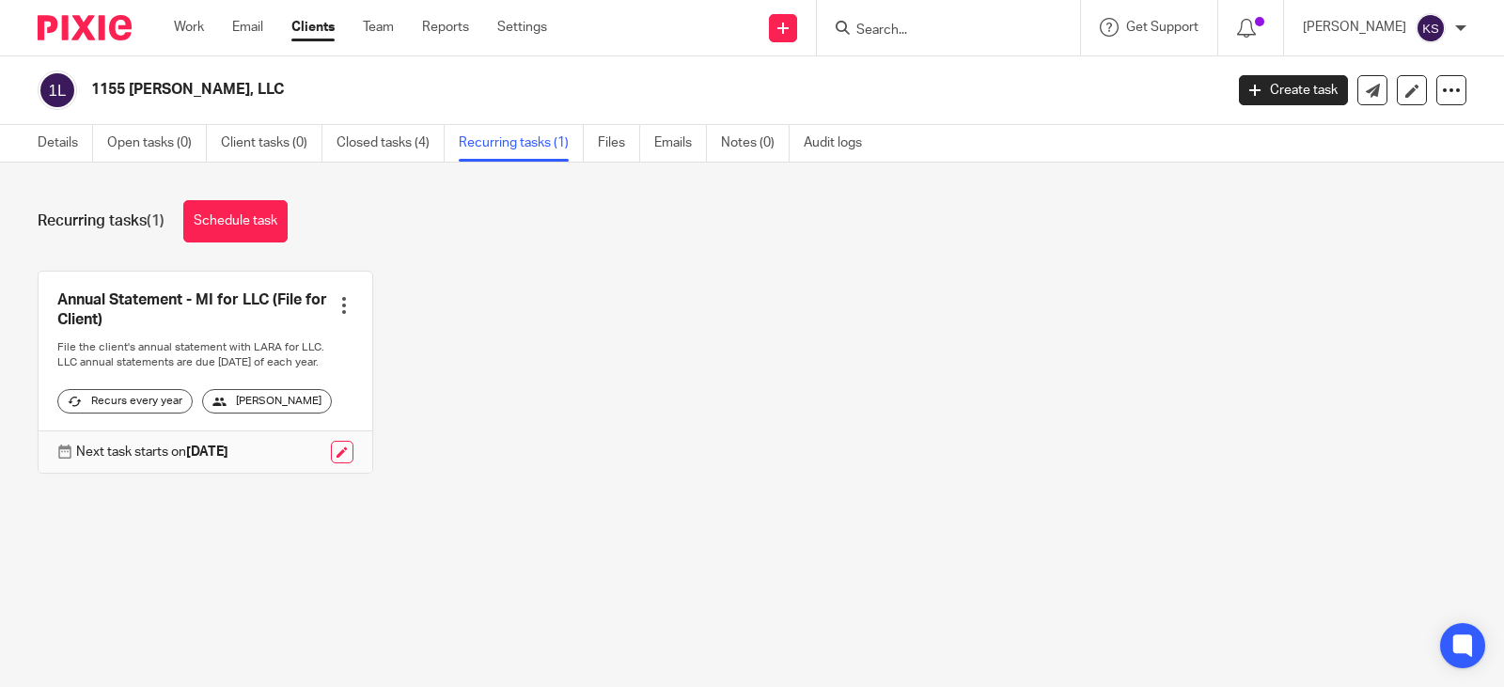
click at [176, 294] on link at bounding box center [206, 372] width 334 height 201
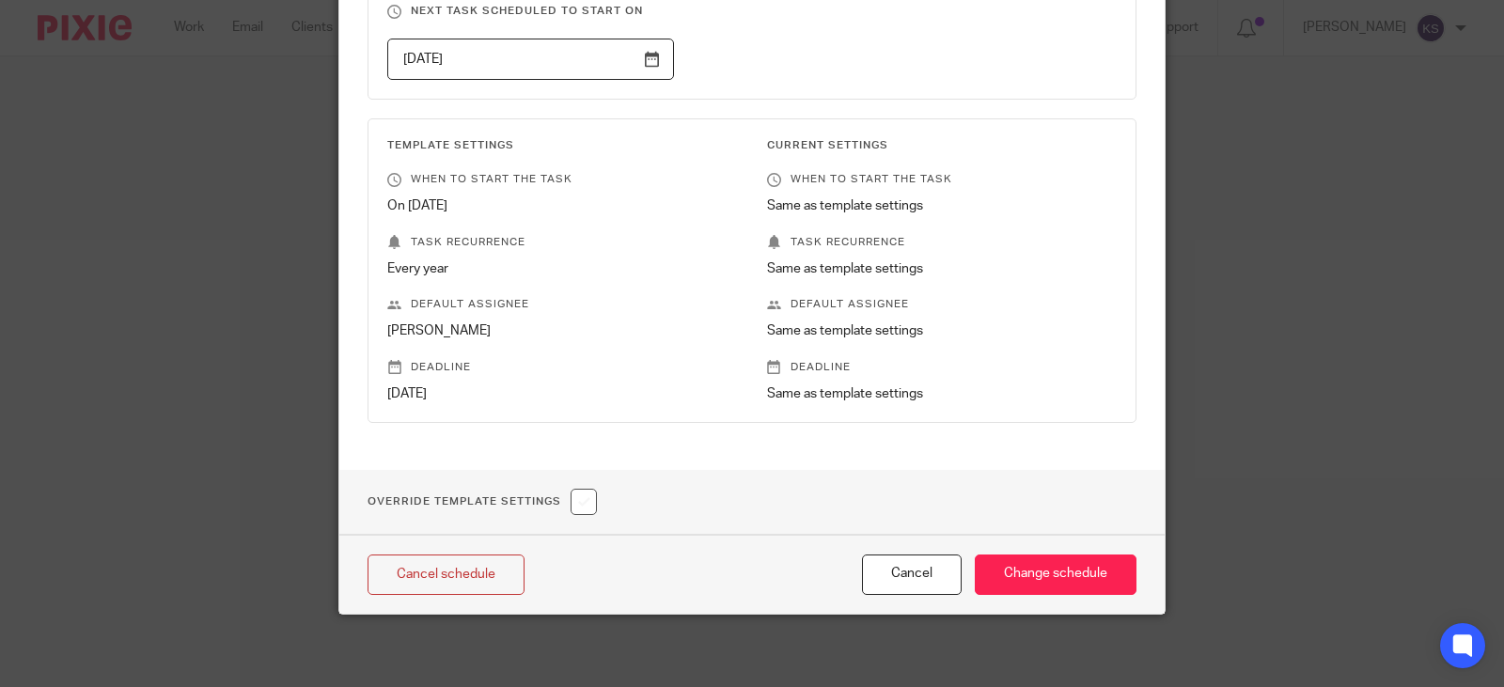
scroll to position [243, 0]
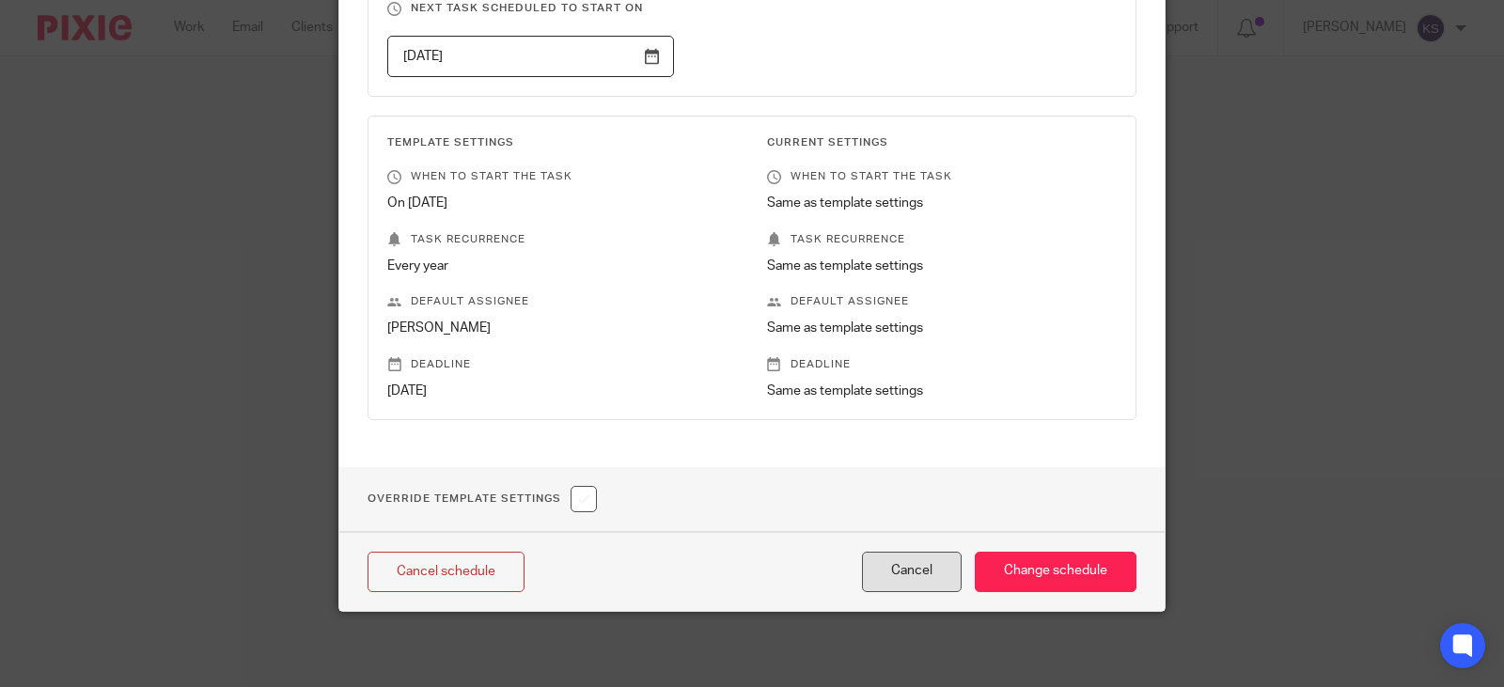
click at [903, 572] on button "Cancel" at bounding box center [912, 572] width 100 height 40
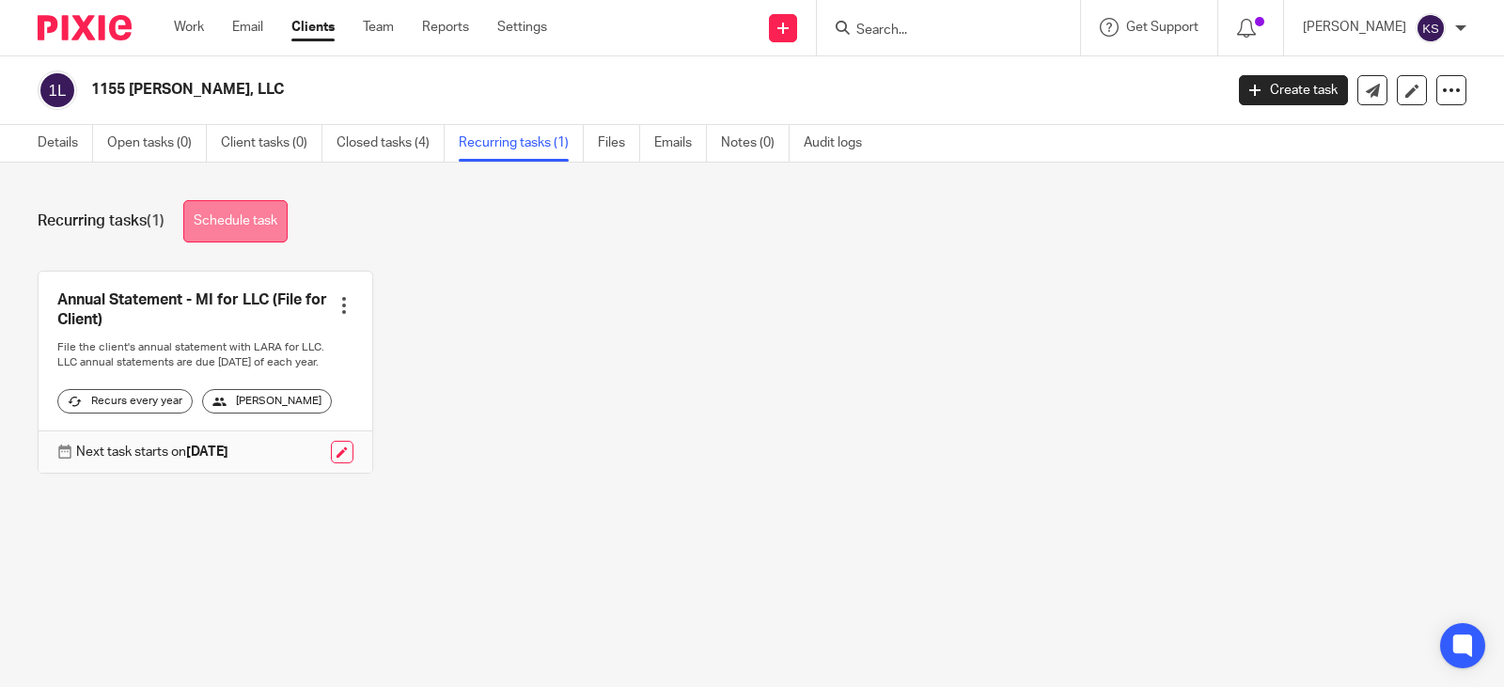
click at [235, 213] on link "Schedule task" at bounding box center [235, 221] width 104 height 42
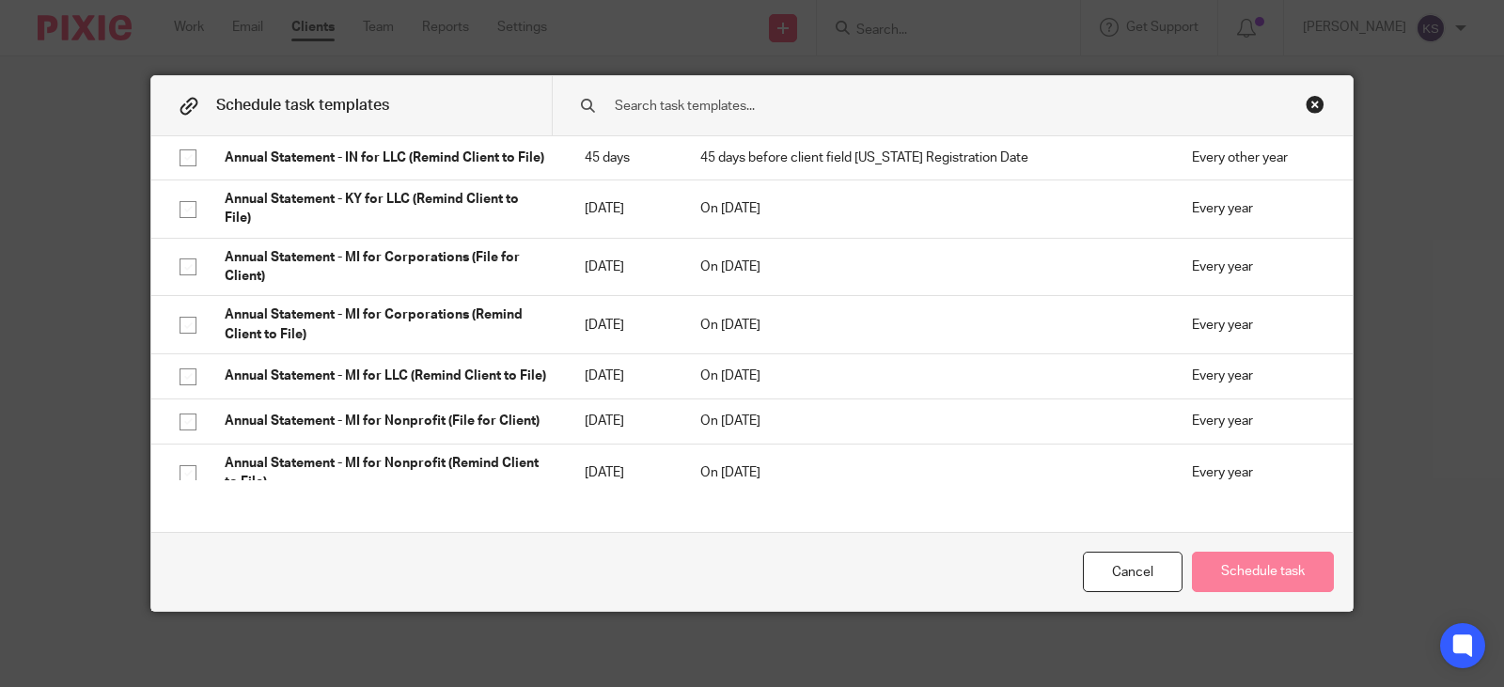
scroll to position [1974, 0]
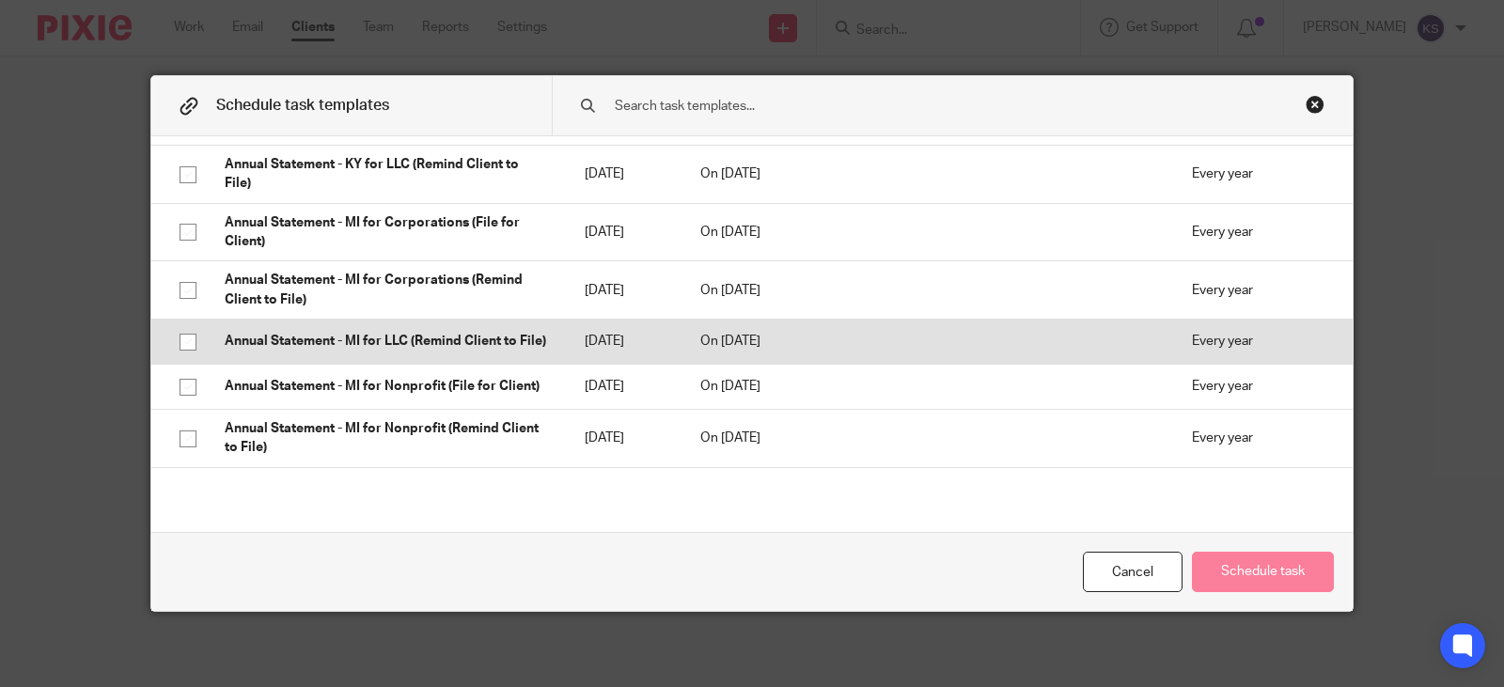
click at [182, 360] on input "checkbox" at bounding box center [188, 342] width 36 height 36
checkbox input "true"
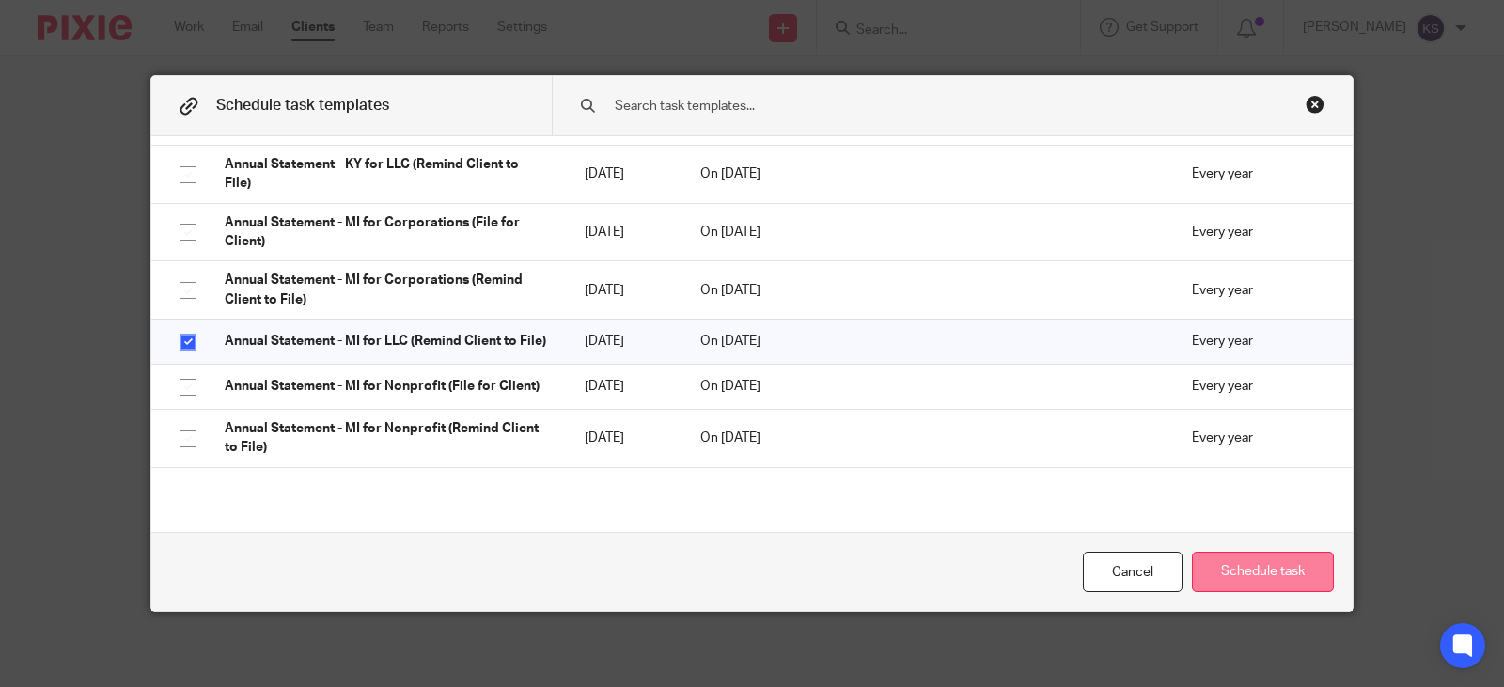
click at [1267, 569] on button "Schedule task" at bounding box center [1263, 572] width 142 height 40
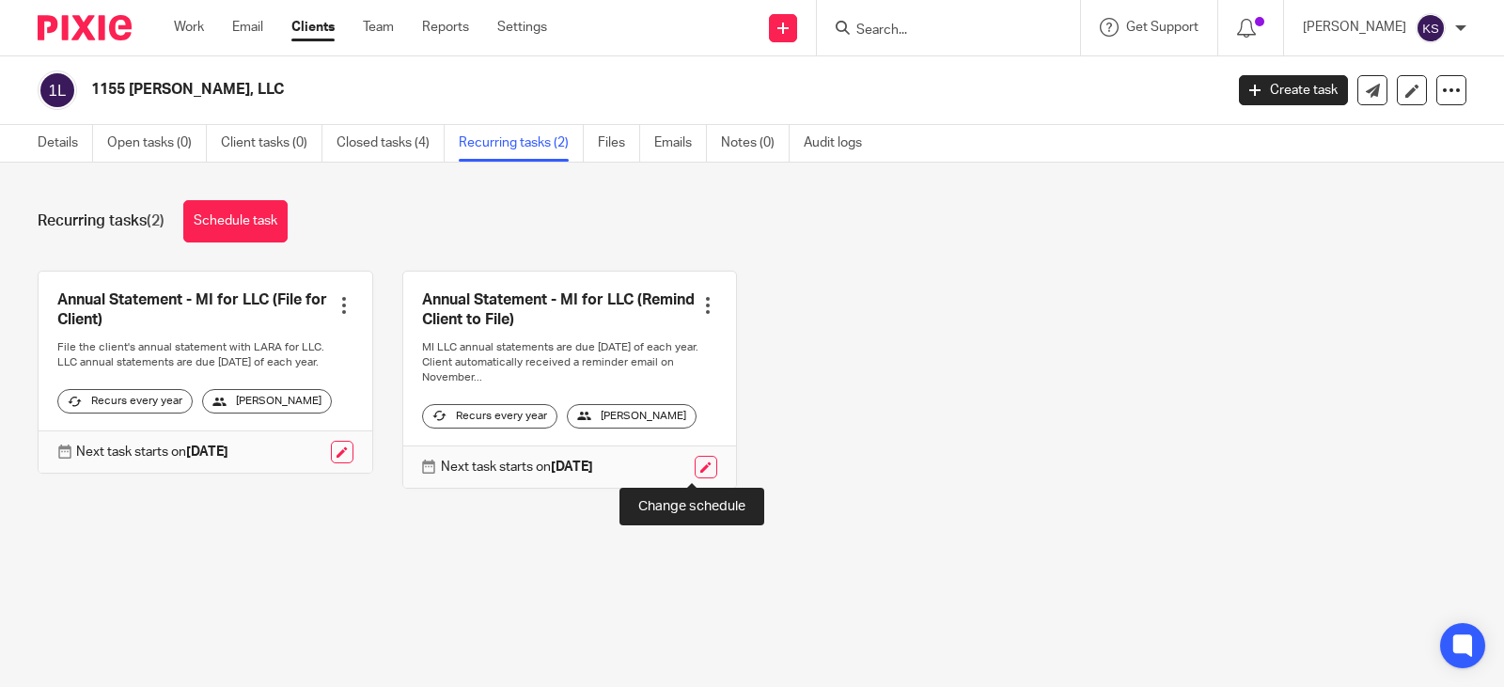
click at [695, 466] on link at bounding box center [706, 467] width 23 height 23
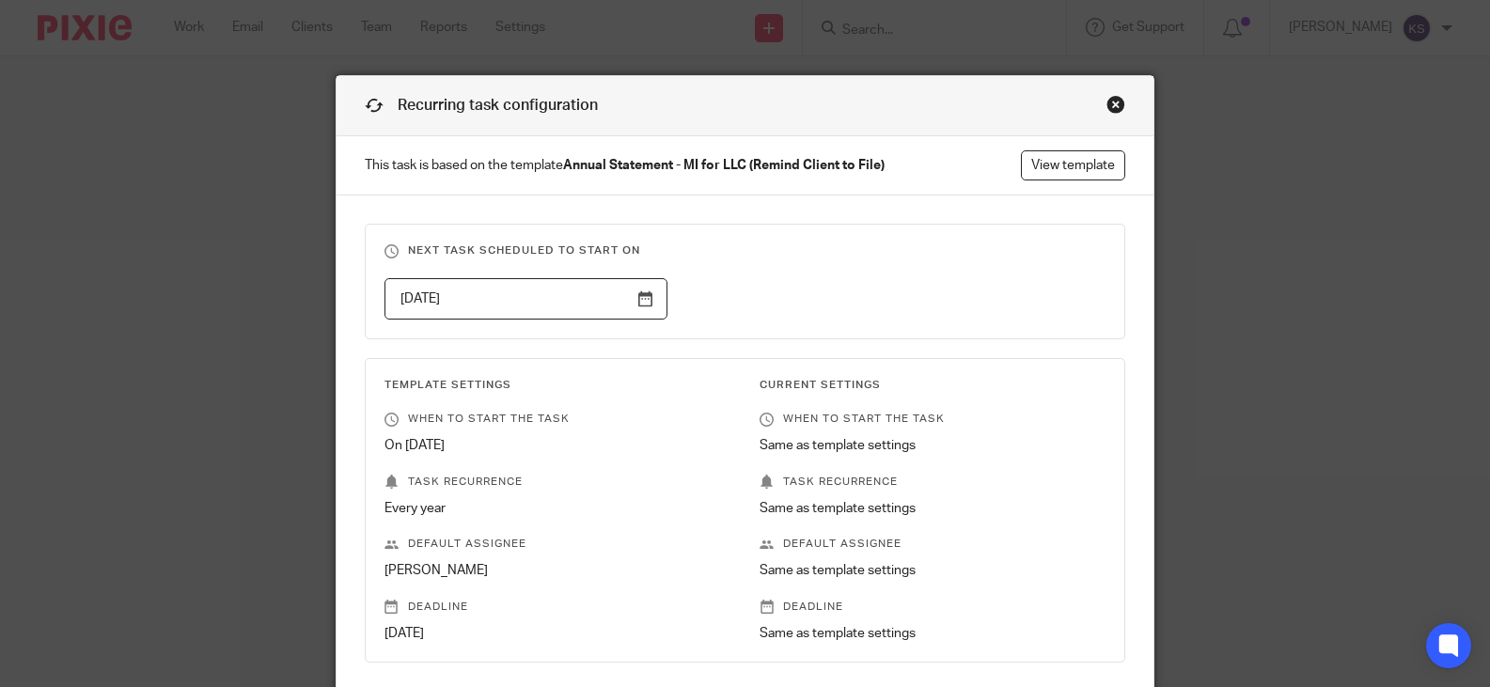
click at [645, 300] on input "2025-11-30" at bounding box center [527, 299] width 284 height 42
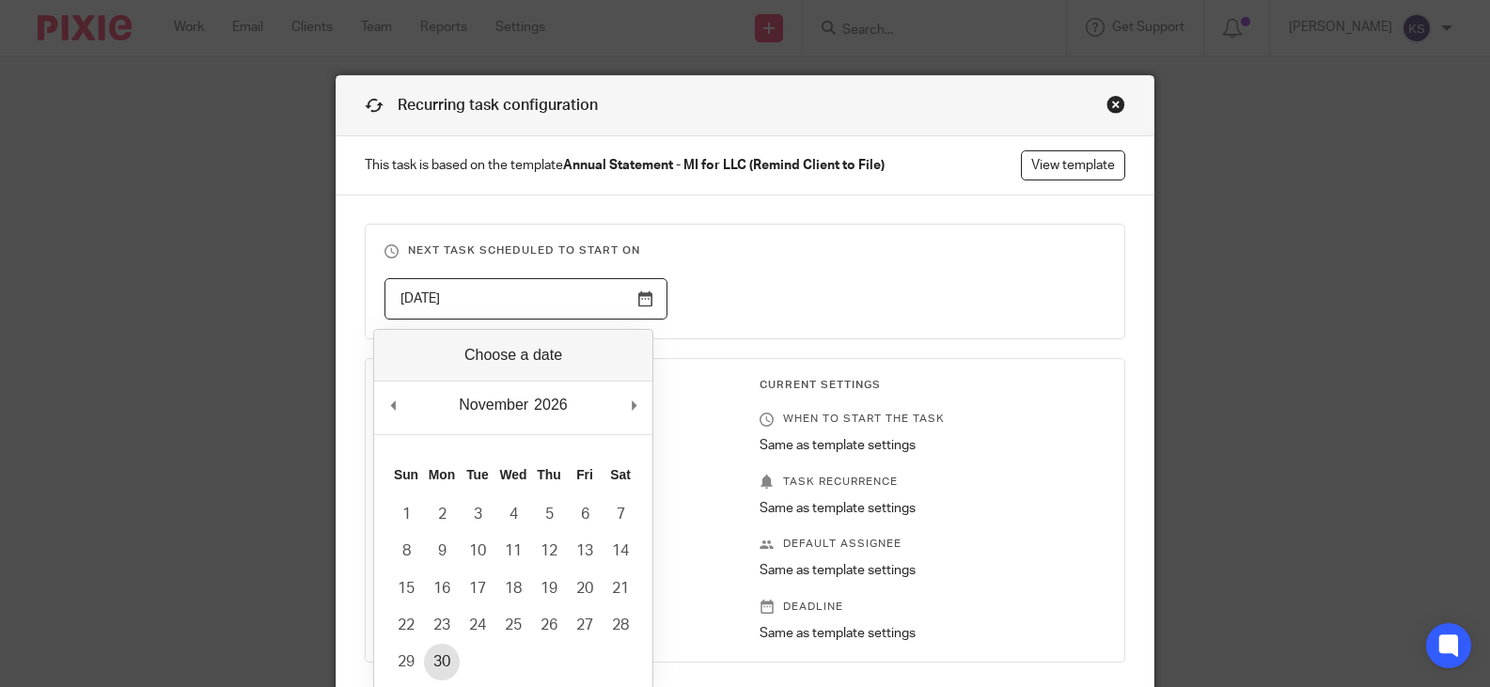
type input "2026-11-30"
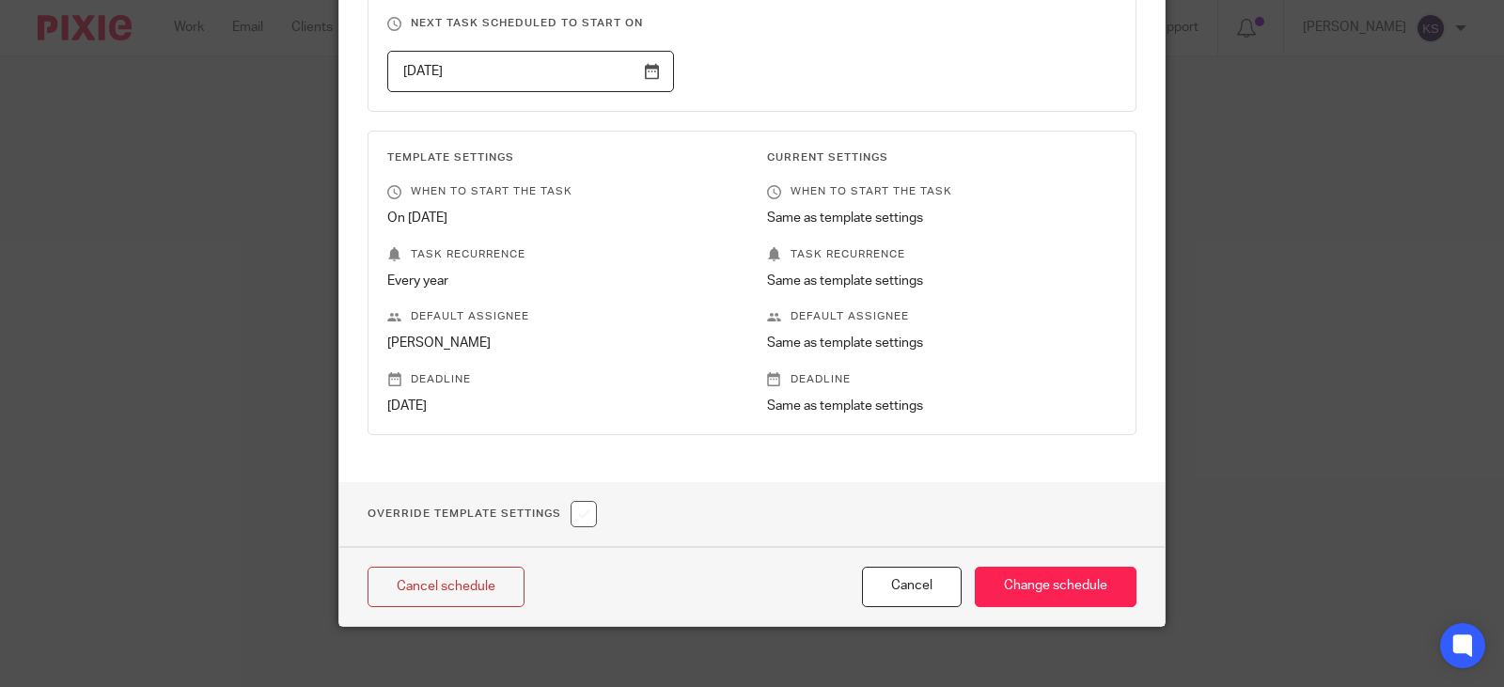
scroll to position [243, 0]
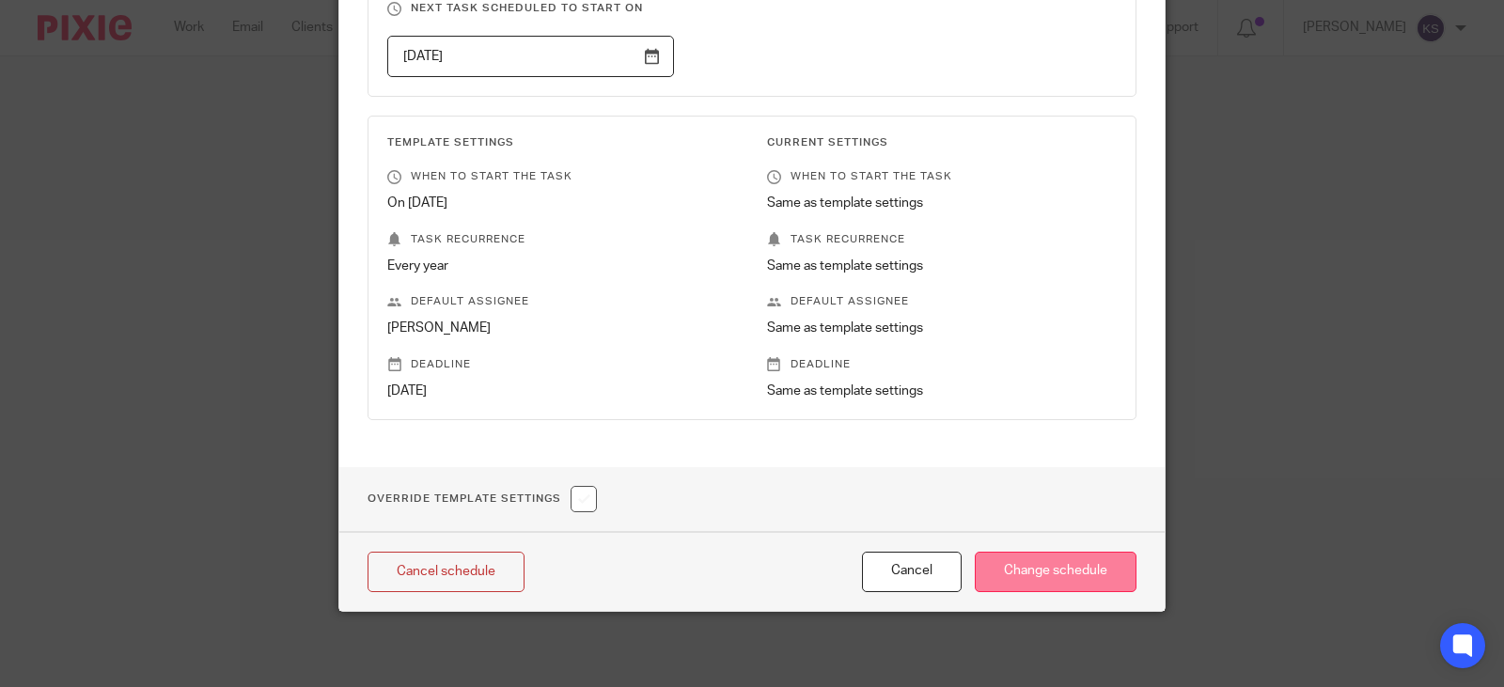
click at [1024, 565] on input "Change schedule" at bounding box center [1056, 572] width 162 height 40
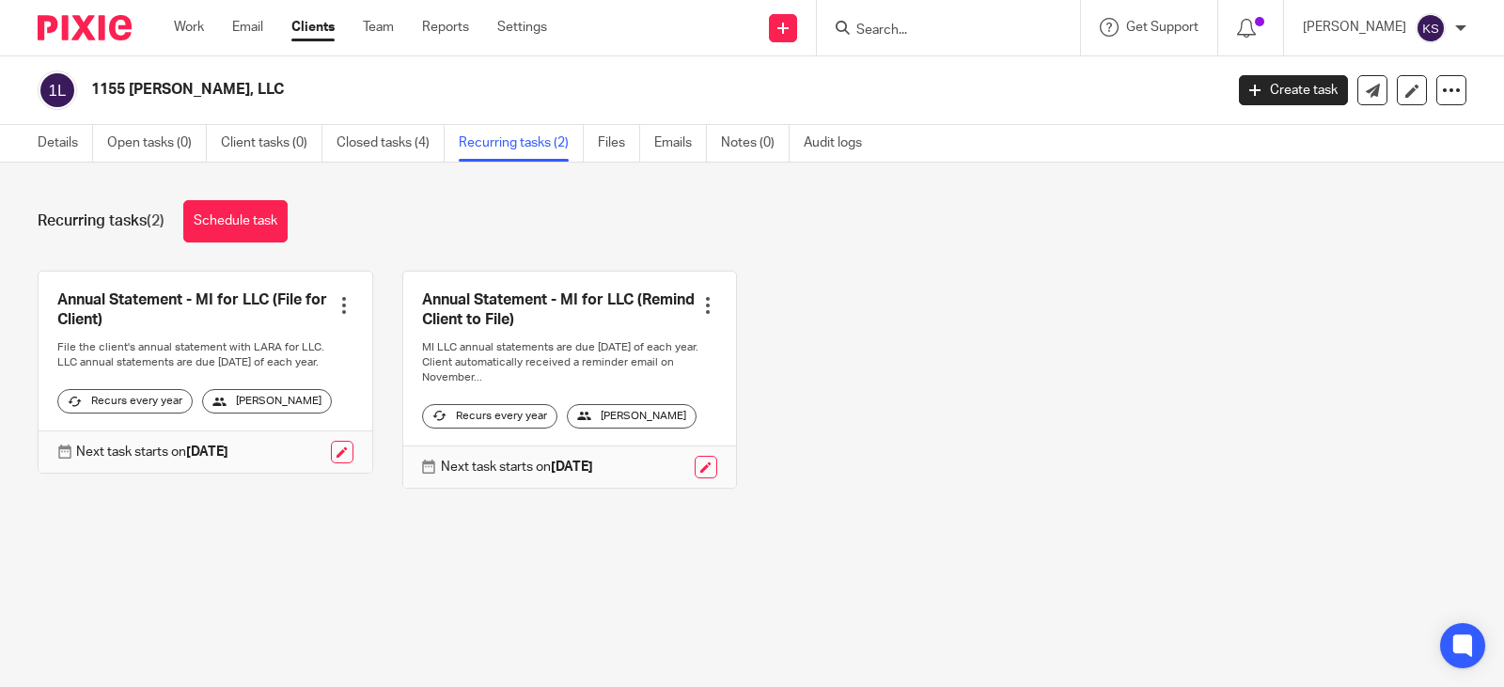
click at [335, 305] on div at bounding box center [344, 305] width 19 height 19
click at [335, 303] on div at bounding box center [344, 305] width 19 height 19
click at [246, 25] on link "Email" at bounding box center [247, 27] width 31 height 19
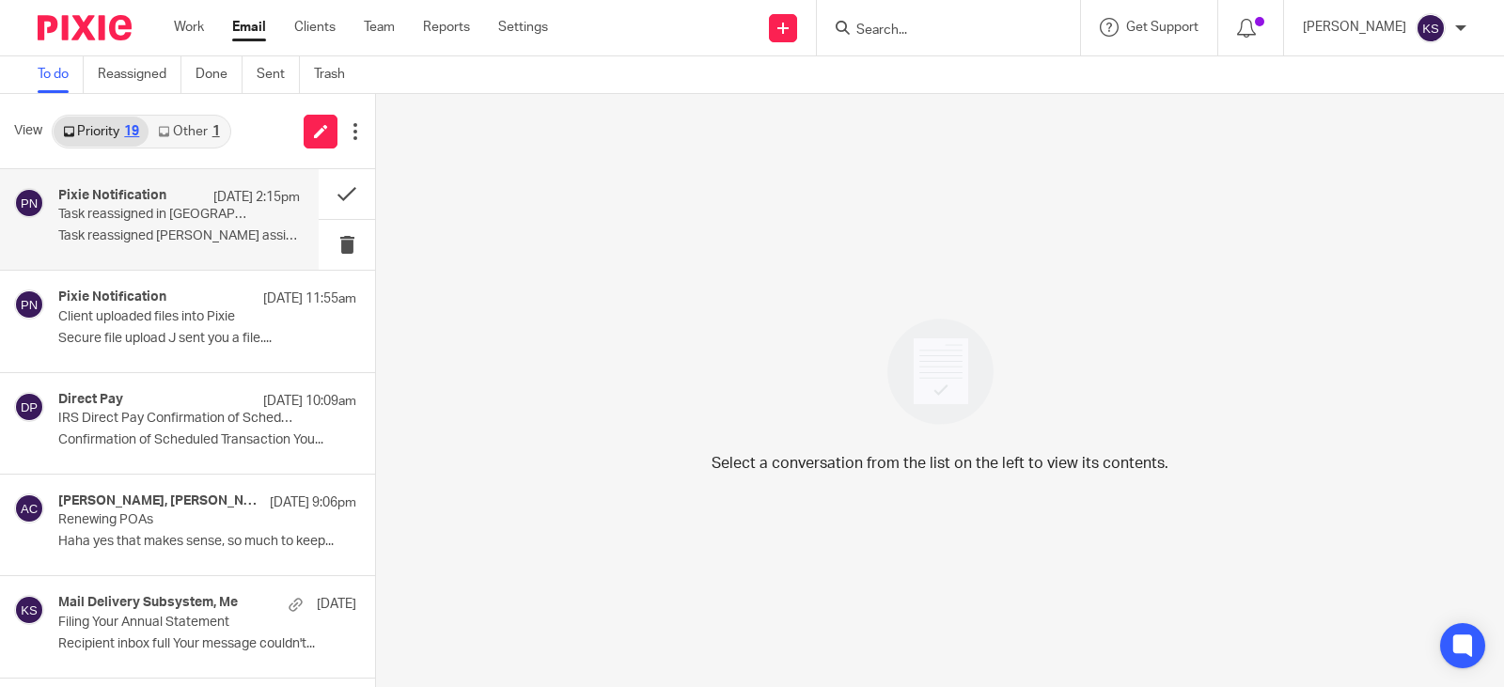
click at [187, 222] on p "Task reassigned in [GEOGRAPHIC_DATA]" at bounding box center [155, 215] width 194 height 16
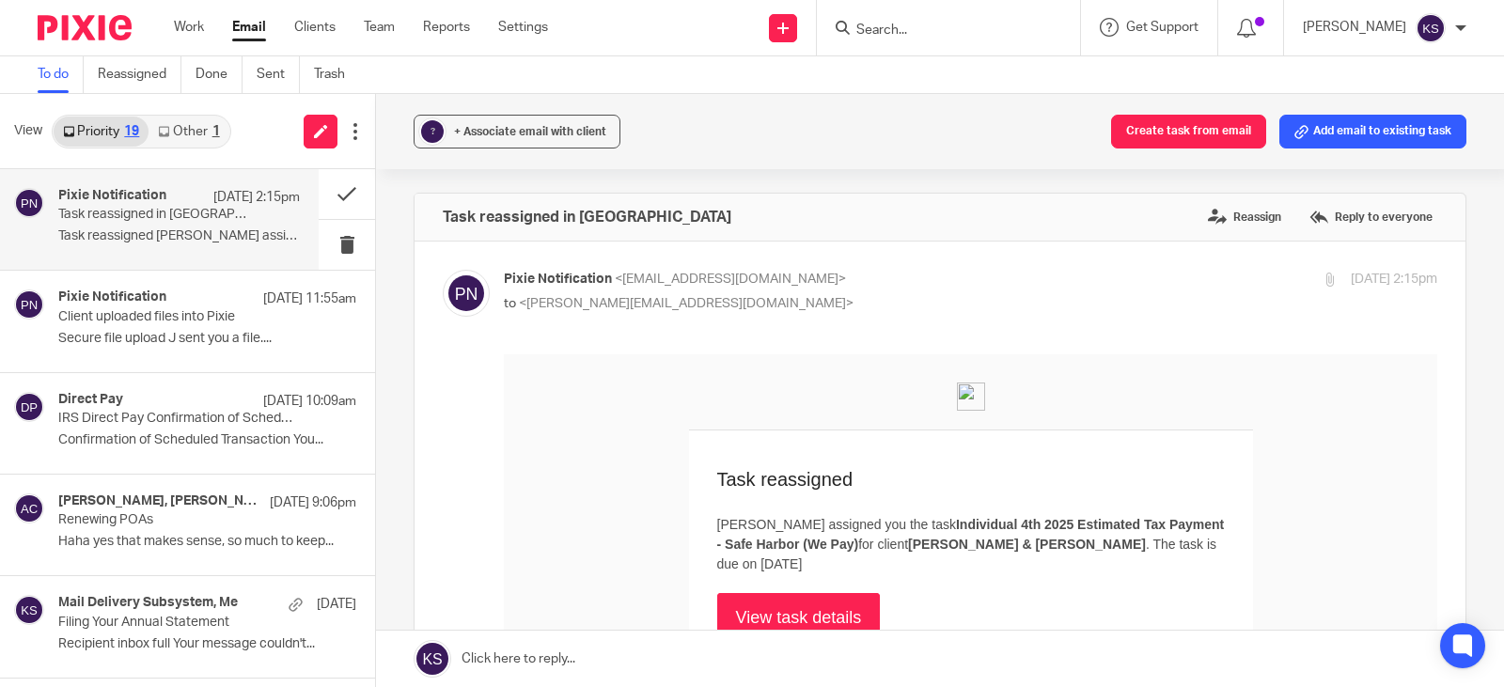
click at [777, 604] on link "View task details" at bounding box center [799, 617] width 164 height 49
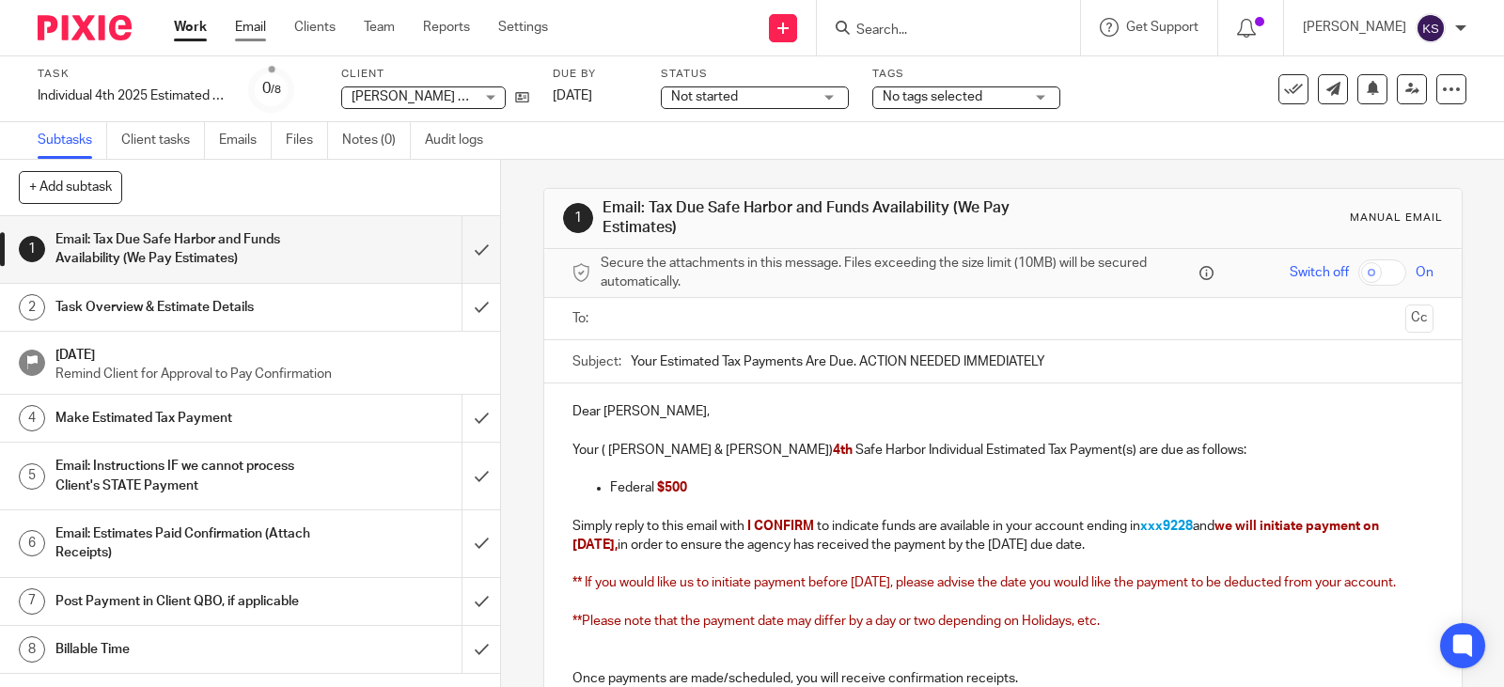
click at [250, 27] on link "Email" at bounding box center [250, 27] width 31 height 19
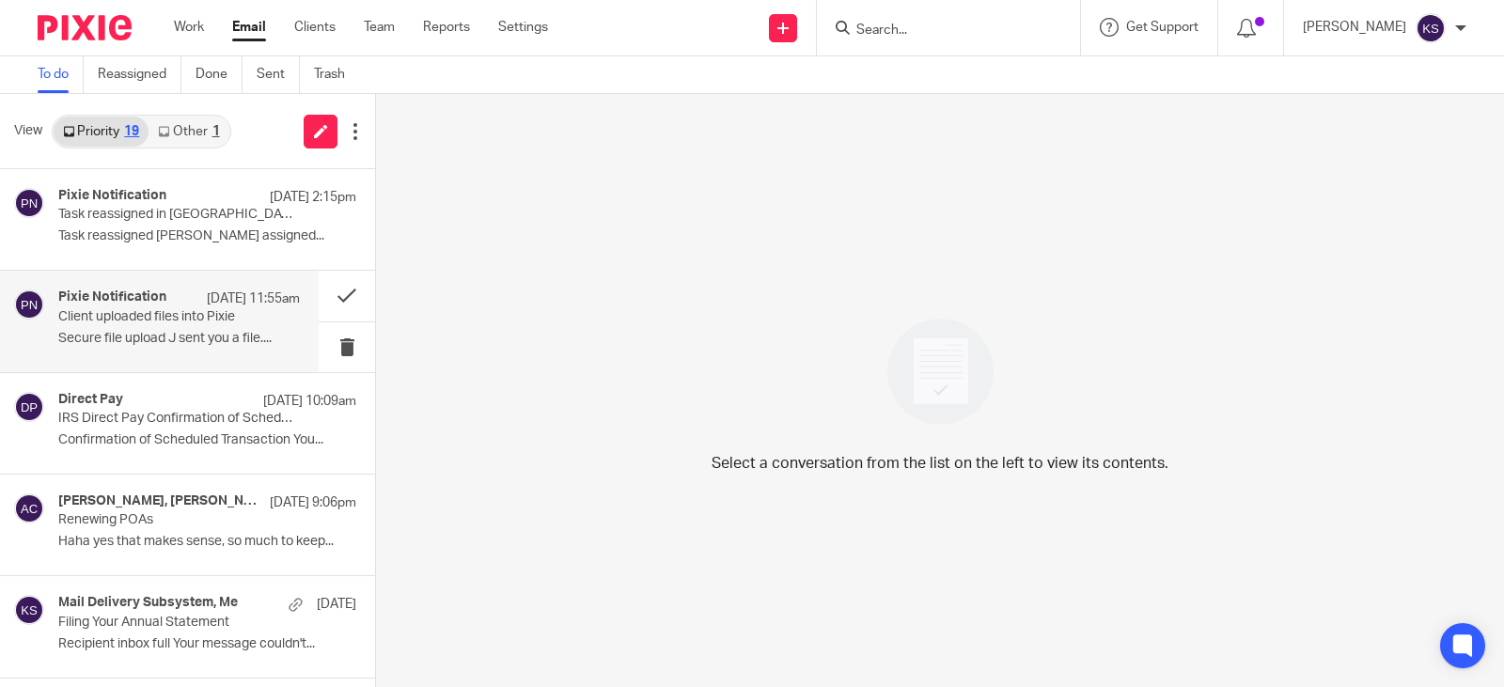
click at [133, 302] on h4 "Pixie Notification" at bounding box center [112, 298] width 108 height 16
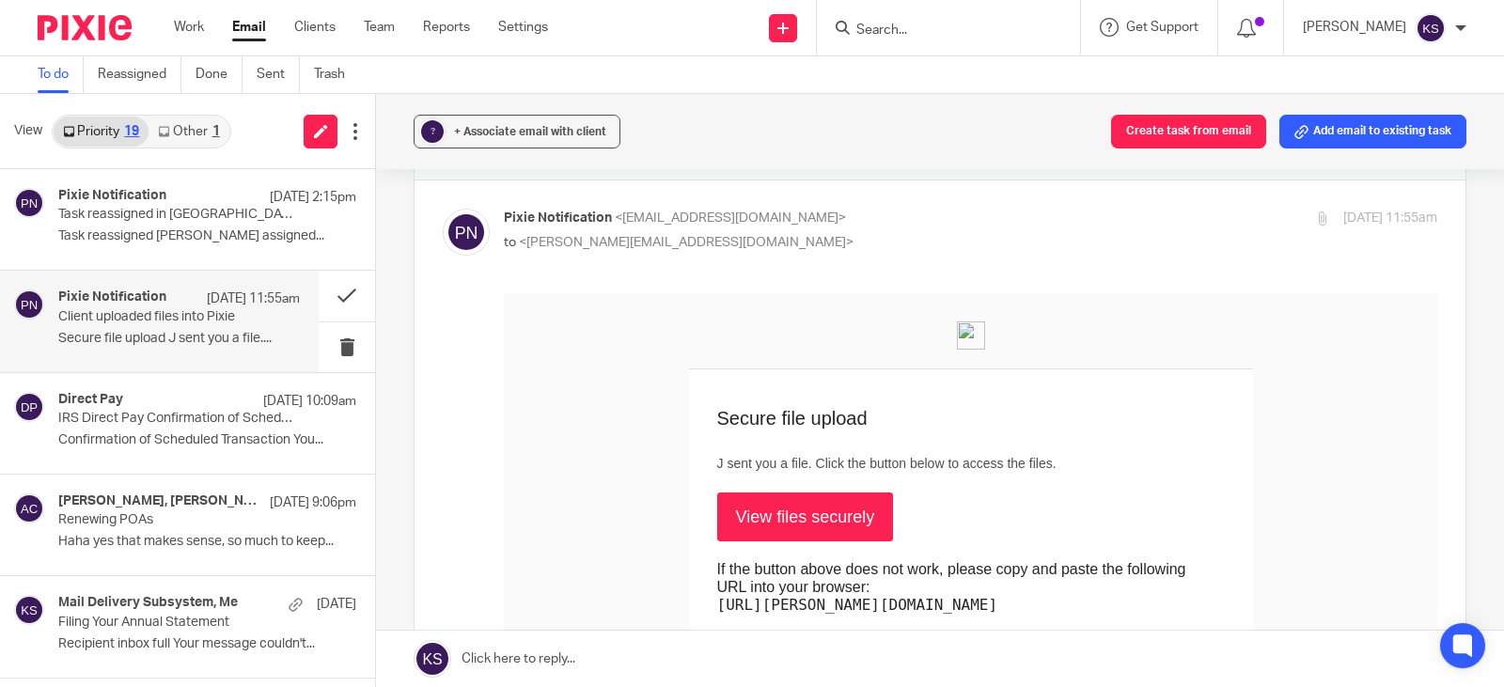
scroll to position [94, 0]
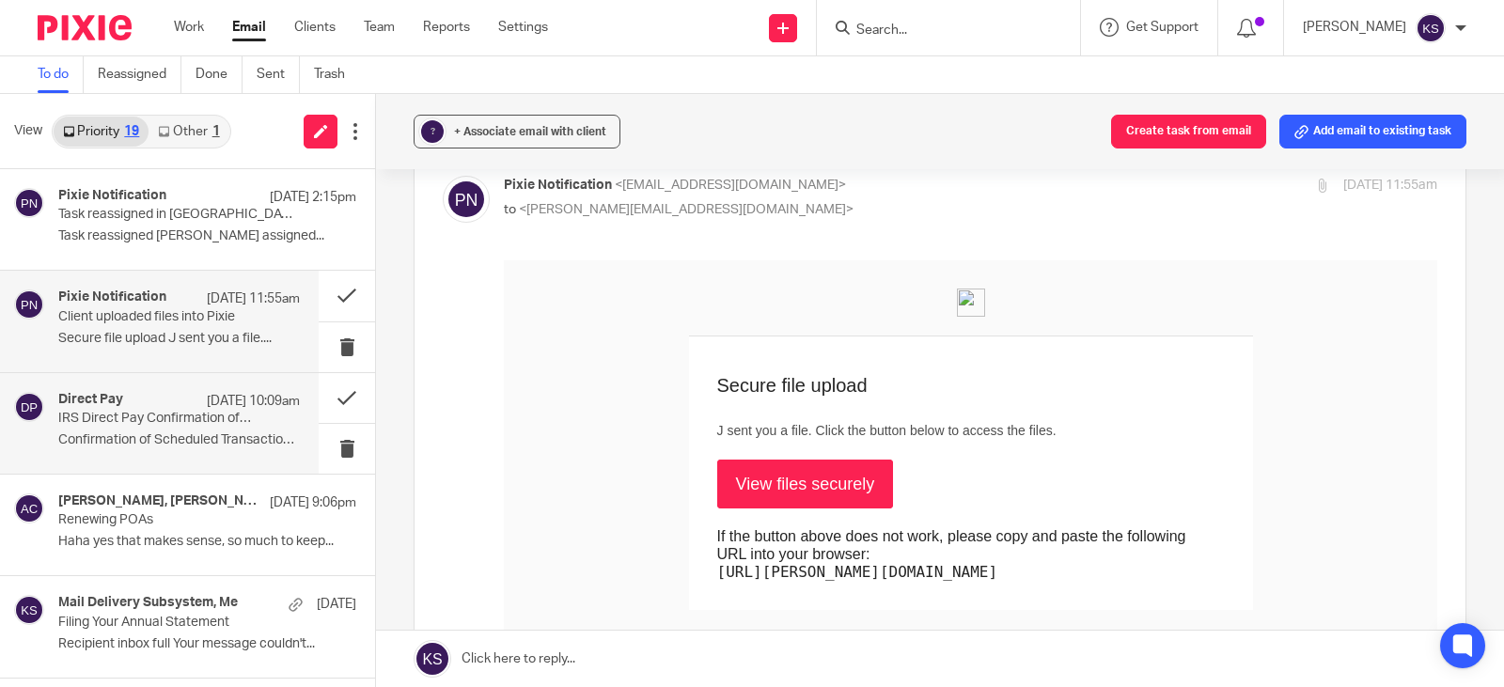
click at [108, 410] on div "Direct Pay Oct 13 10:09am" at bounding box center [179, 401] width 242 height 19
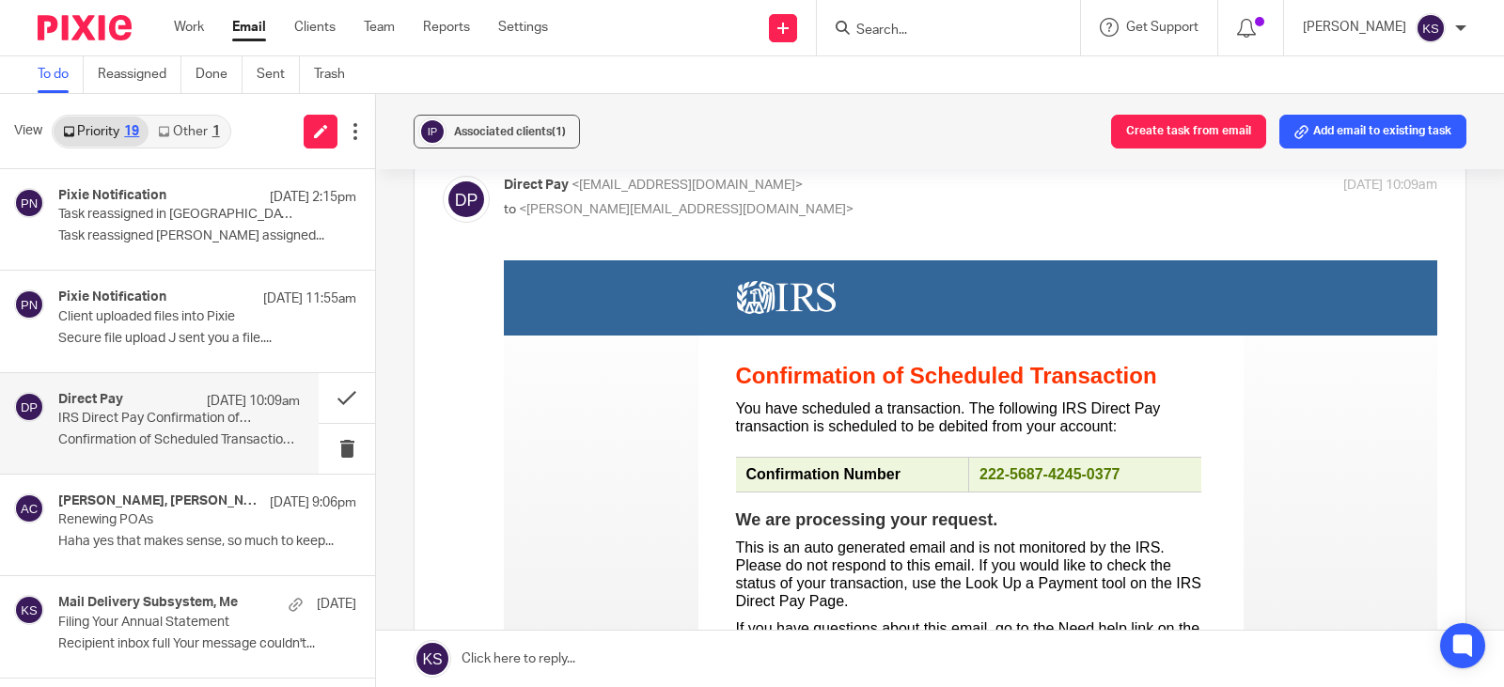
scroll to position [0, 0]
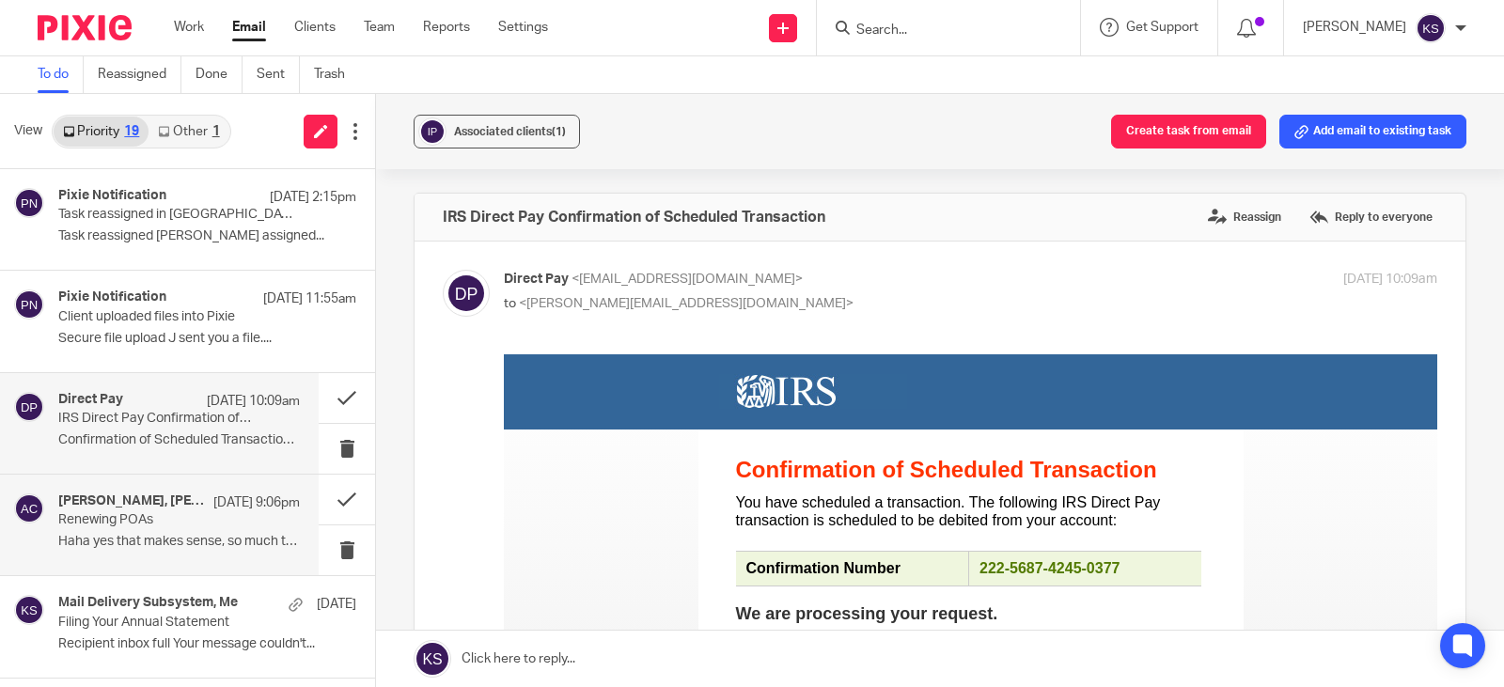
click at [134, 508] on h4 "Gabby Hallatschek, Amy Corfixsen" at bounding box center [131, 502] width 146 height 16
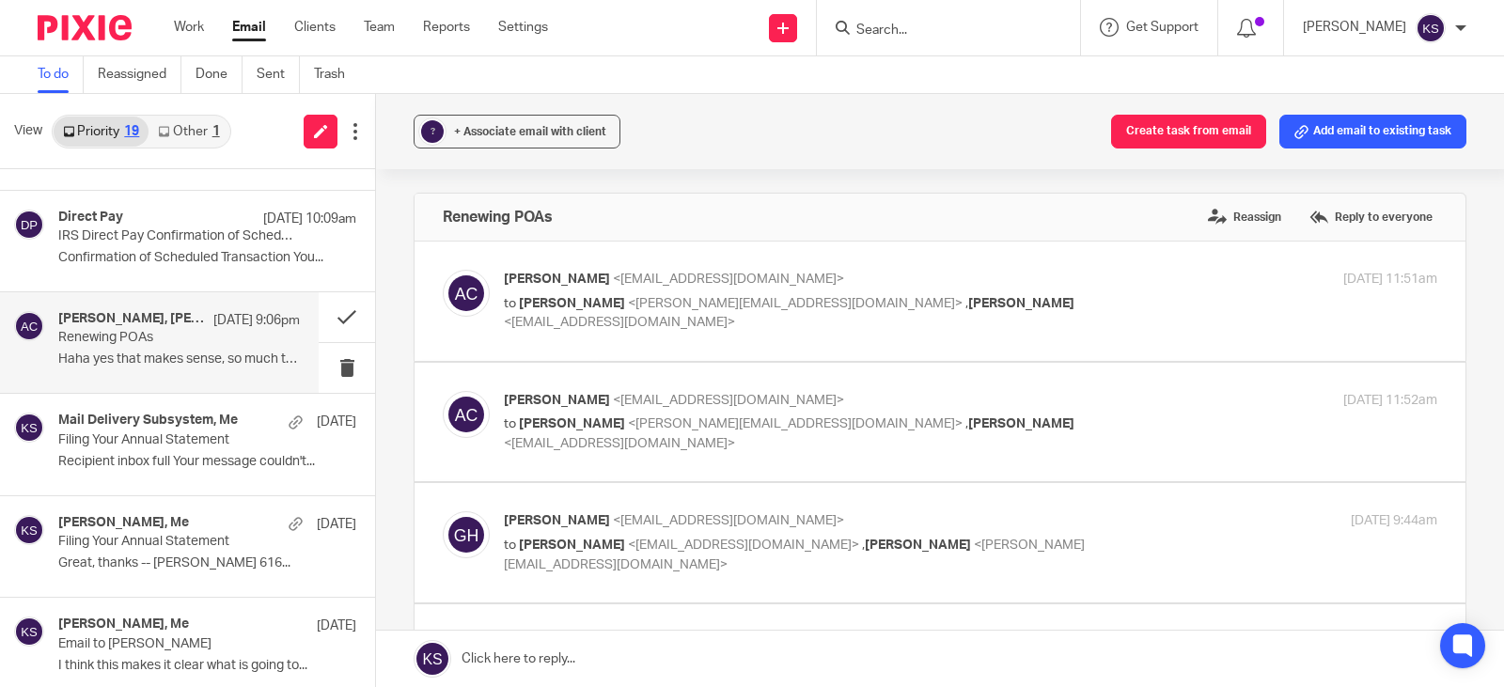
scroll to position [188, 0]
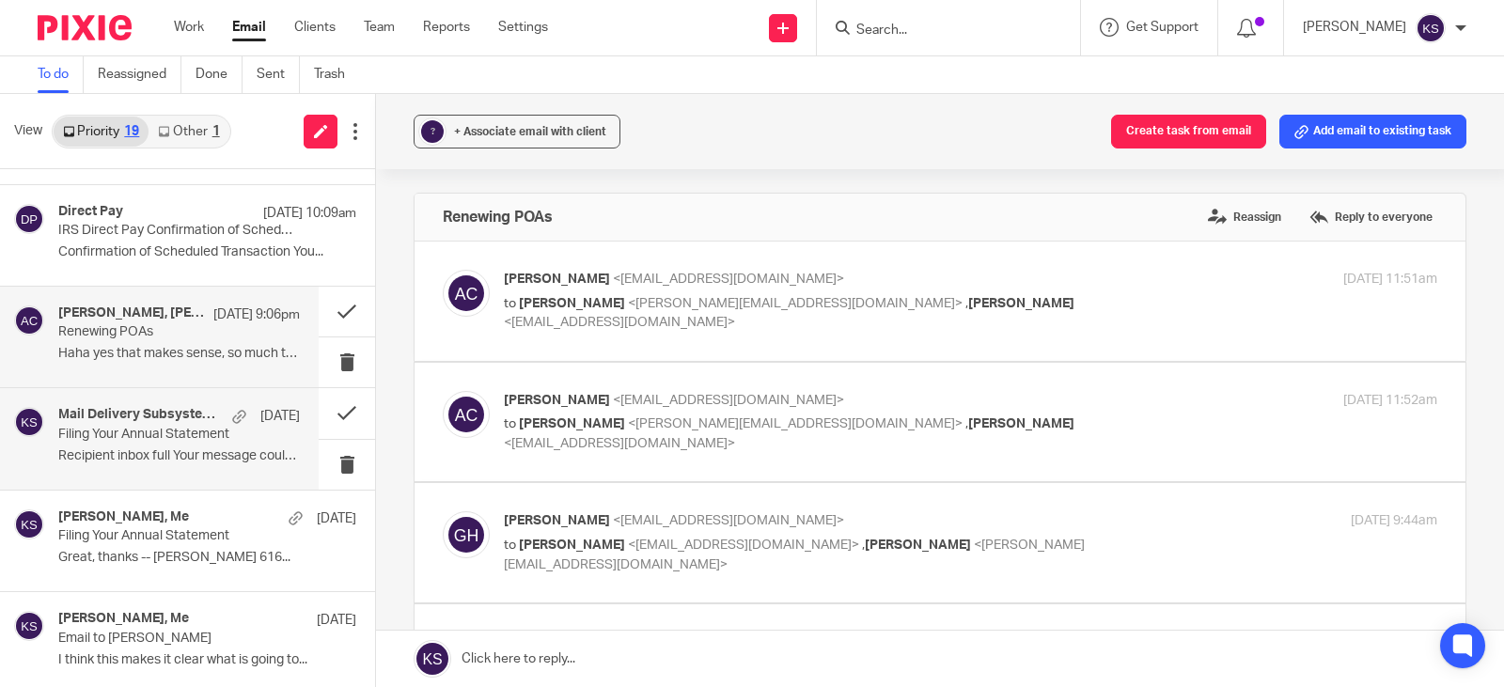
click at [115, 423] on h4 "Mail Delivery Subsystem, Me" at bounding box center [140, 415] width 165 height 16
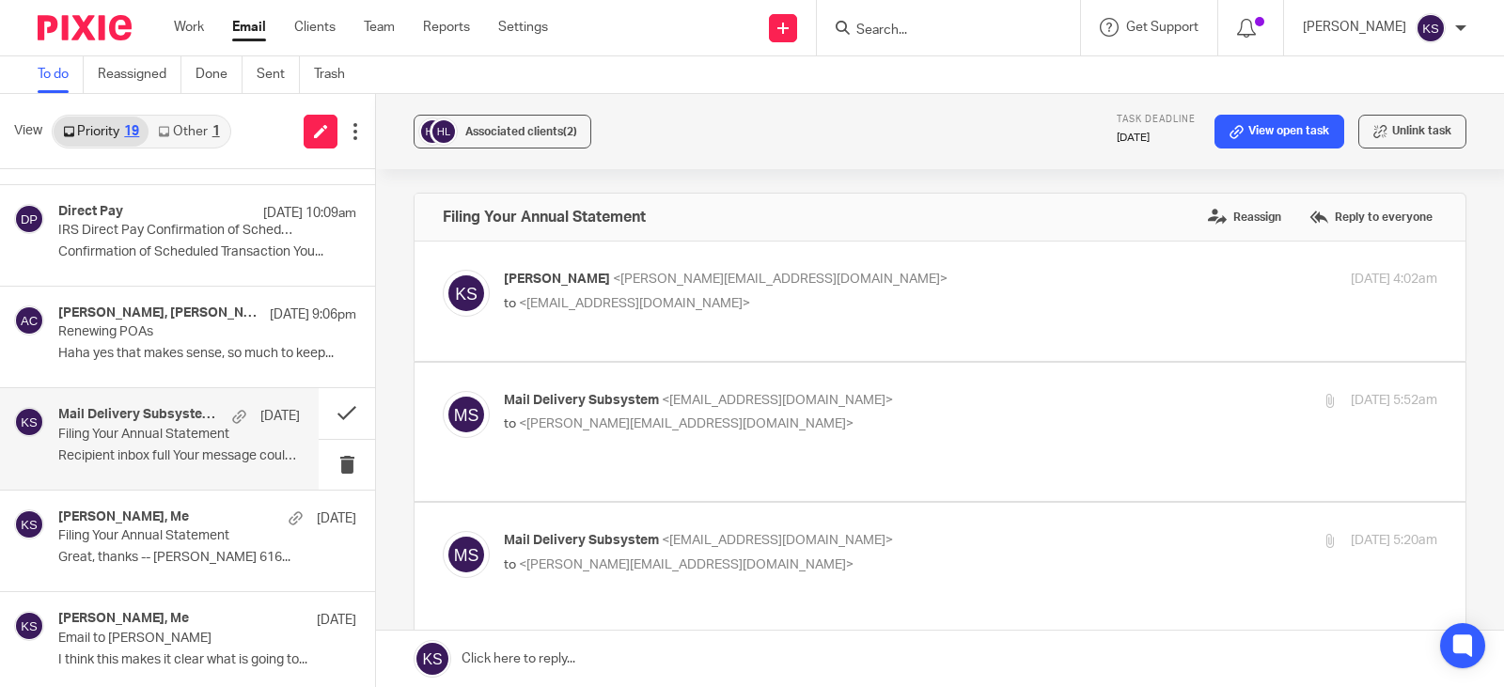
scroll to position [0, 0]
click at [123, 521] on h4 "Rick Visser, Me" at bounding box center [123, 518] width 131 height 16
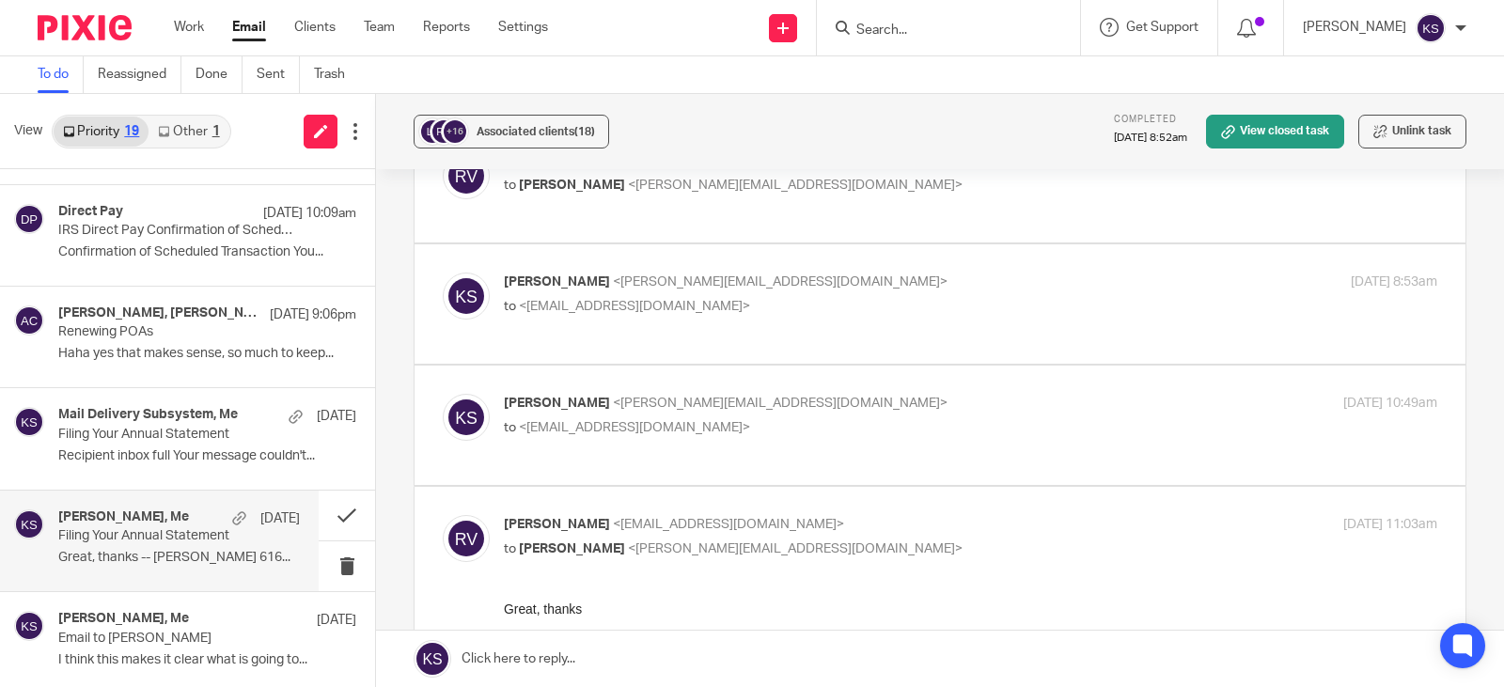
scroll to position [188, 0]
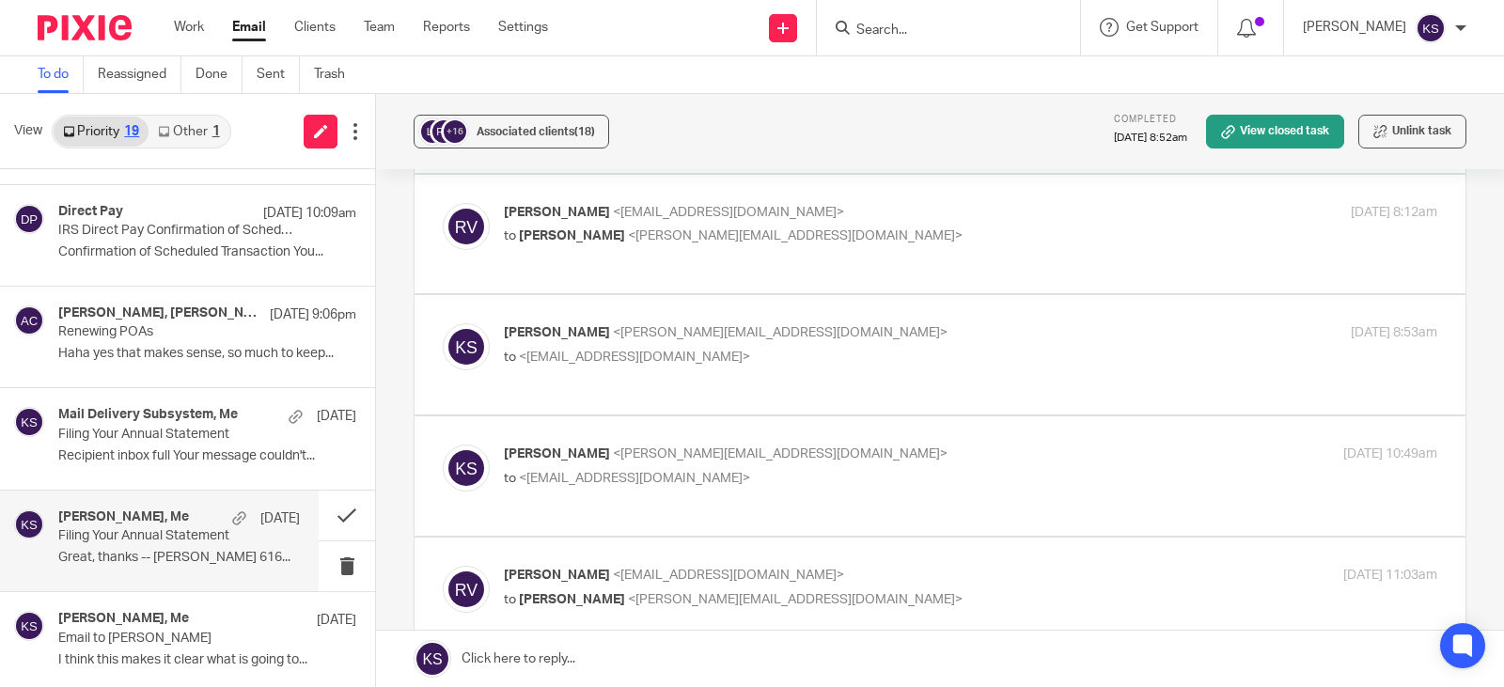
click at [616, 472] on span "<provisr@gmail.com>" at bounding box center [634, 478] width 231 height 13
checkbox input "true"
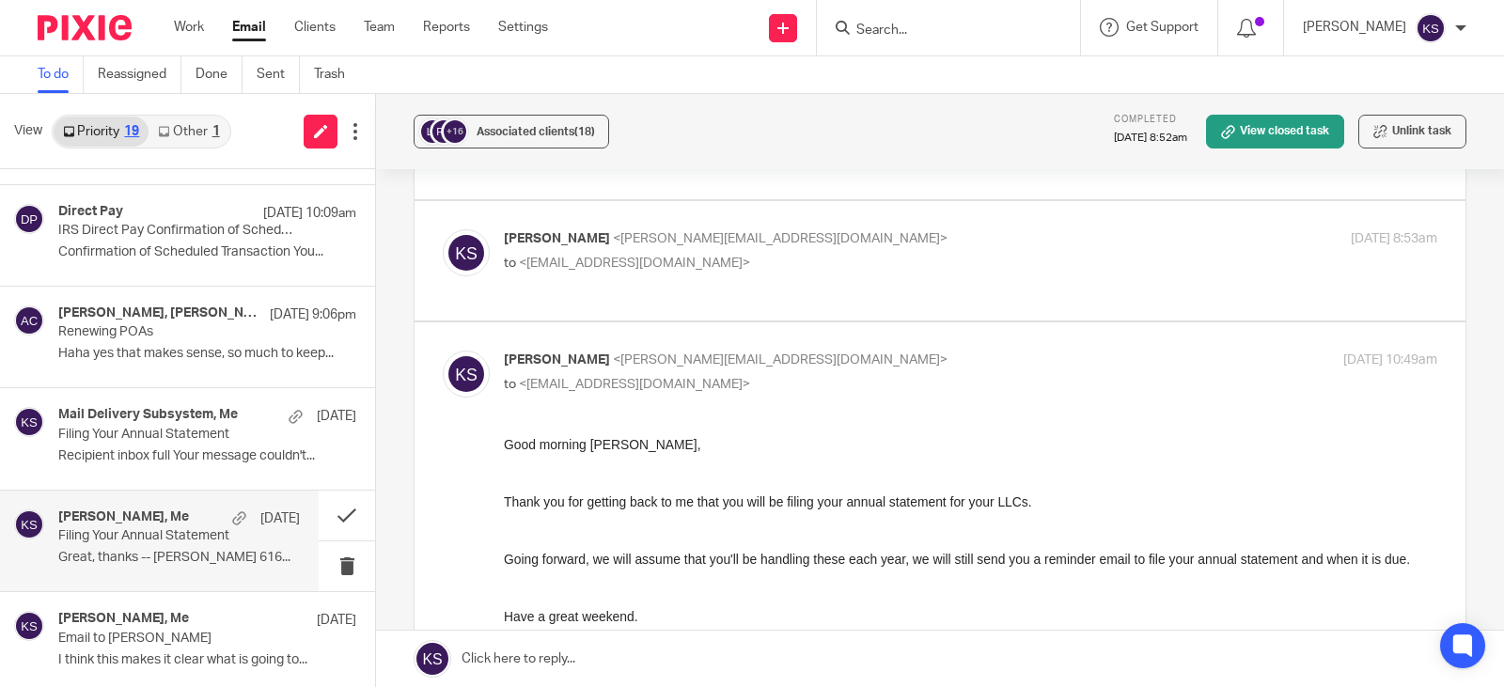
scroll to position [282, 0]
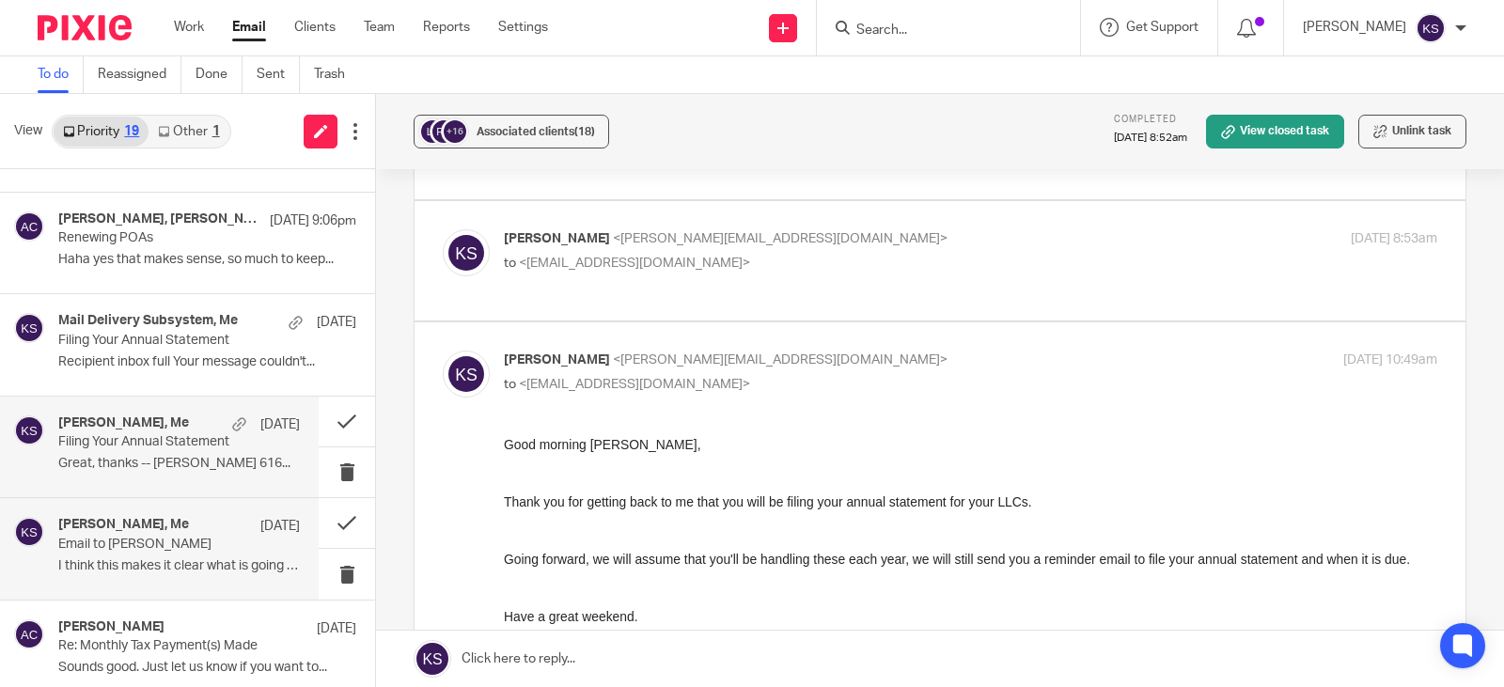
click at [81, 525] on h4 "Donna Ferguson, Me" at bounding box center [123, 525] width 131 height 16
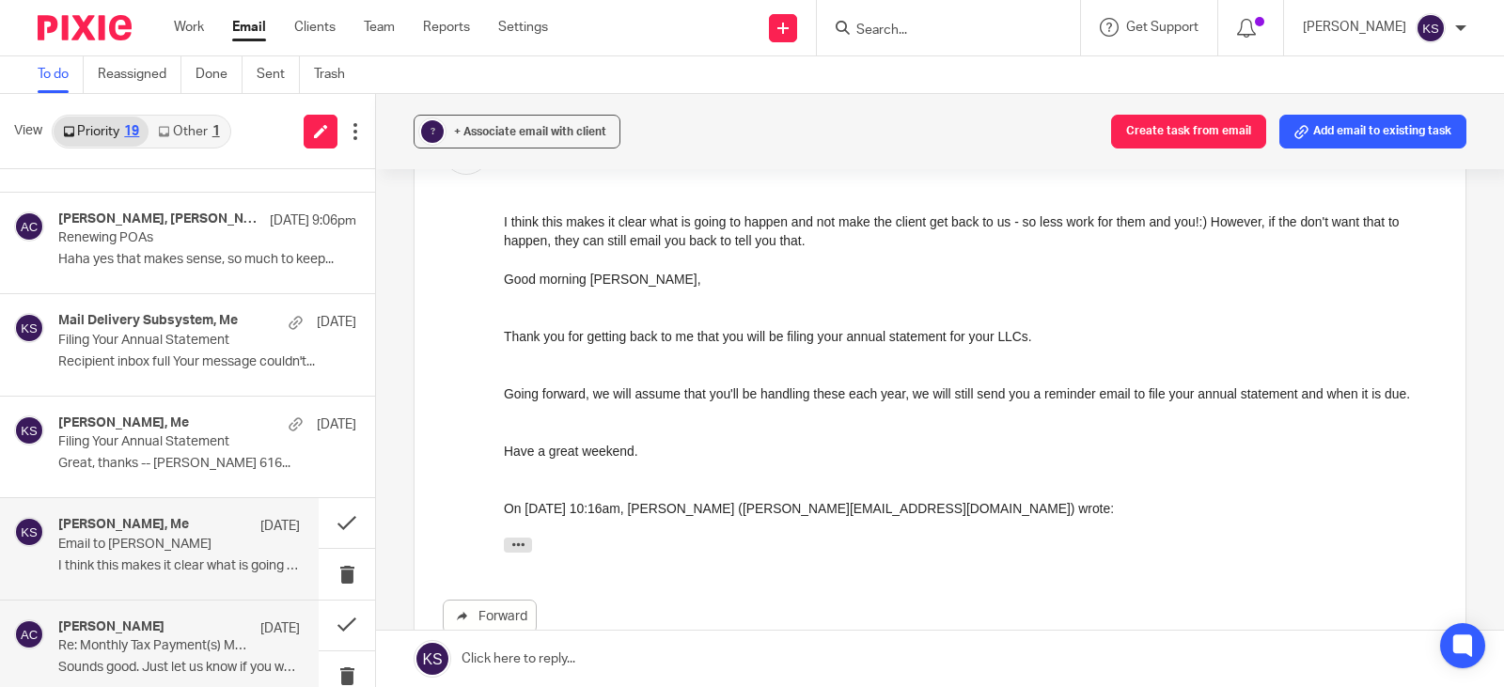
click at [147, 631] on h4 "Amy Corfixsen" at bounding box center [111, 628] width 106 height 16
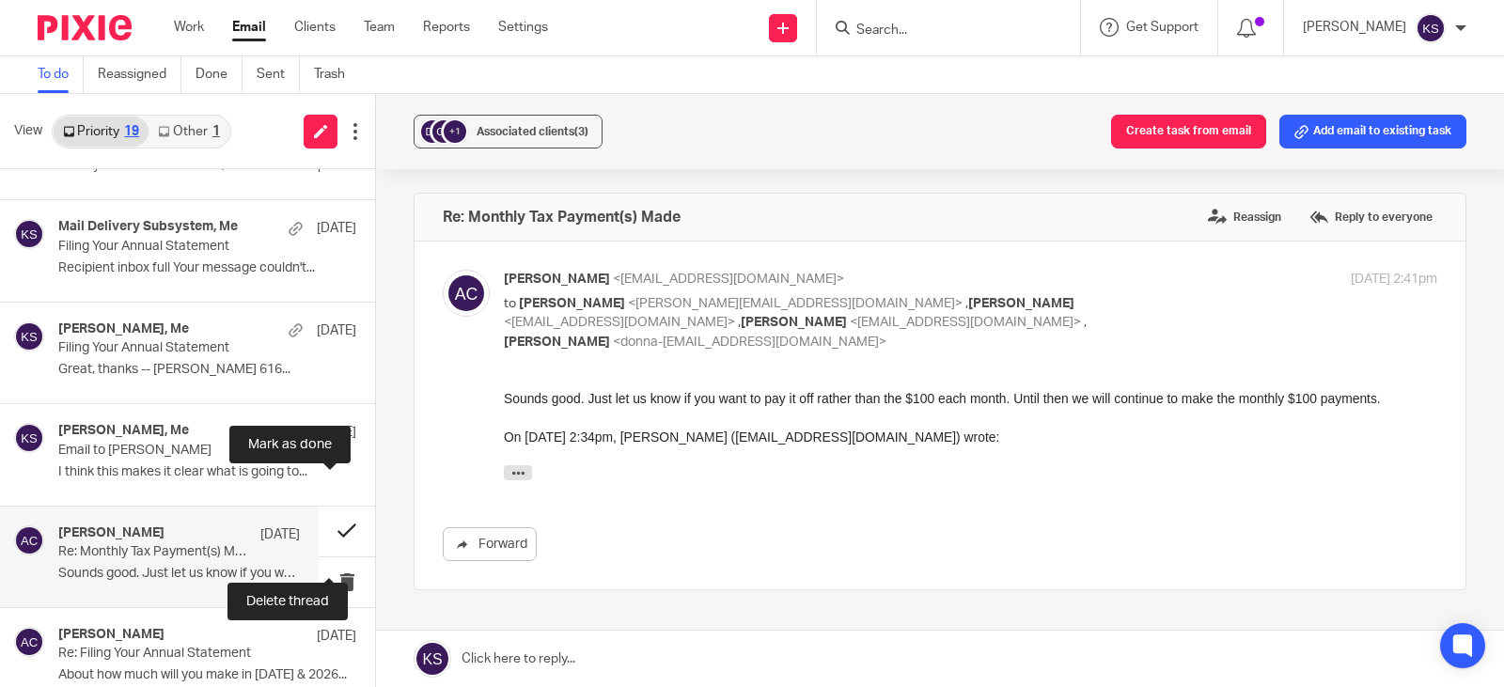
scroll to position [470, 0]
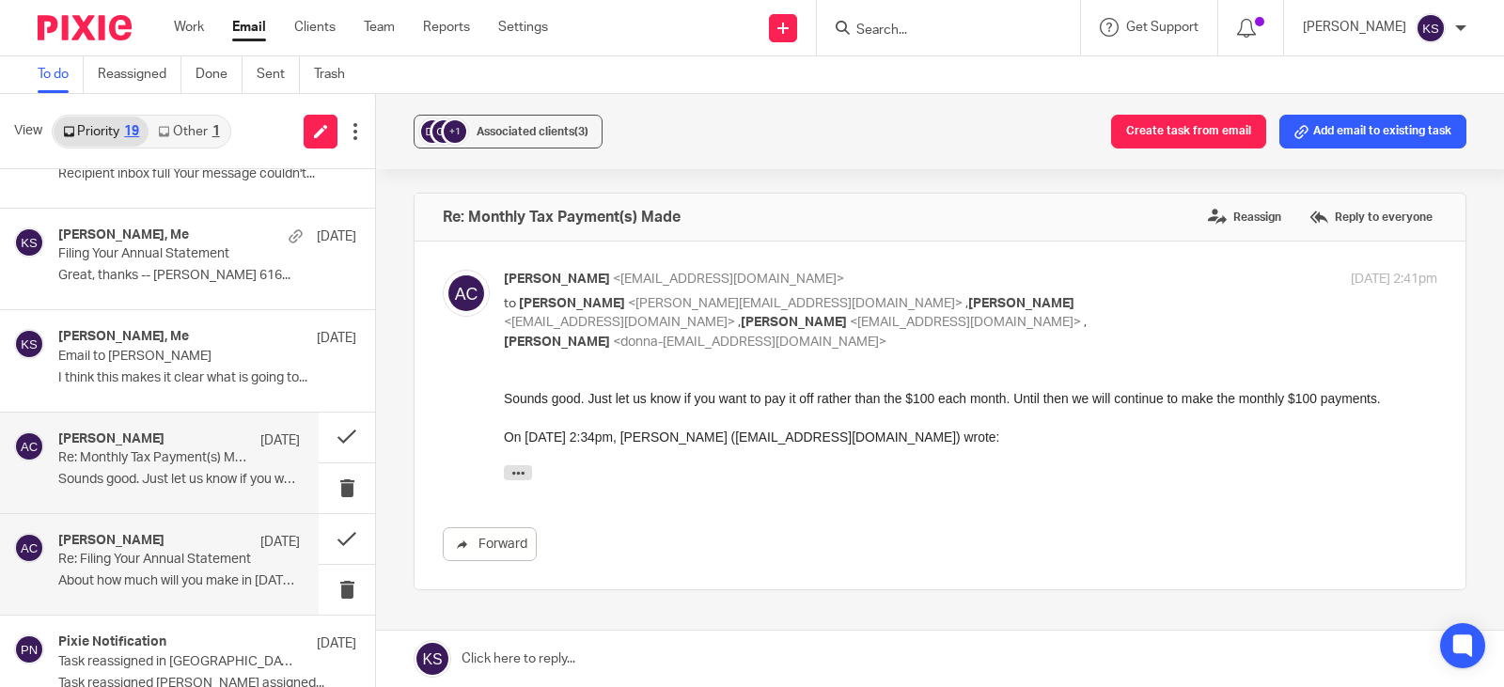
click at [132, 549] on div "Amy Corfixsen Oct 8" at bounding box center [179, 542] width 242 height 19
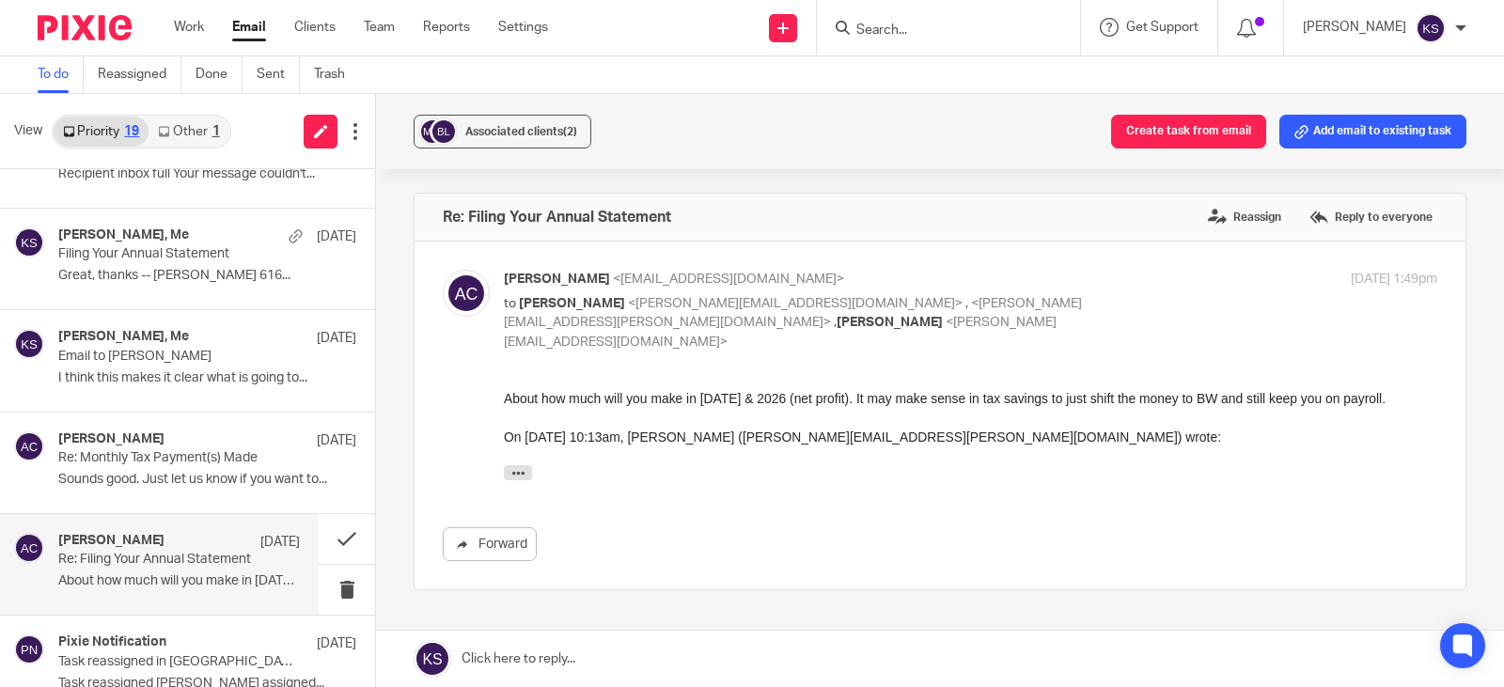
scroll to position [564, 0]
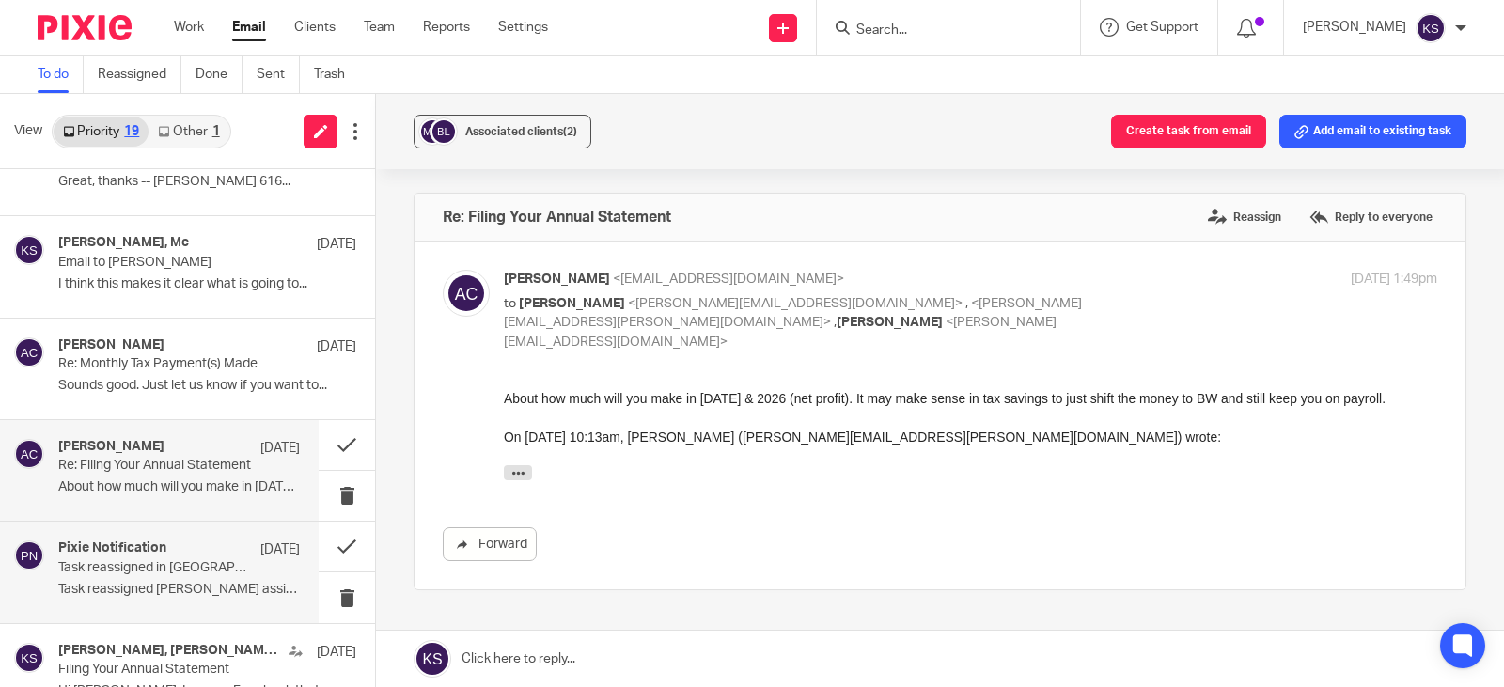
click at [136, 553] on h4 "Pixie Notification" at bounding box center [112, 549] width 108 height 16
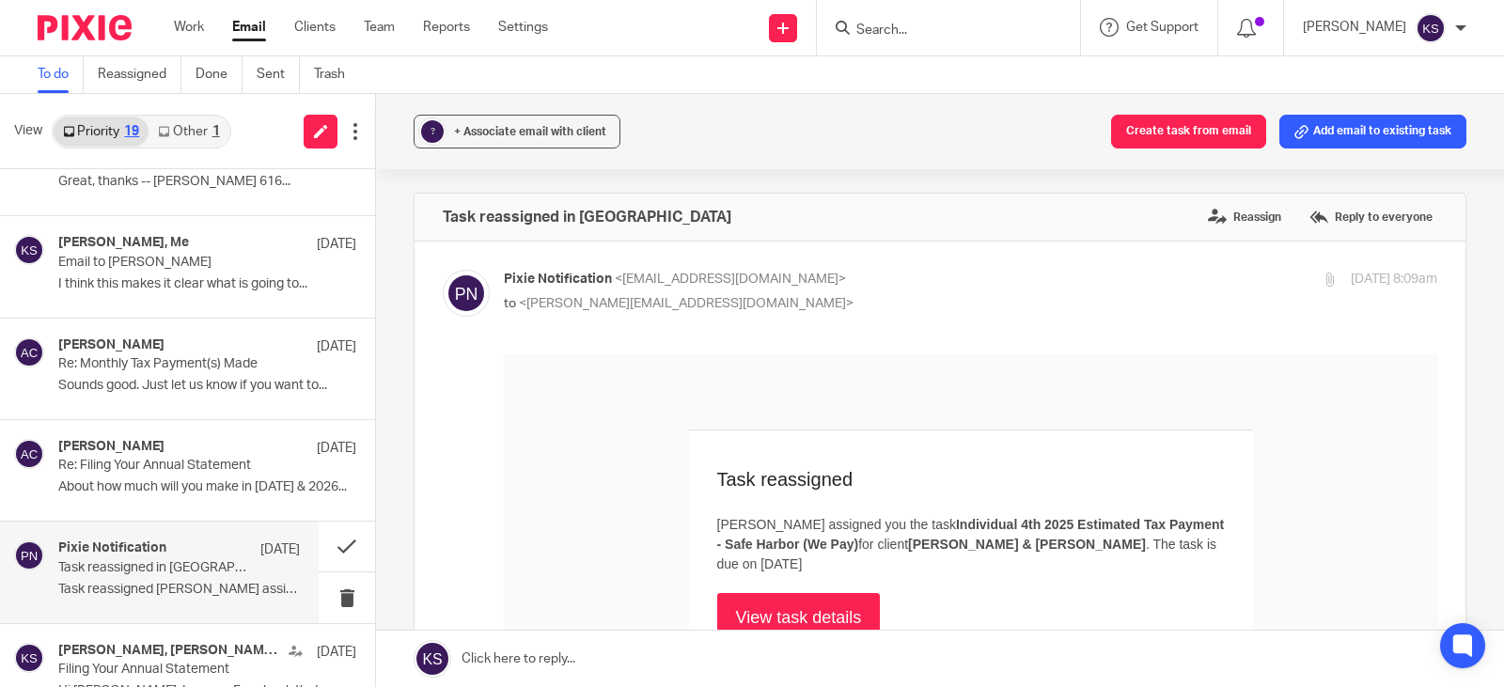
scroll to position [0, 0]
click at [778, 593] on link "View task details" at bounding box center [799, 617] width 164 height 49
